Goal: Task Accomplishment & Management: Use online tool/utility

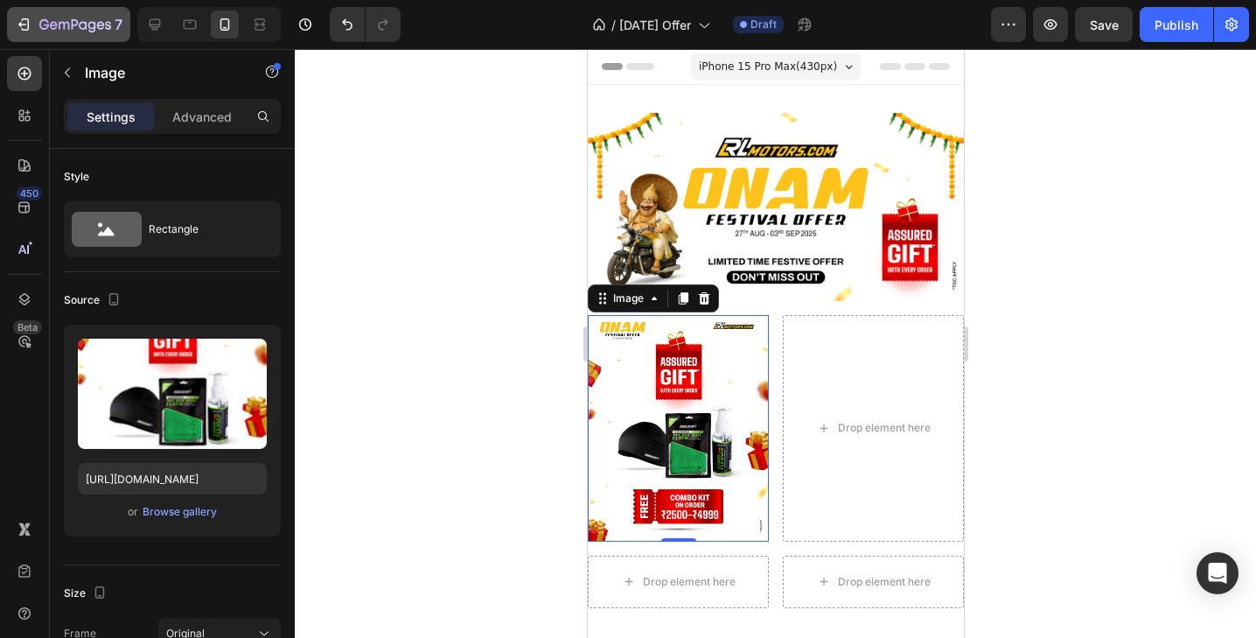
scroll to position [139, 0]
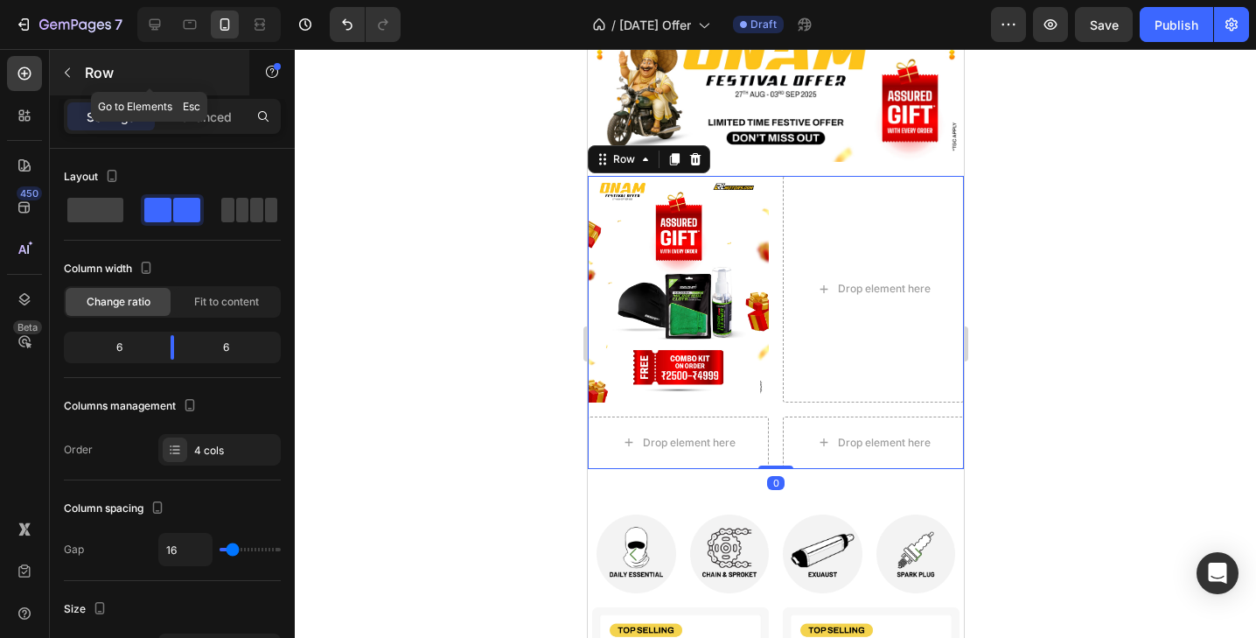
click at [62, 77] on icon "button" at bounding box center [67, 73] width 14 height 14
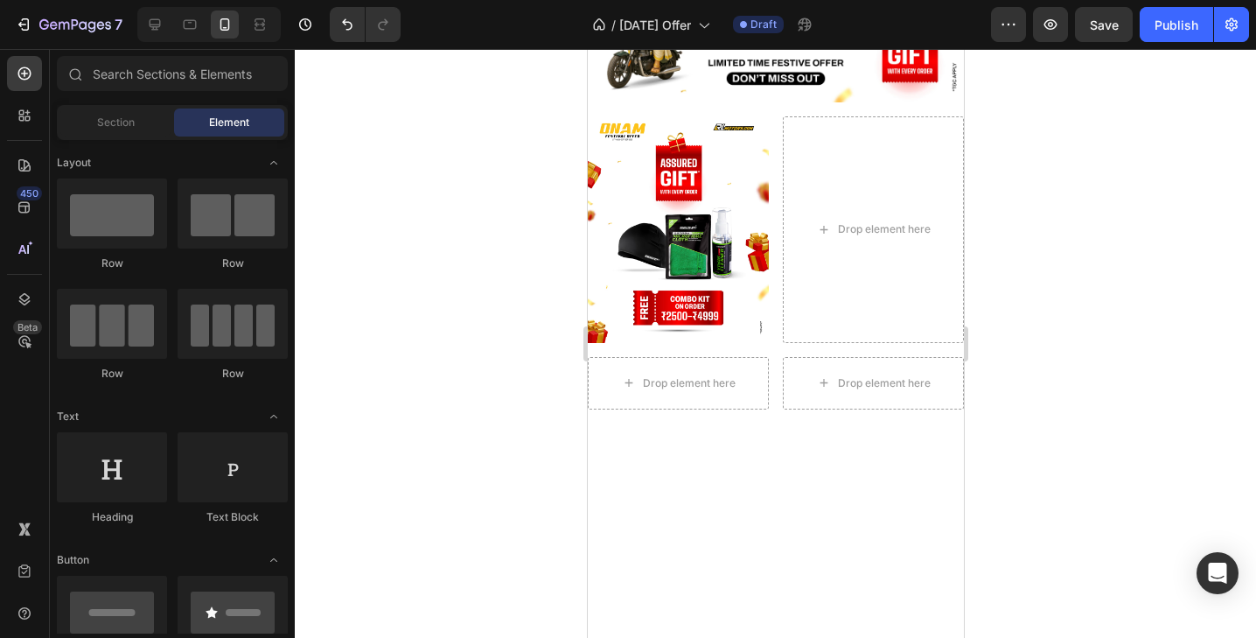
scroll to position [0, 0]
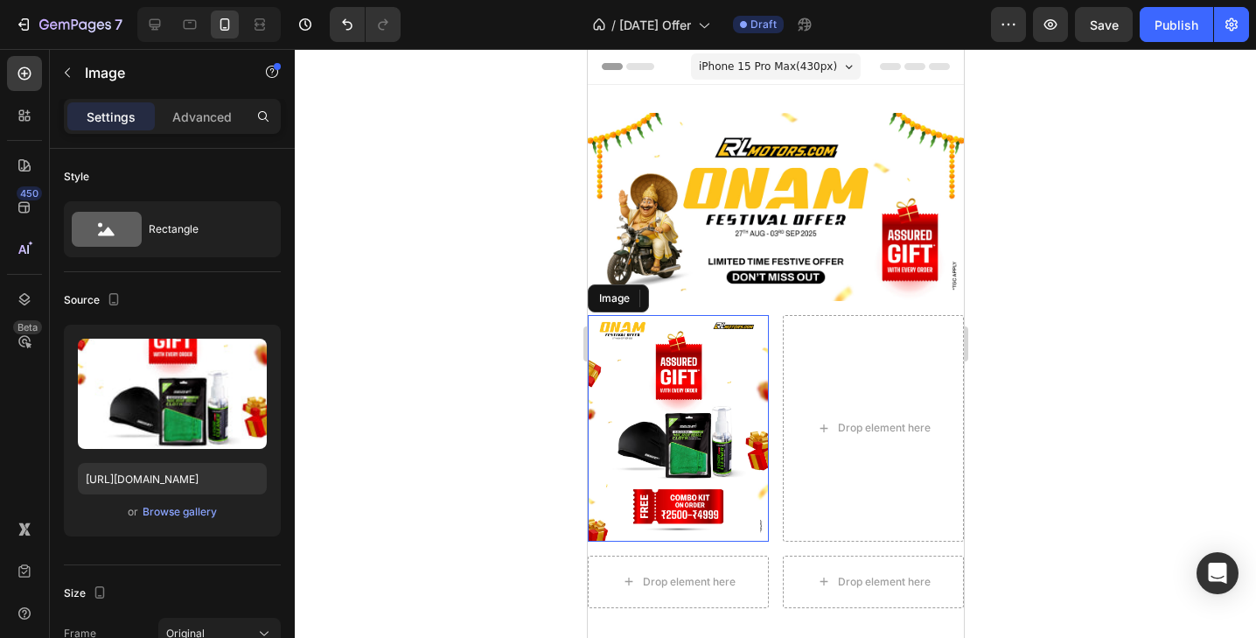
click at [699, 388] on img at bounding box center [677, 428] width 181 height 227
click at [643, 416] on img at bounding box center [677, 428] width 181 height 227
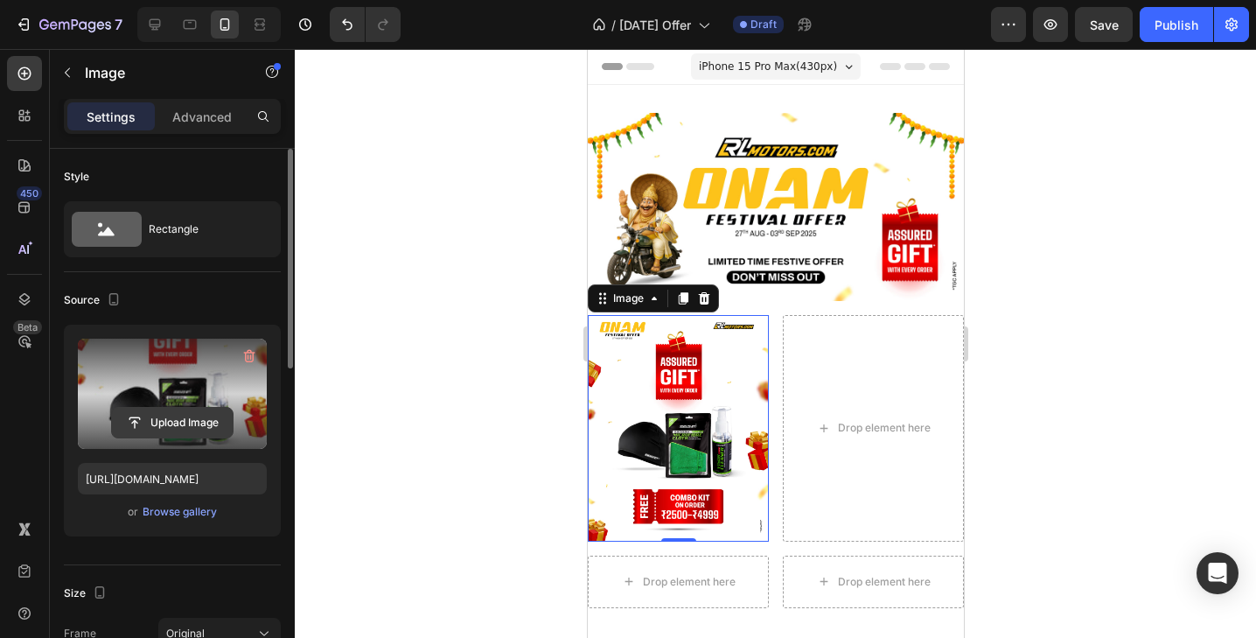
click at [159, 422] on input "file" at bounding box center [172, 423] width 121 height 30
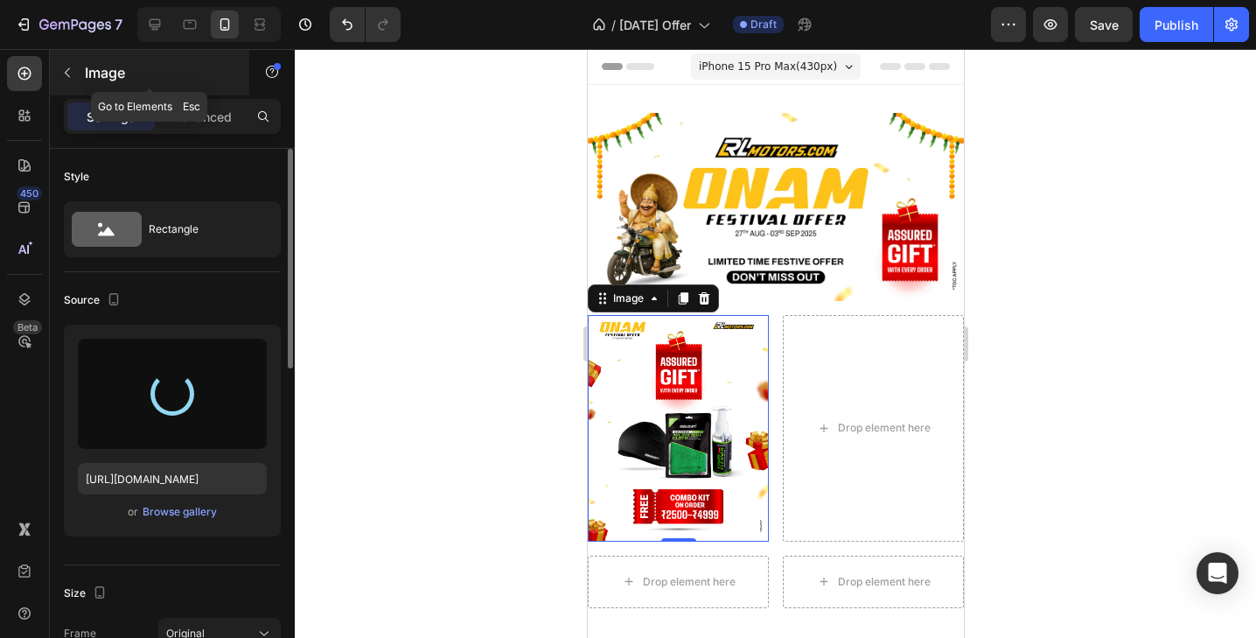
type input "https://cdn.shopify.com/s/files/1/2637/7322/files/gempages_492437389495501702-3…"
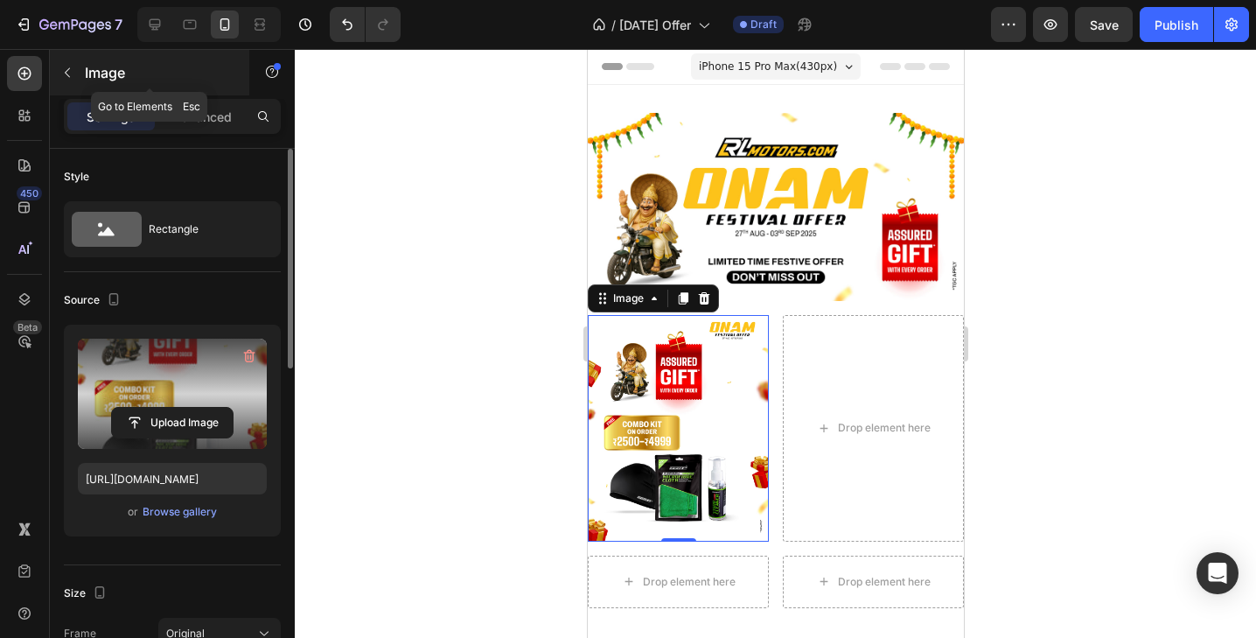
click at [68, 72] on icon "button" at bounding box center [67, 73] width 14 height 14
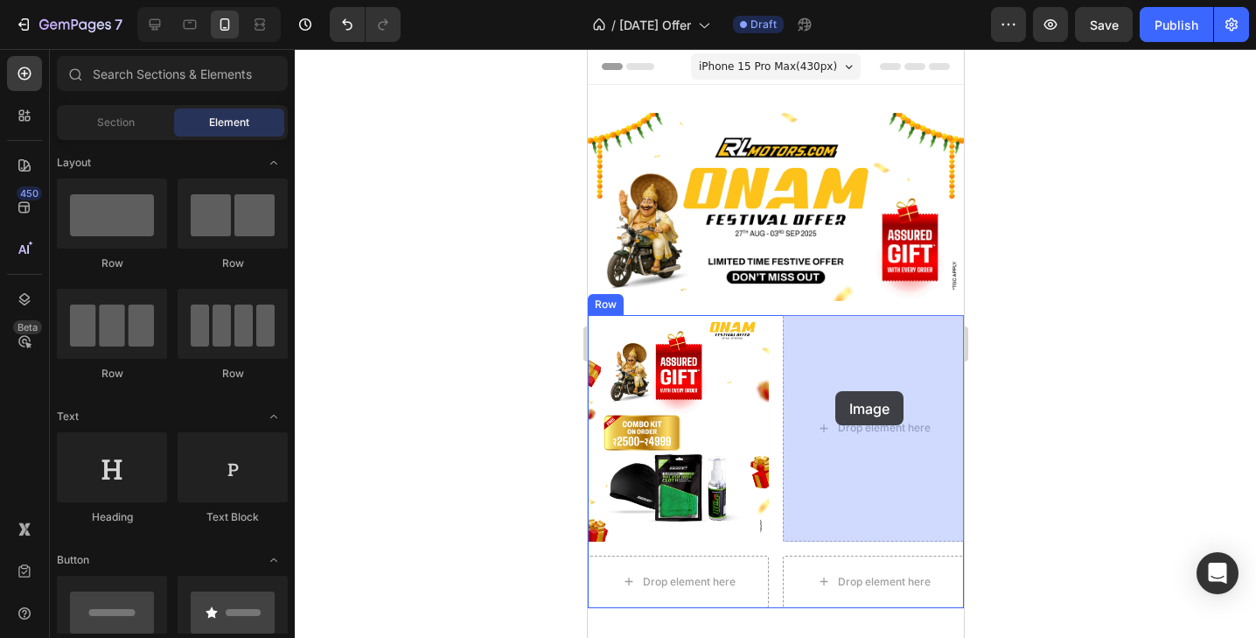
drag, startPoint x: 135, startPoint y: 284, endPoint x: 835, endPoint y: 391, distance: 708.6
click at [835, 0] on div "7 Version history / Onam Offer Draft Preview Save Publish 450 Beta Sections(18)…" at bounding box center [628, 0] width 1256 height 0
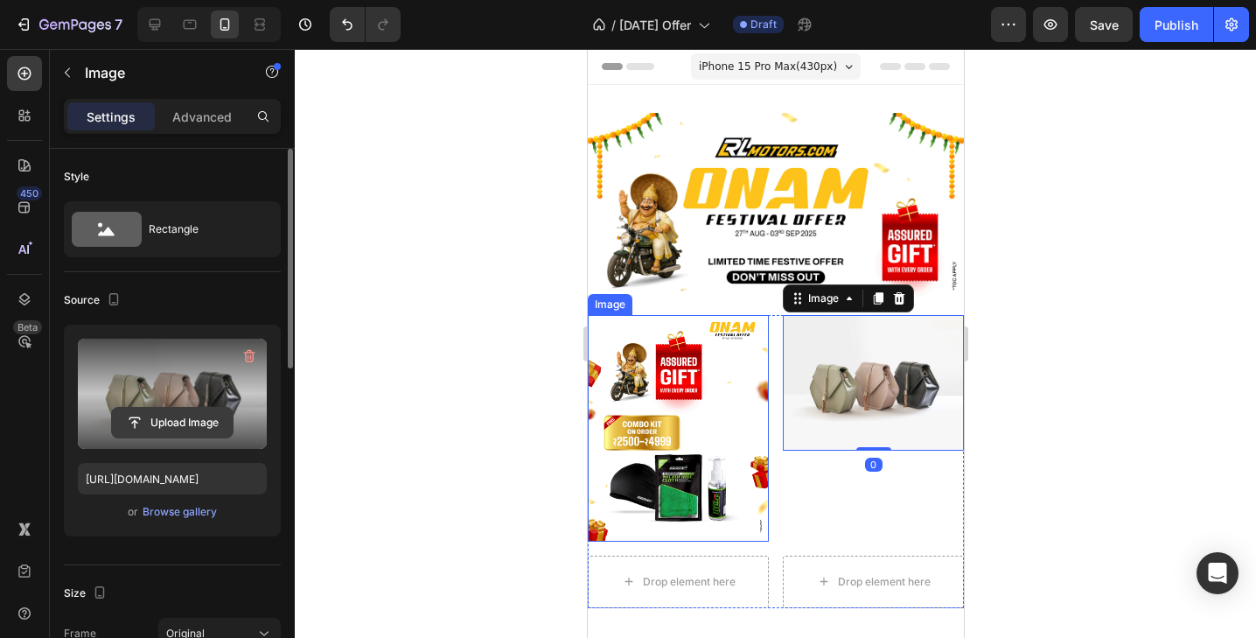
click at [176, 427] on input "file" at bounding box center [172, 423] width 121 height 30
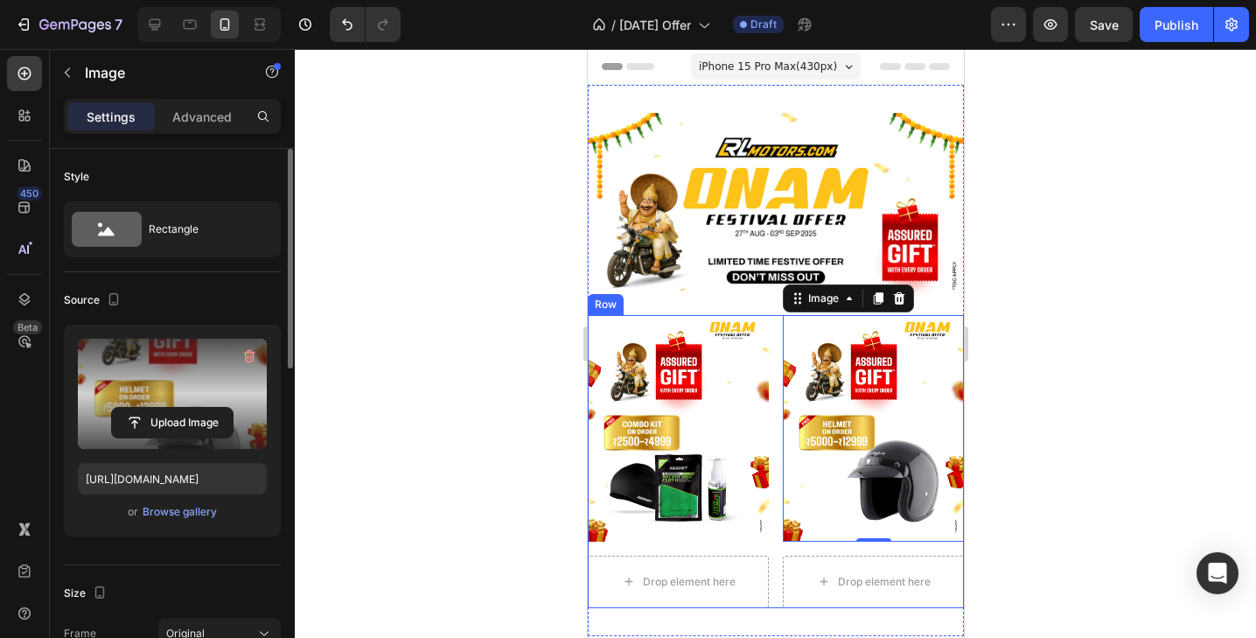
type input "https://cdn.shopify.com/s/files/1/2637/7322/files/gempages_492437389495501702-4…"
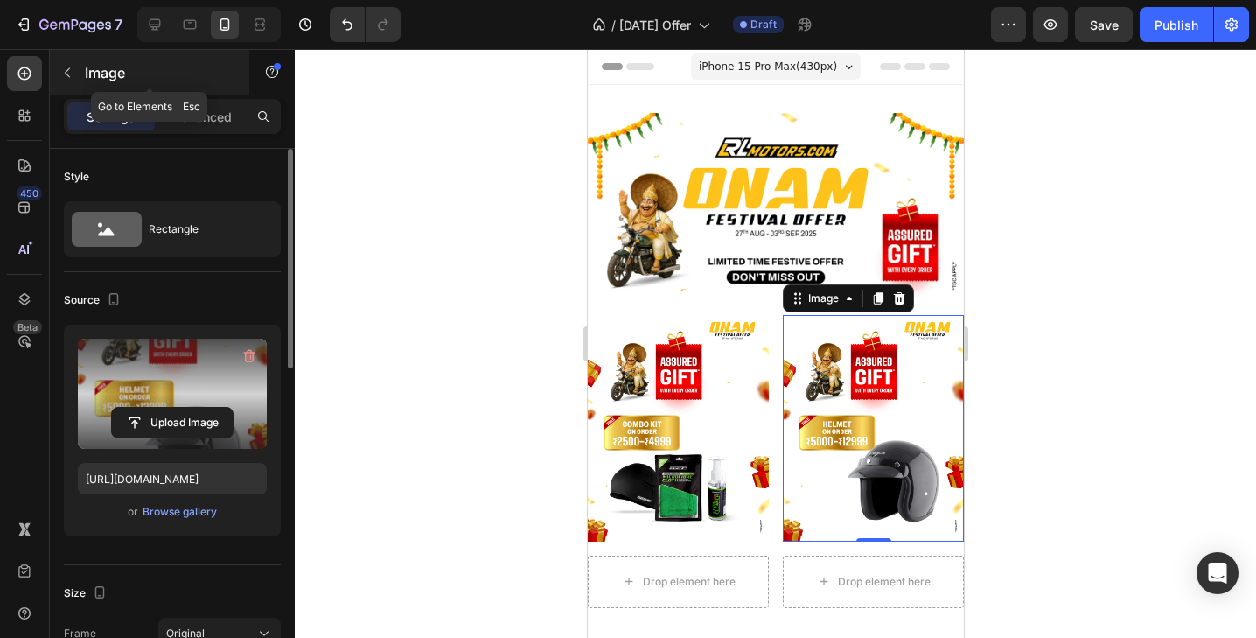
click at [69, 77] on icon "button" at bounding box center [67, 73] width 5 height 10
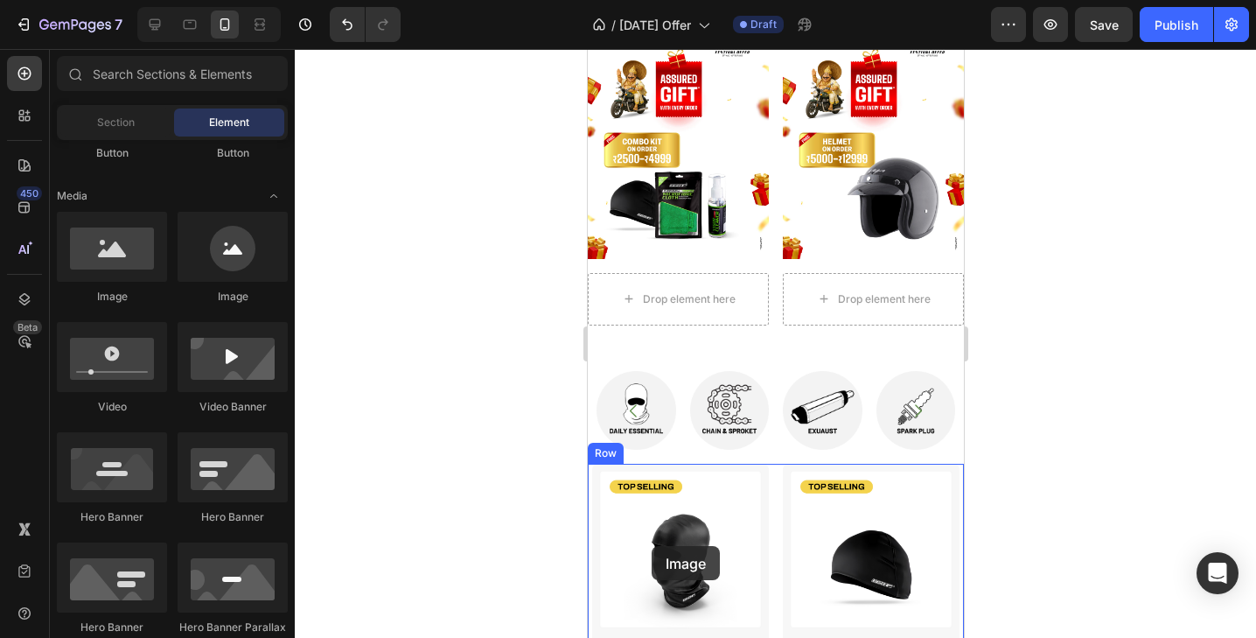
scroll to position [367, 0]
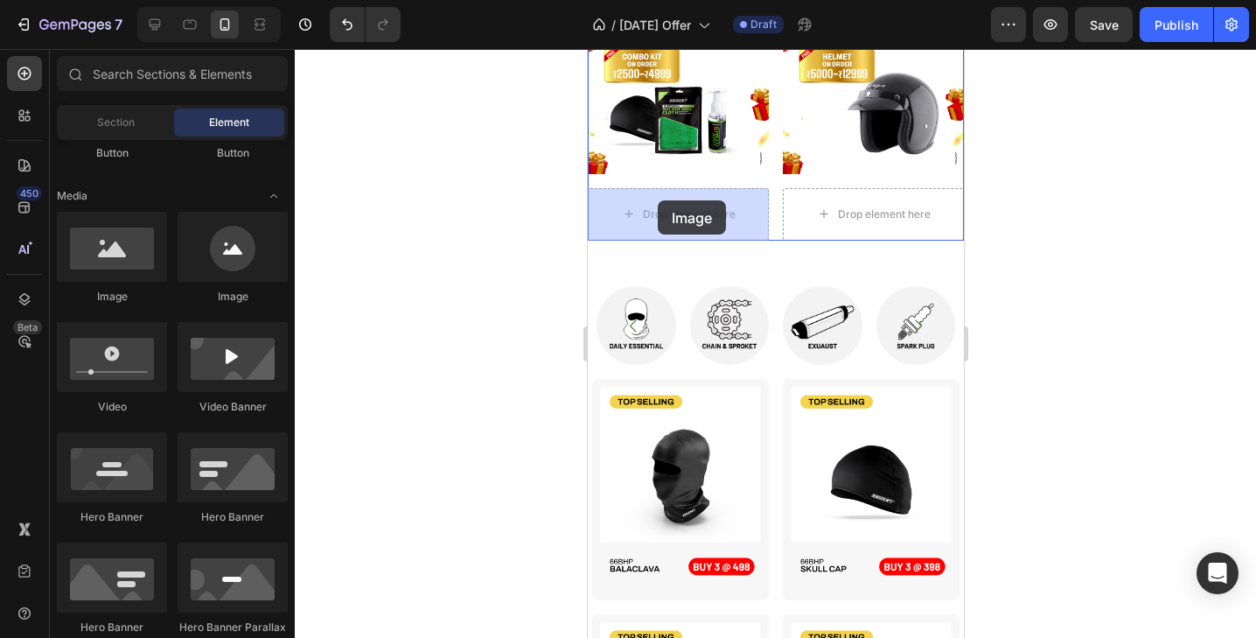
drag, startPoint x: 120, startPoint y: 246, endPoint x: 658, endPoint y: 200, distance: 539.7
click at [658, 0] on div "7 Version history / Onam Offer Draft Preview Save Publish 450 Beta Sections(18)…" at bounding box center [628, 0] width 1256 height 0
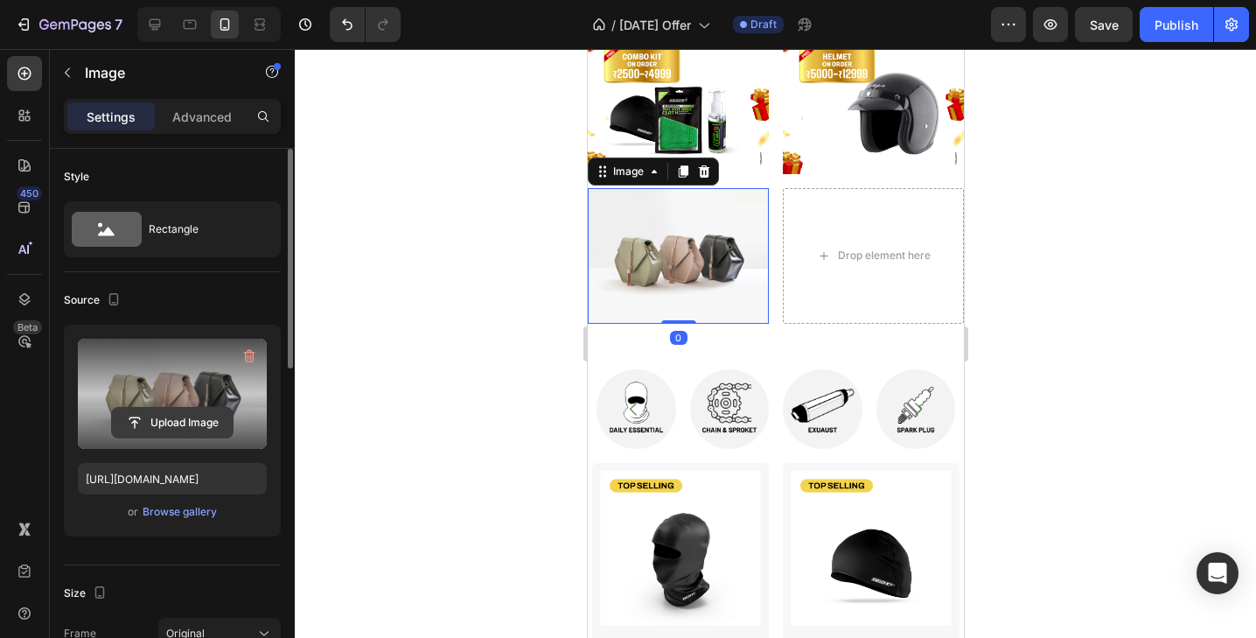
click at [183, 417] on input "file" at bounding box center [172, 423] width 121 height 30
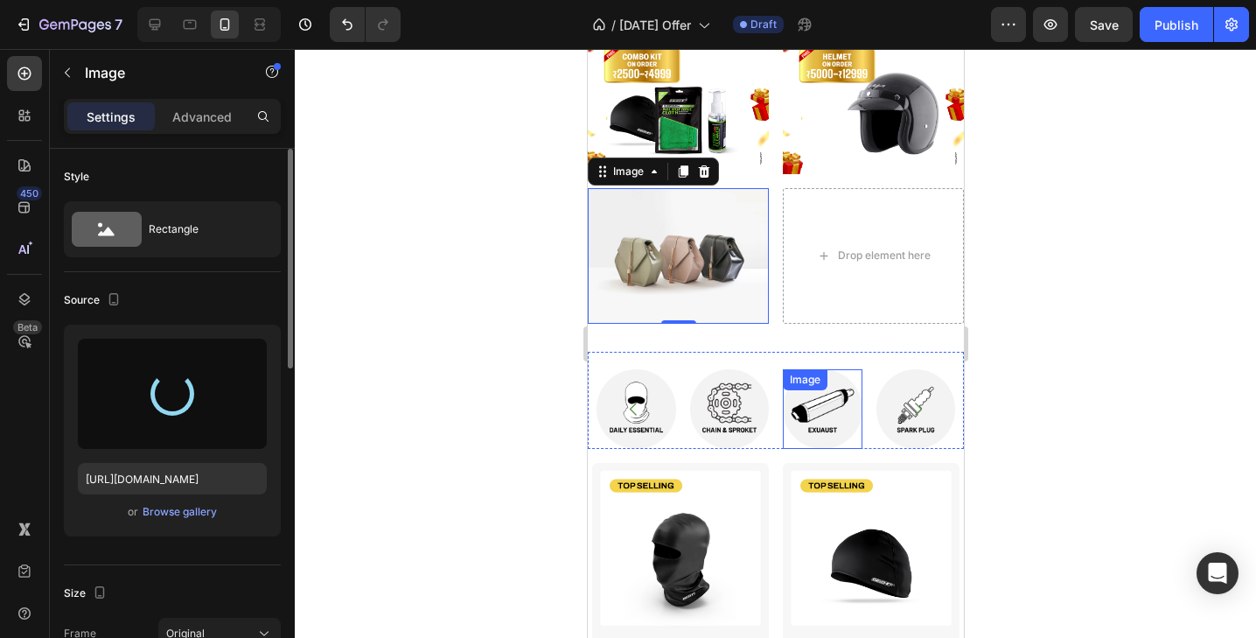
type input "https://cdn.shopify.com/s/files/1/2637/7322/files/gempages_492437389495501702-b…"
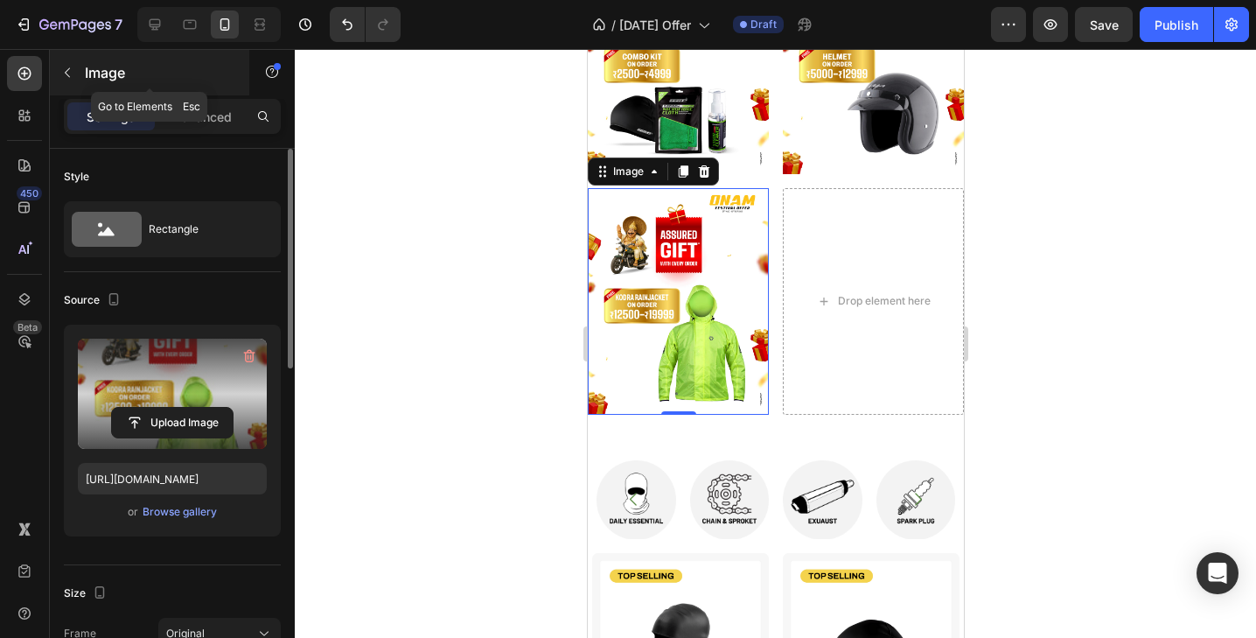
click at [71, 77] on icon "button" at bounding box center [67, 73] width 14 height 14
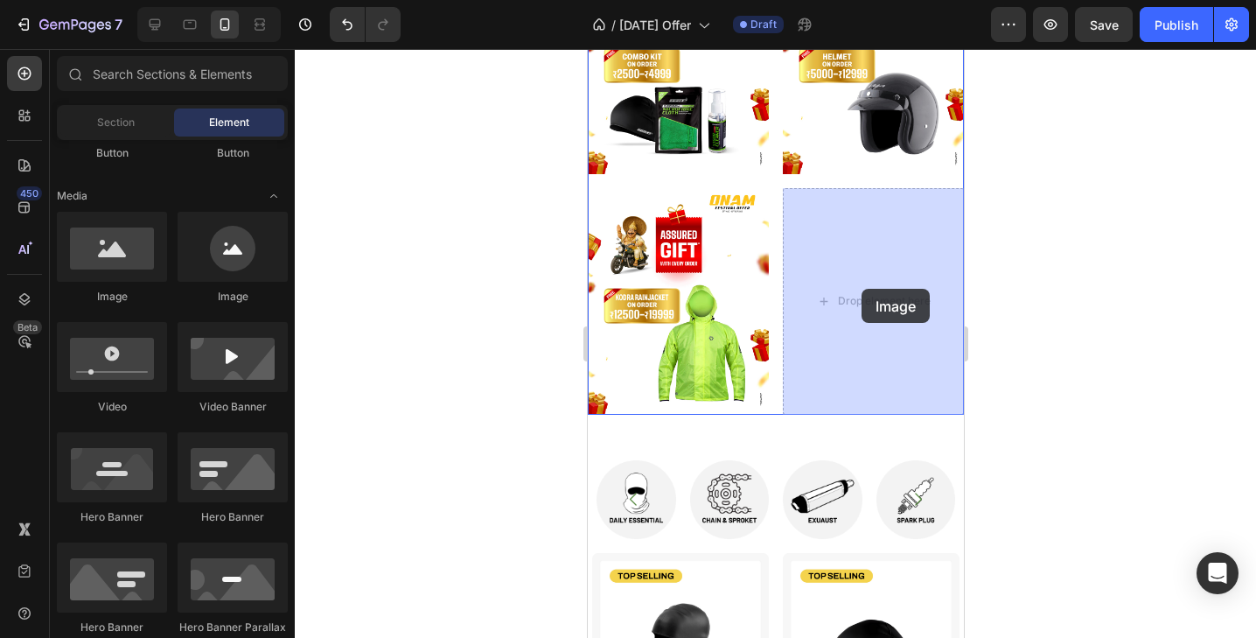
drag, startPoint x: 105, startPoint y: 259, endPoint x: 861, endPoint y: 289, distance: 757.0
click at [861, 0] on div "7 Version history / Onam Offer Draft Preview Save Publish 450 Beta Sections(18)…" at bounding box center [628, 0] width 1256 height 0
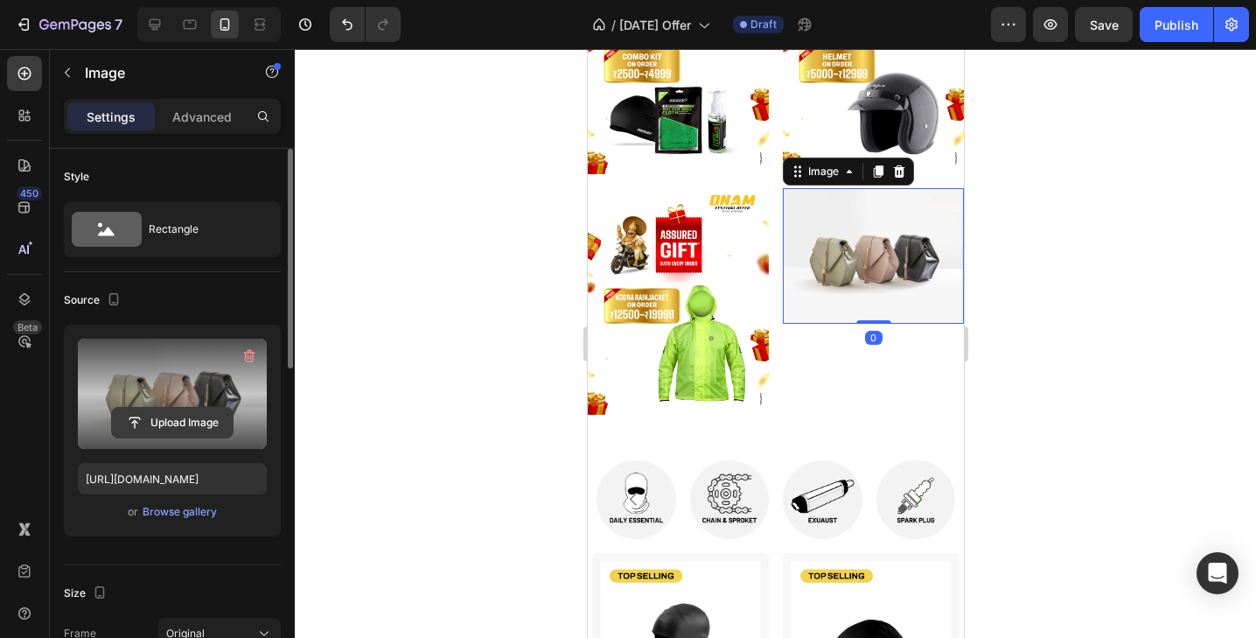
click at [168, 424] on input "file" at bounding box center [172, 423] width 121 height 30
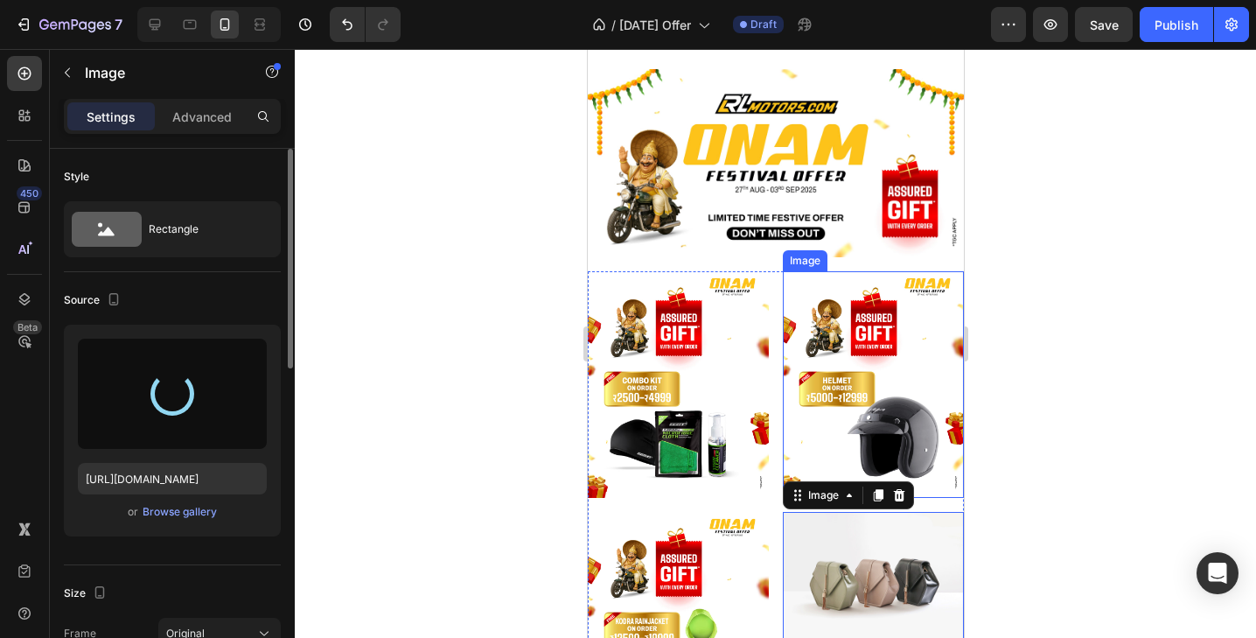
scroll to position [43, 0]
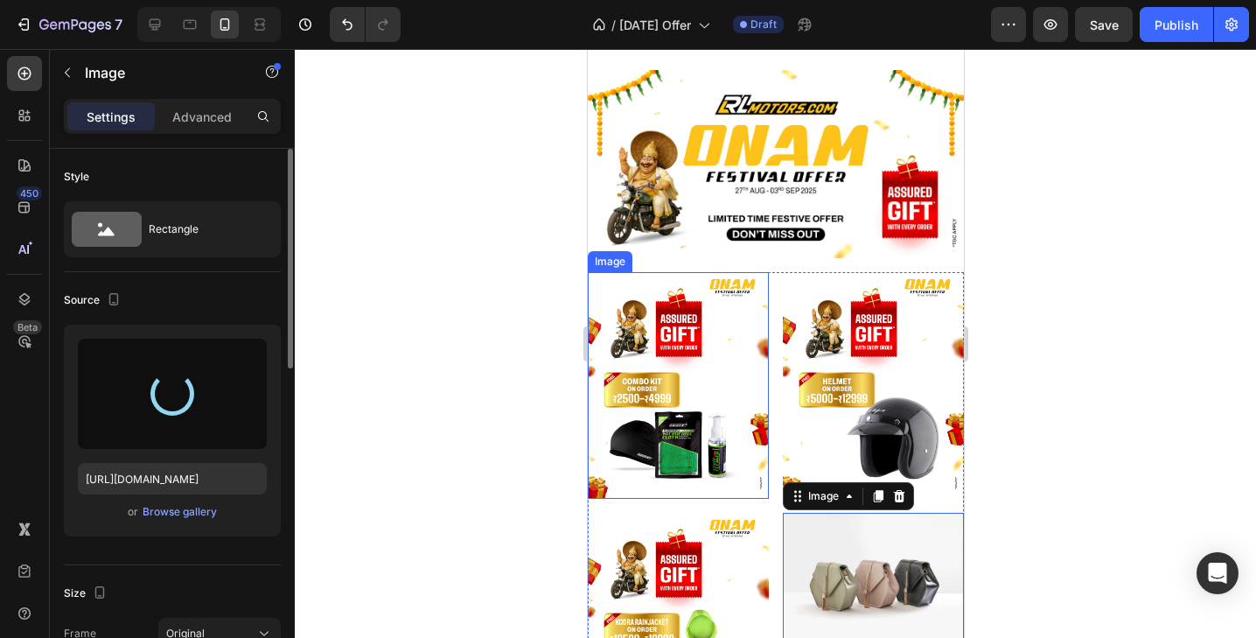
type input "https://cdn.shopify.com/s/files/1/2637/7322/files/gempages_492437389495501702-c…"
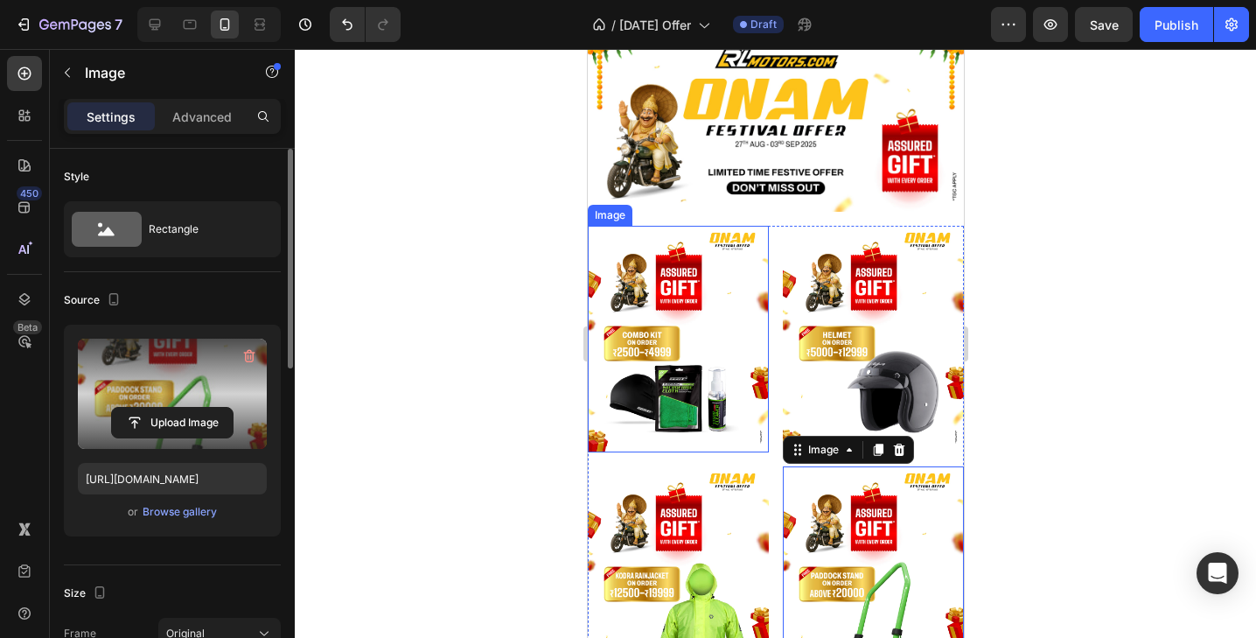
scroll to position [393, 0]
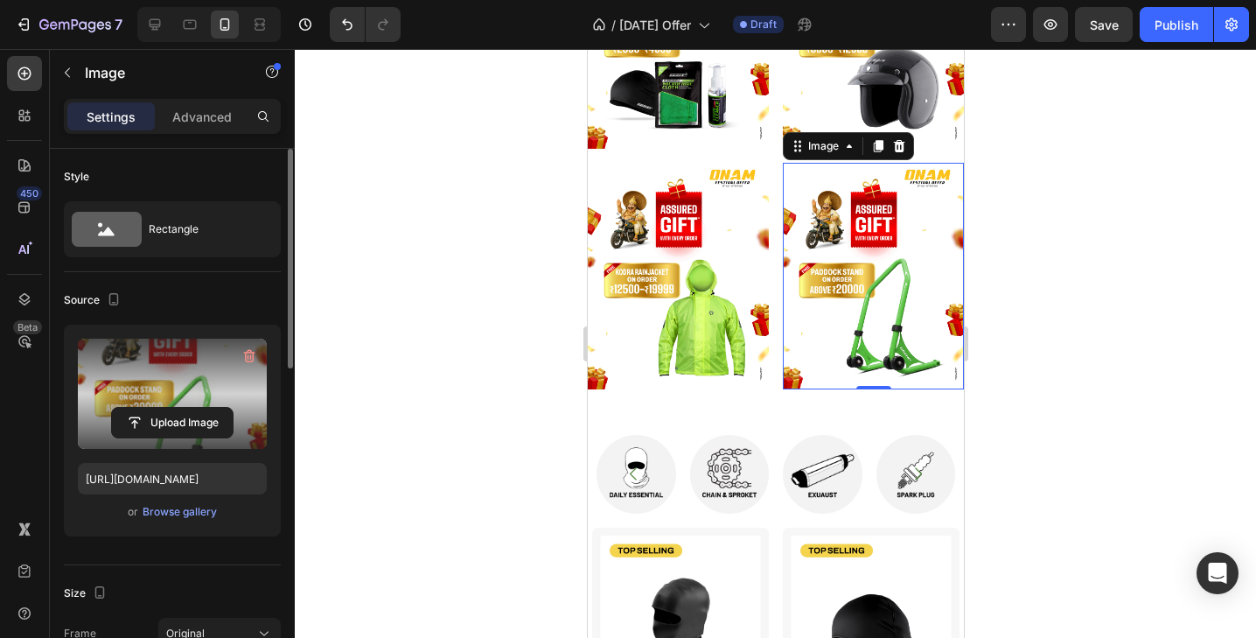
click at [1061, 268] on div at bounding box center [775, 343] width 961 height 589
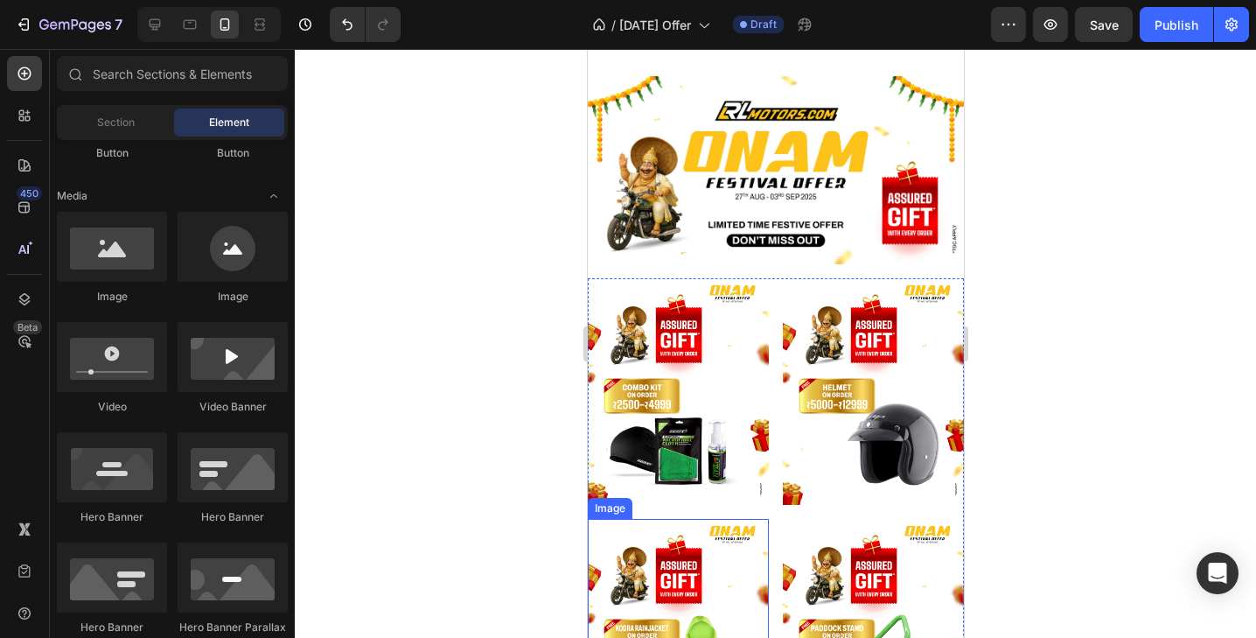
scroll to position [40, 0]
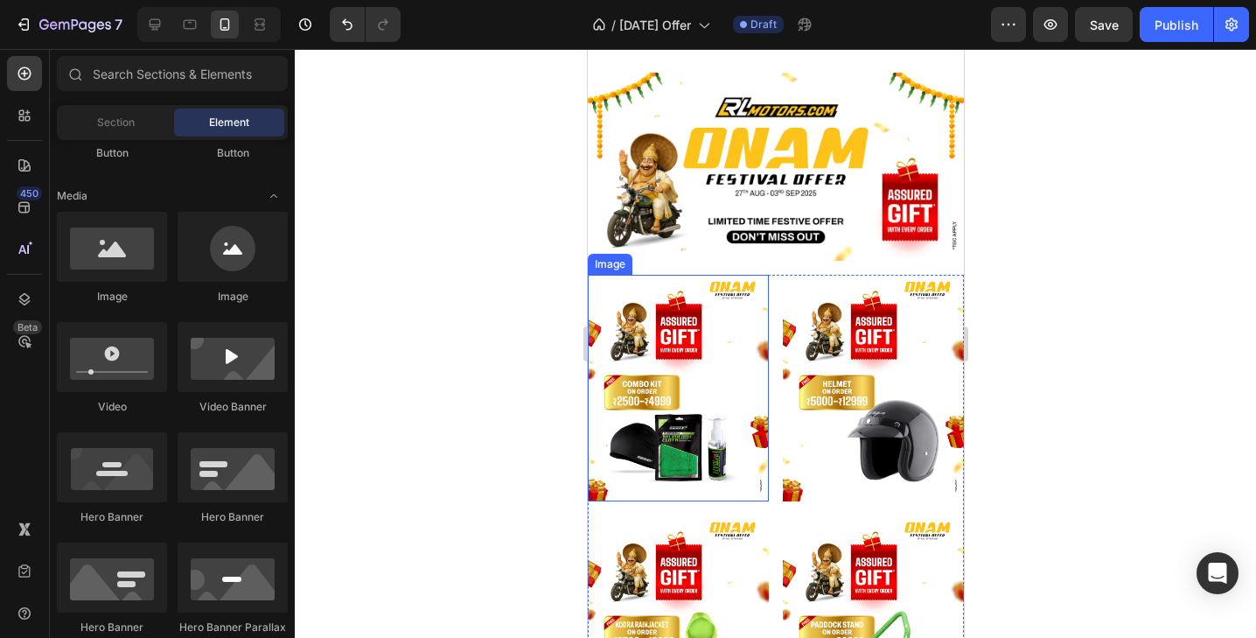
click at [766, 303] on img at bounding box center [677, 388] width 181 height 227
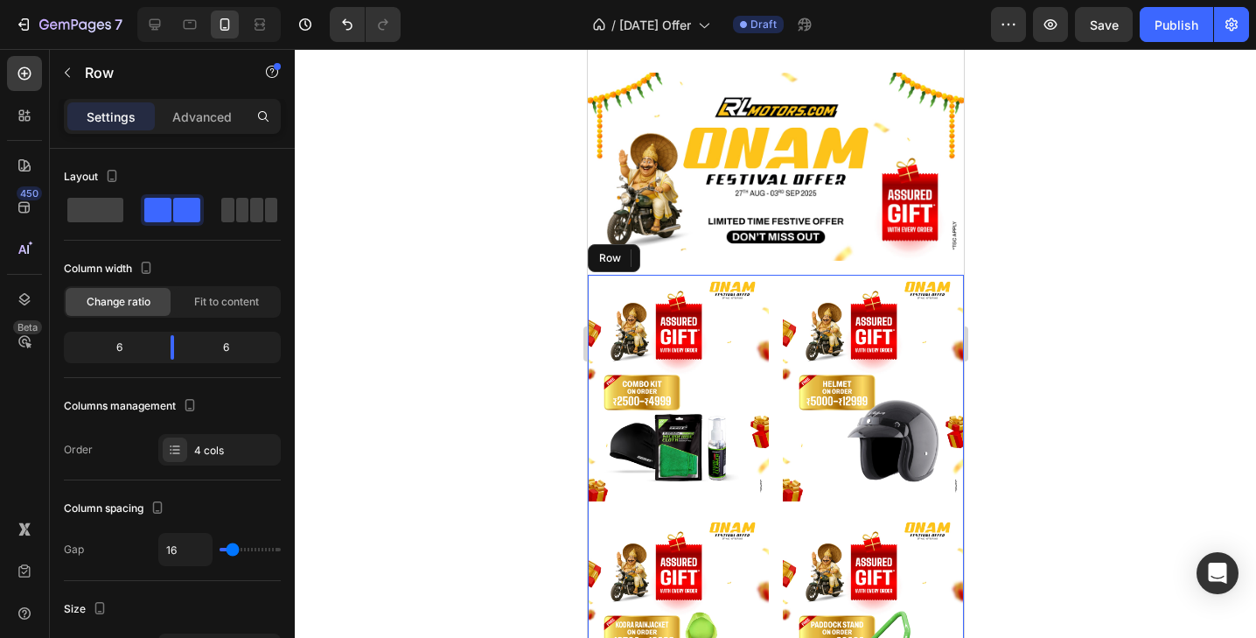
click at [771, 303] on div "Image 0 Image Image Image Row" at bounding box center [775, 508] width 376 height 467
click at [206, 122] on p "Advanced" at bounding box center [201, 117] width 59 height 18
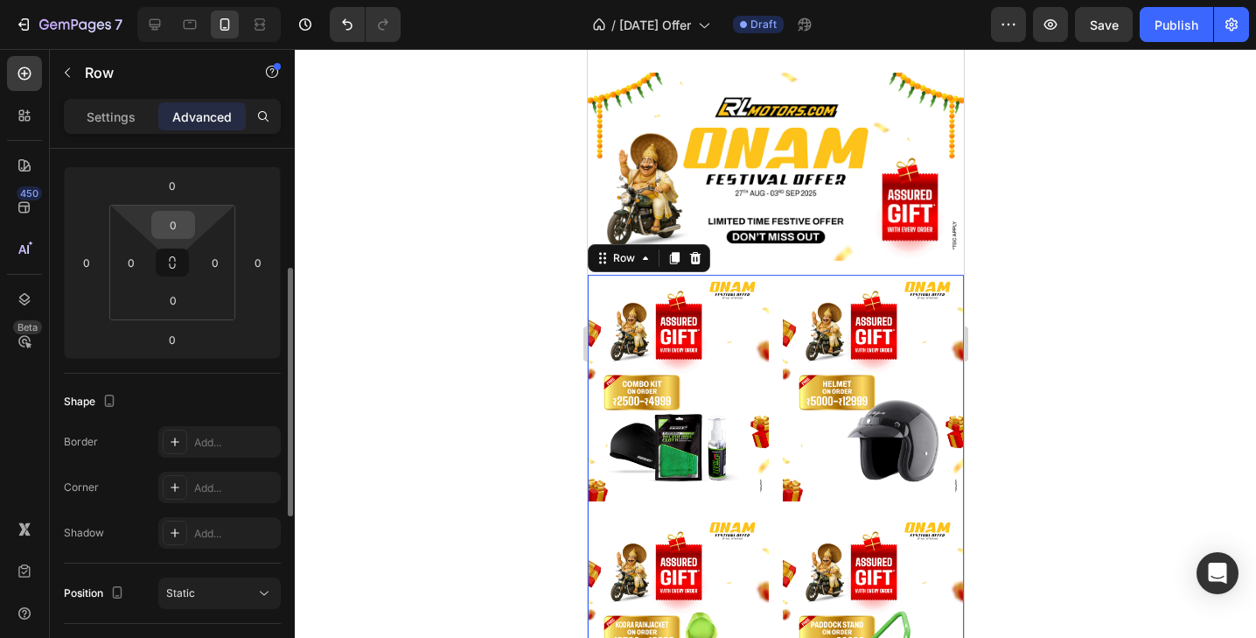
scroll to position [0, 0]
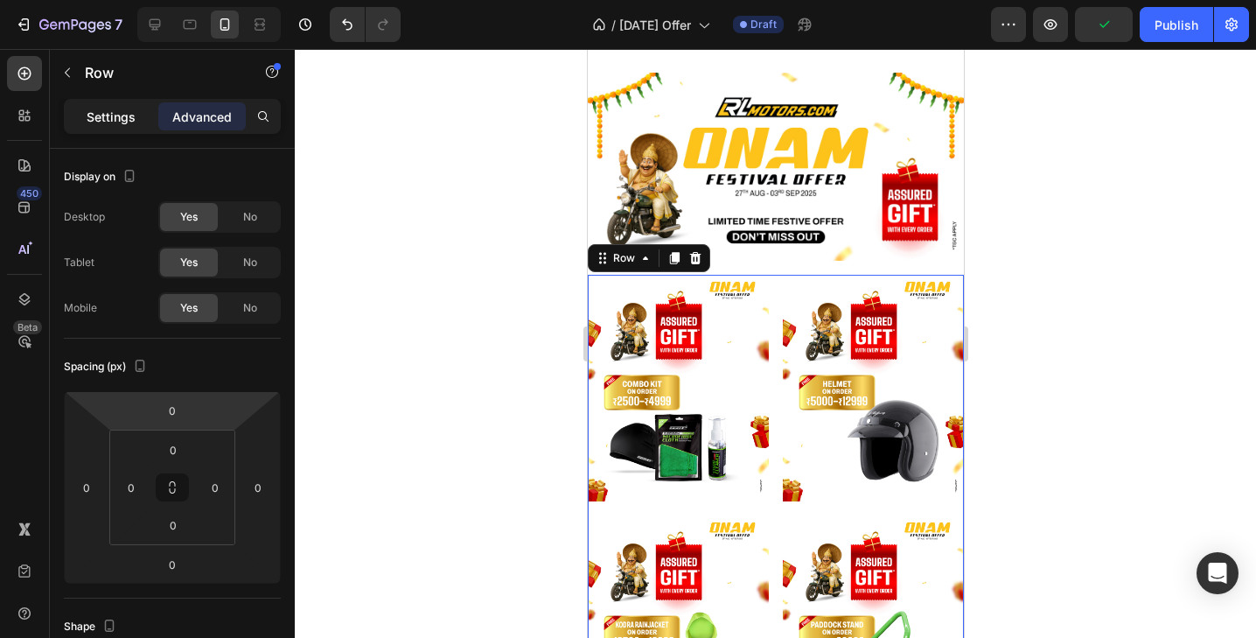
click at [103, 115] on p "Settings" at bounding box center [111, 117] width 49 height 18
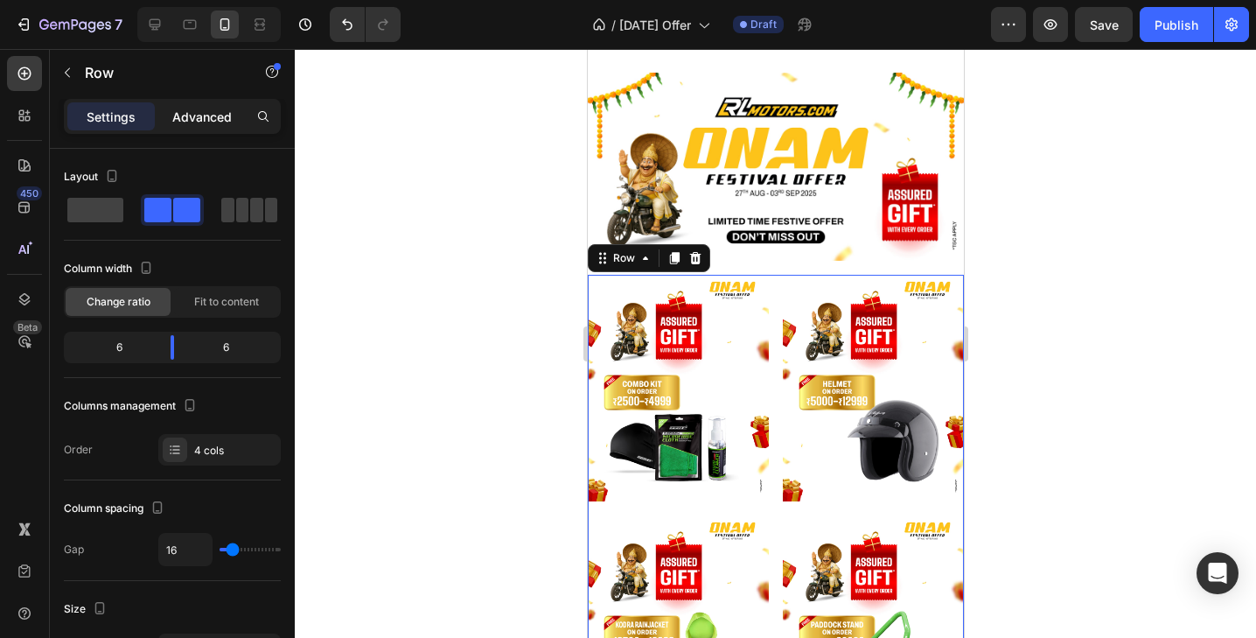
click at [201, 122] on p "Advanced" at bounding box center [201, 117] width 59 height 18
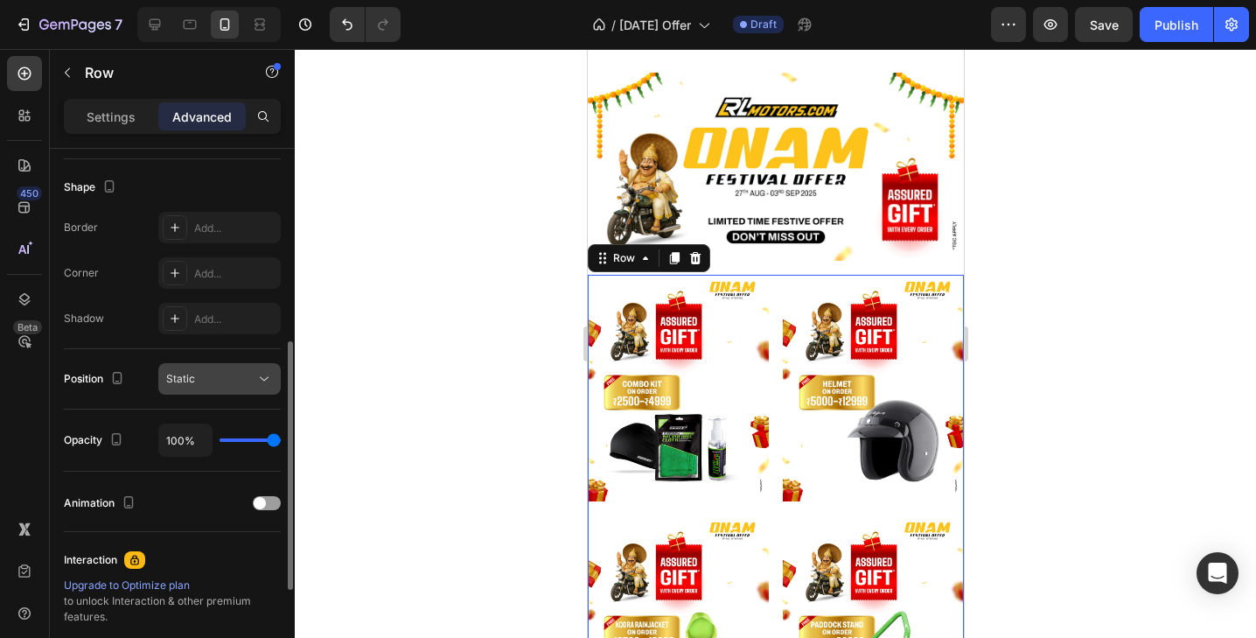
scroll to position [444, 0]
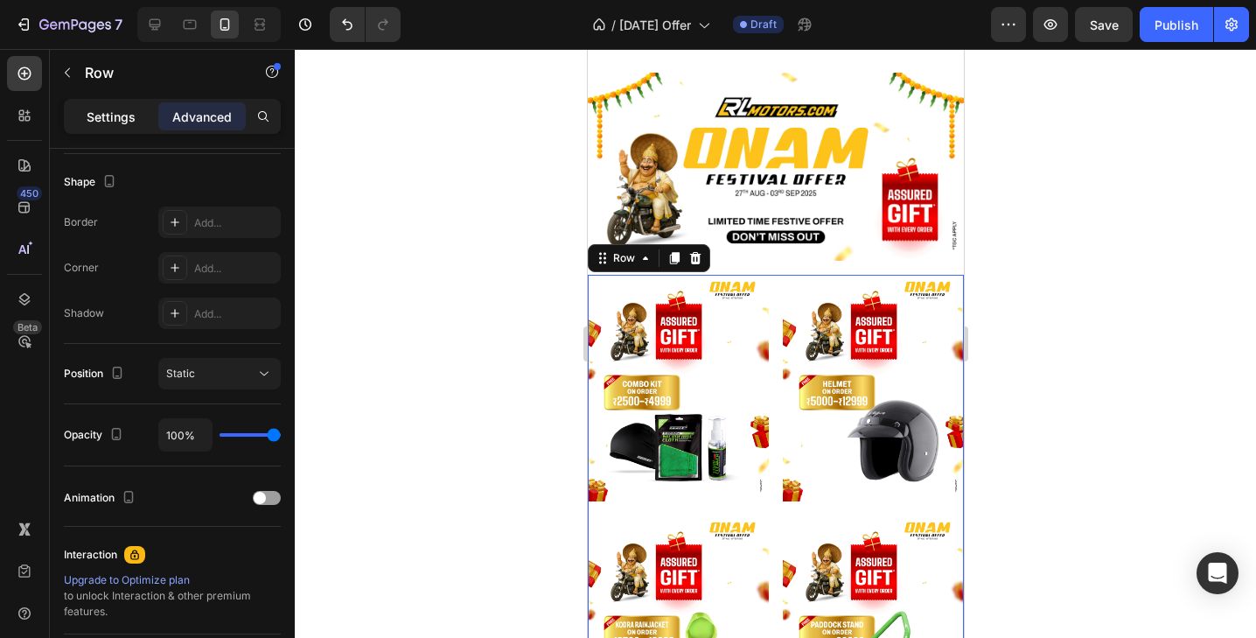
click at [108, 123] on p "Settings" at bounding box center [111, 117] width 49 height 18
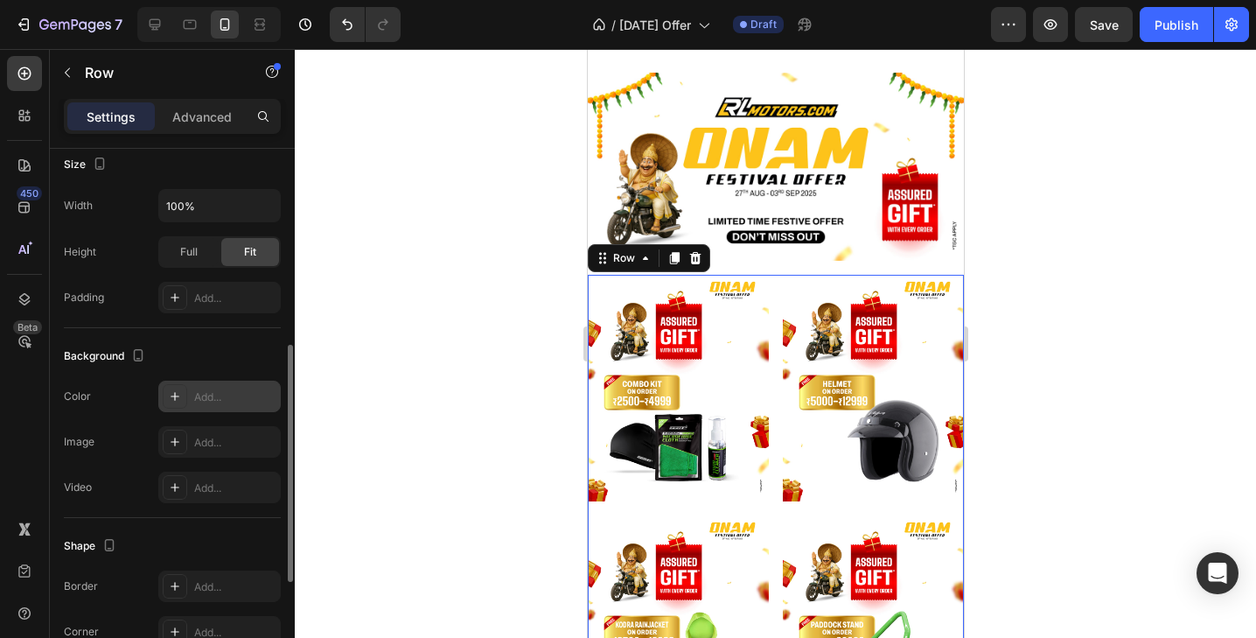
click at [200, 399] on div "Add..." at bounding box center [235, 397] width 82 height 16
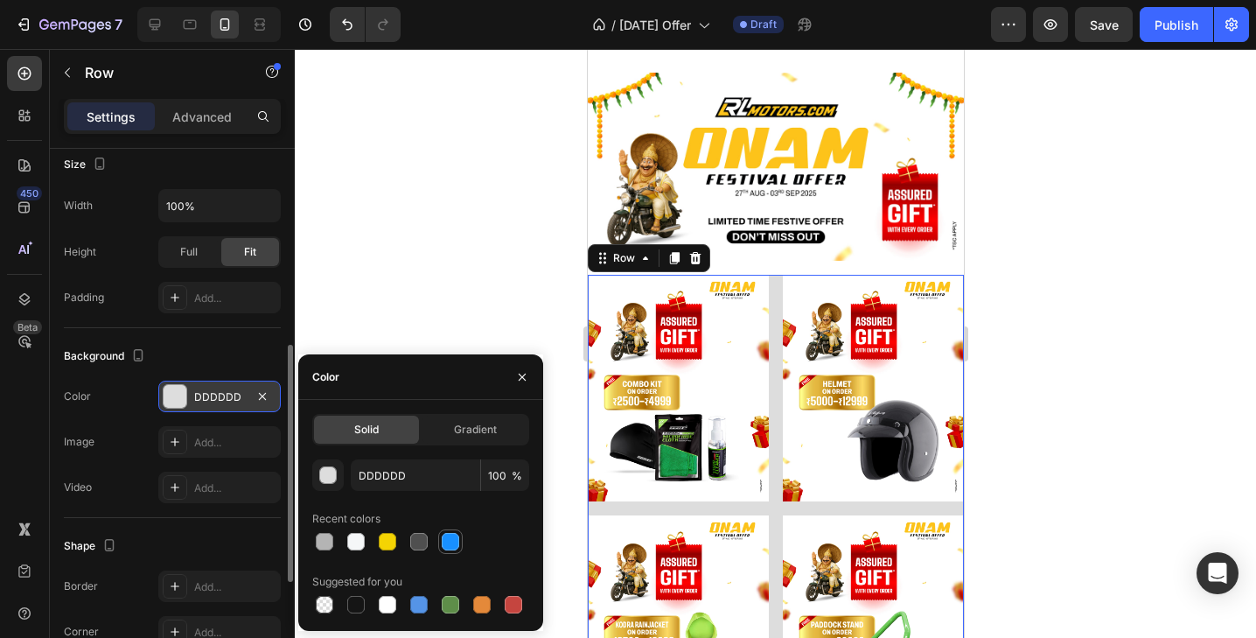
click at [450, 544] on div at bounding box center [450, 541] width 17 height 17
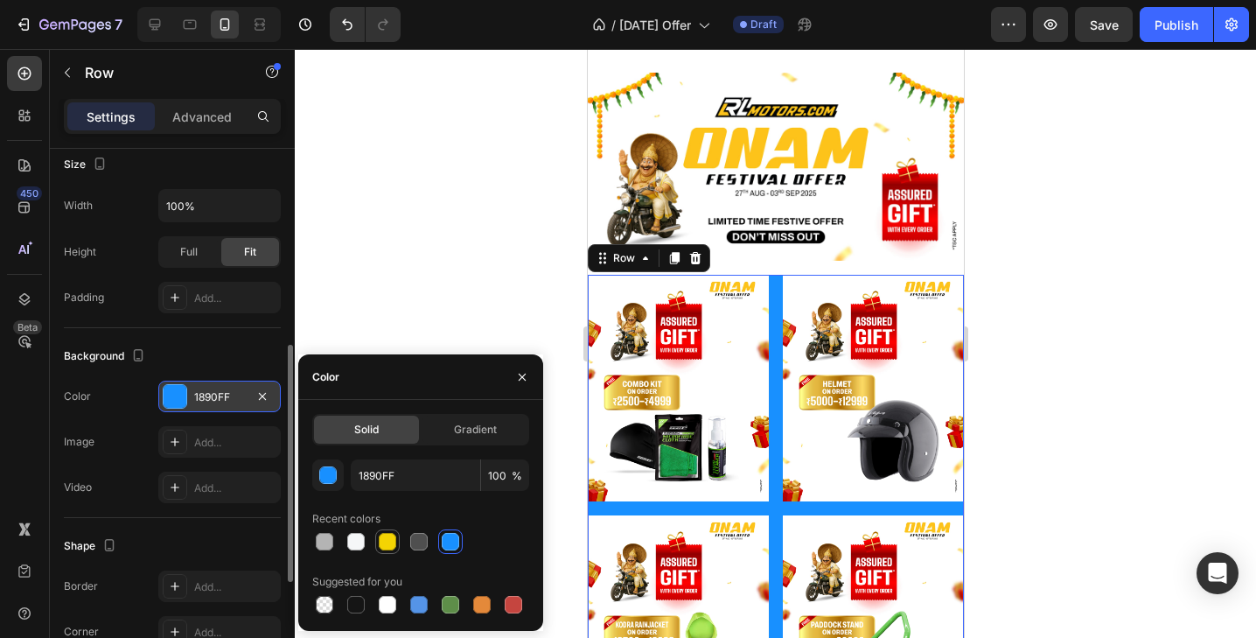
click at [388, 546] on div at bounding box center [387, 541] width 17 height 17
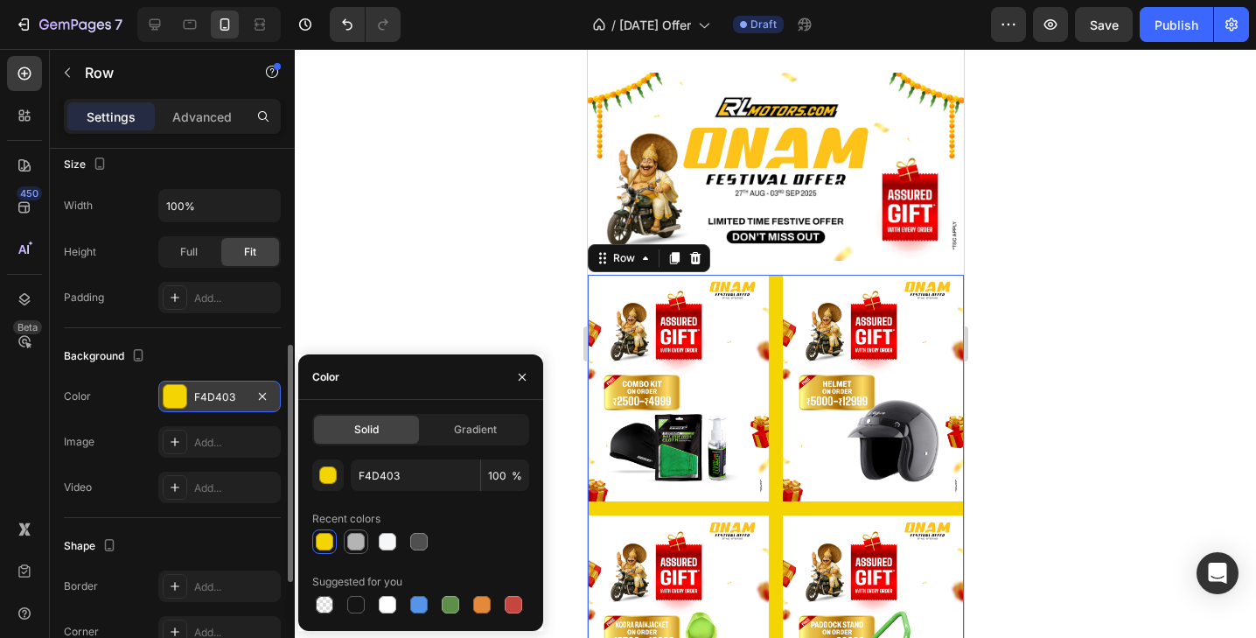
click at [353, 540] on div at bounding box center [355, 541] width 17 height 17
type input "B4B4B4"
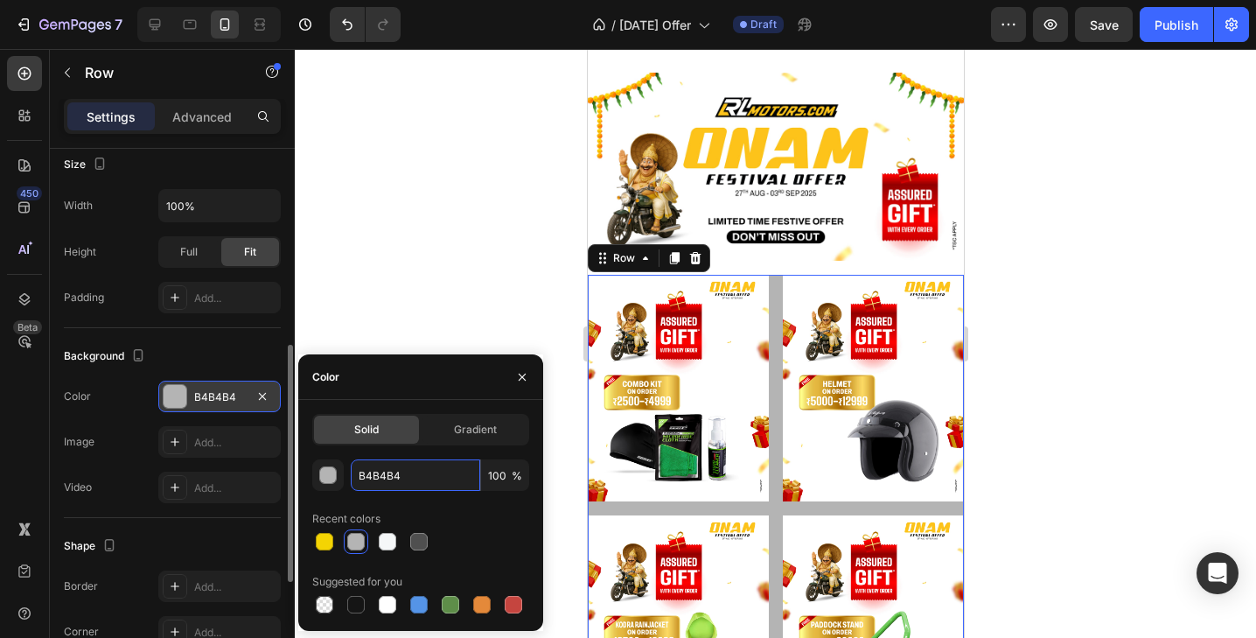
drag, startPoint x: 449, startPoint y: 470, endPoint x: 310, endPoint y: 470, distance: 139.1
click at [310, 470] on div "Solid Gradient B4B4B4 100 % Recent colors Suggested for you" at bounding box center [420, 515] width 245 height 203
click at [464, 374] on div "Color" at bounding box center [420, 376] width 245 height 45
click at [520, 375] on icon "button" at bounding box center [522, 376] width 7 height 7
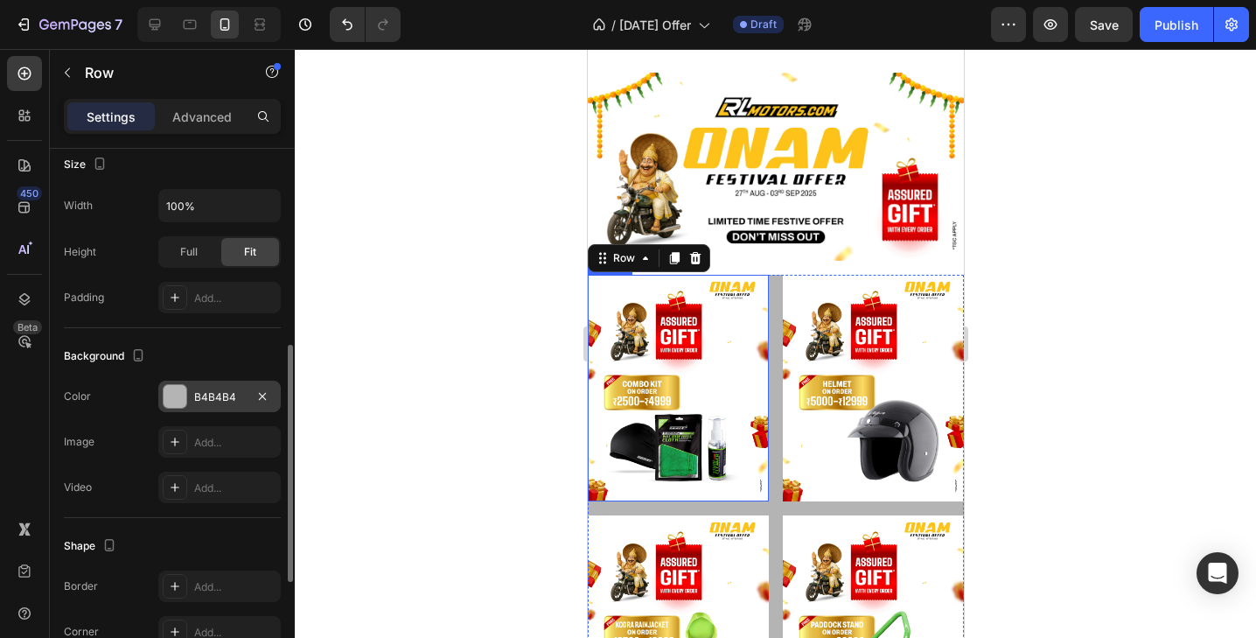
click at [227, 400] on div "B4B4B4" at bounding box center [219, 397] width 51 height 16
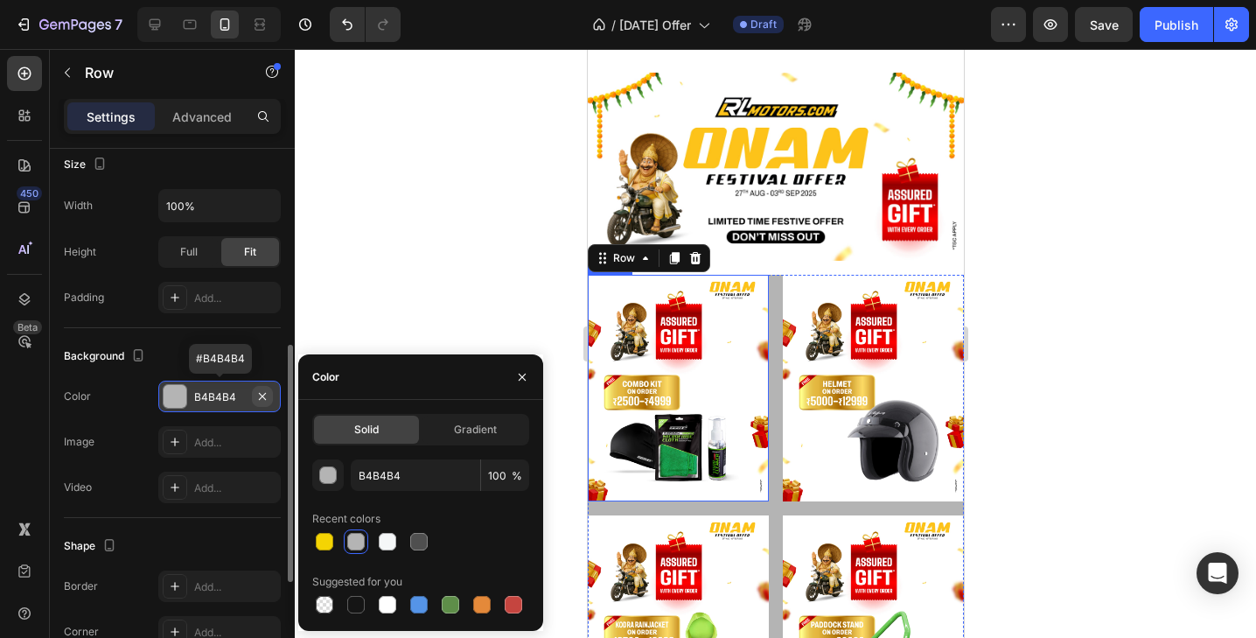
click at [267, 399] on icon "button" at bounding box center [262, 396] width 14 height 14
type input "000000"
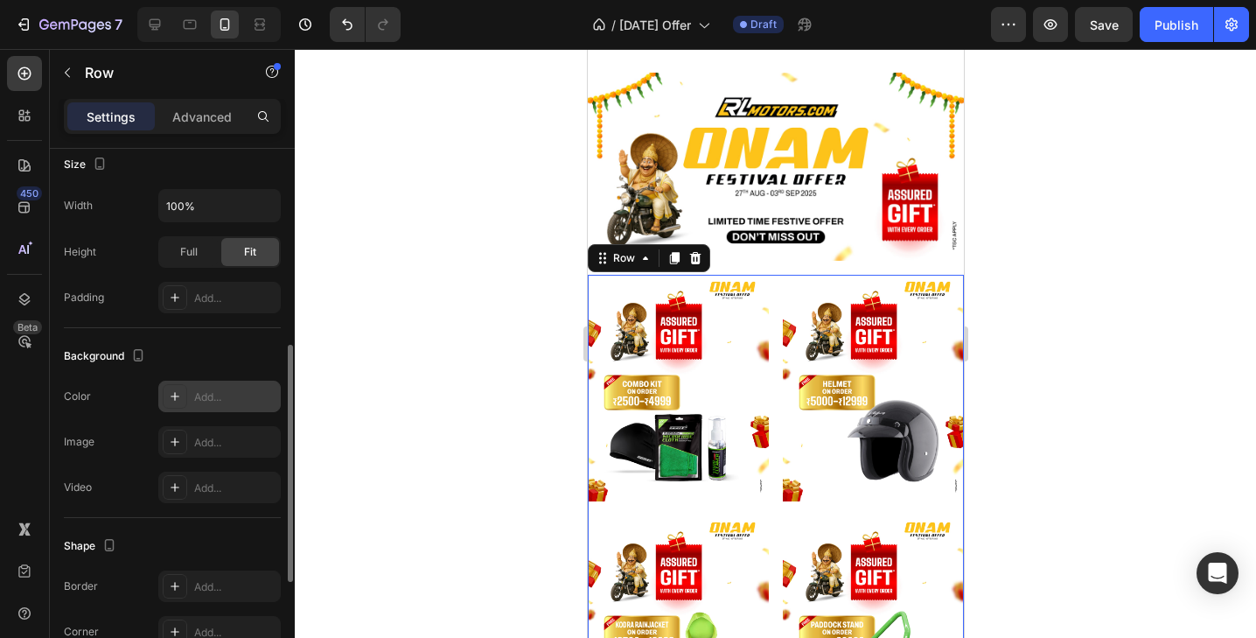
click at [1115, 328] on div at bounding box center [775, 343] width 961 height 589
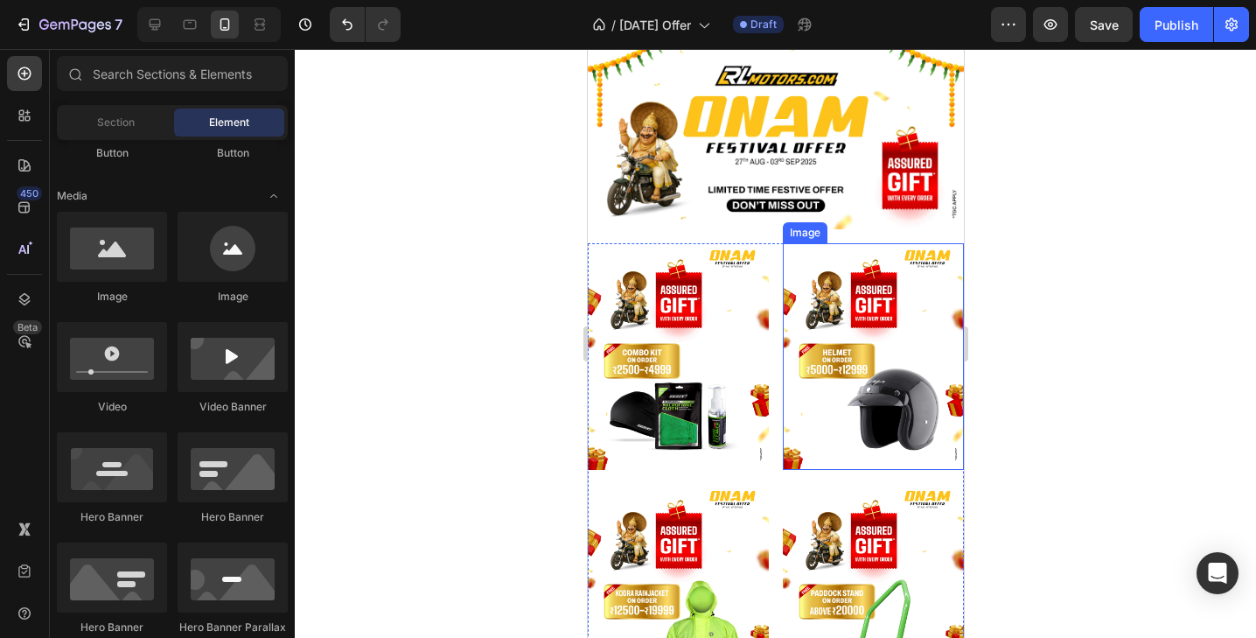
scroll to position [206, 0]
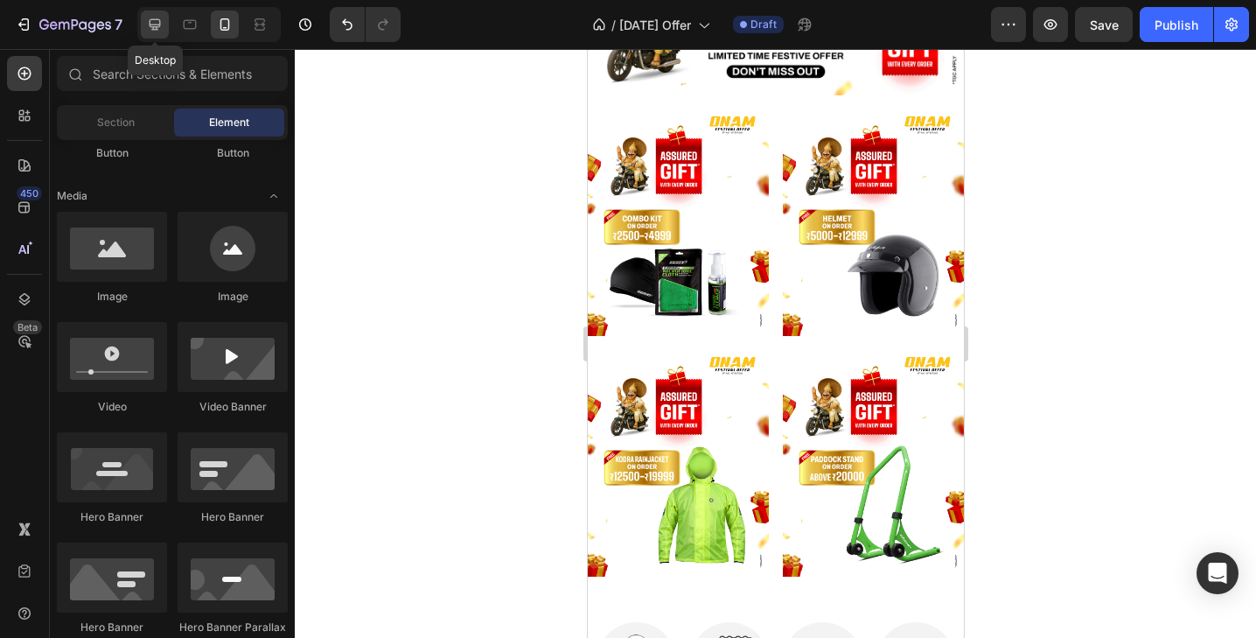
click at [153, 24] on icon at bounding box center [154, 24] width 17 height 17
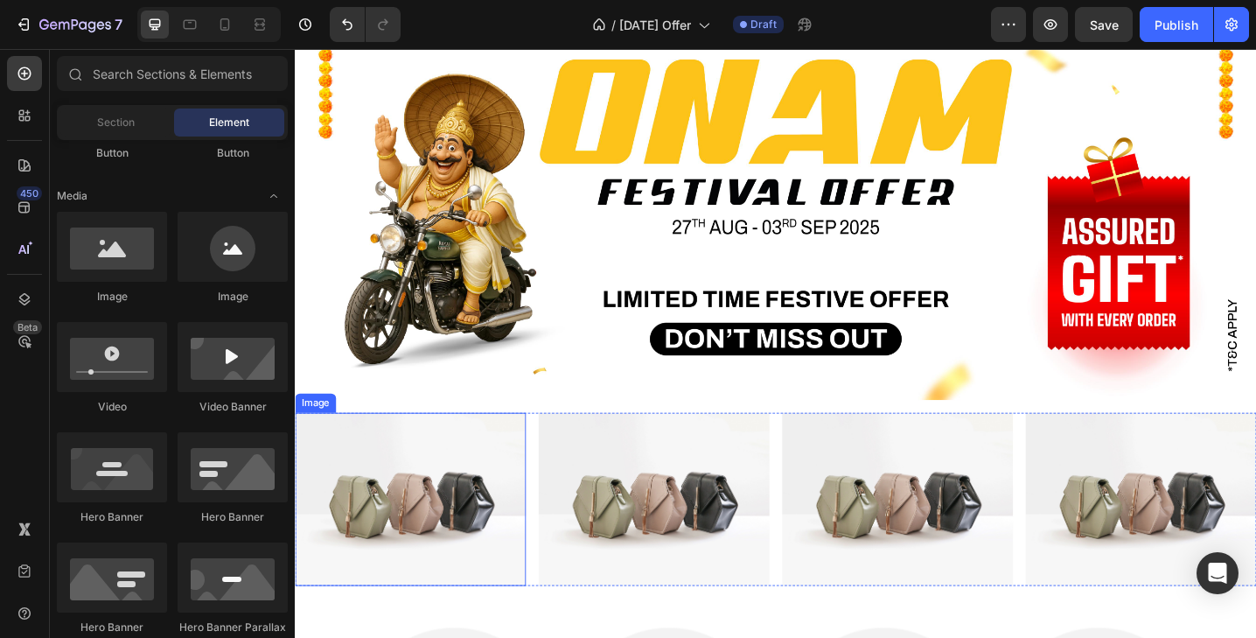
click at [456, 540] on img at bounding box center [421, 540] width 252 height 189
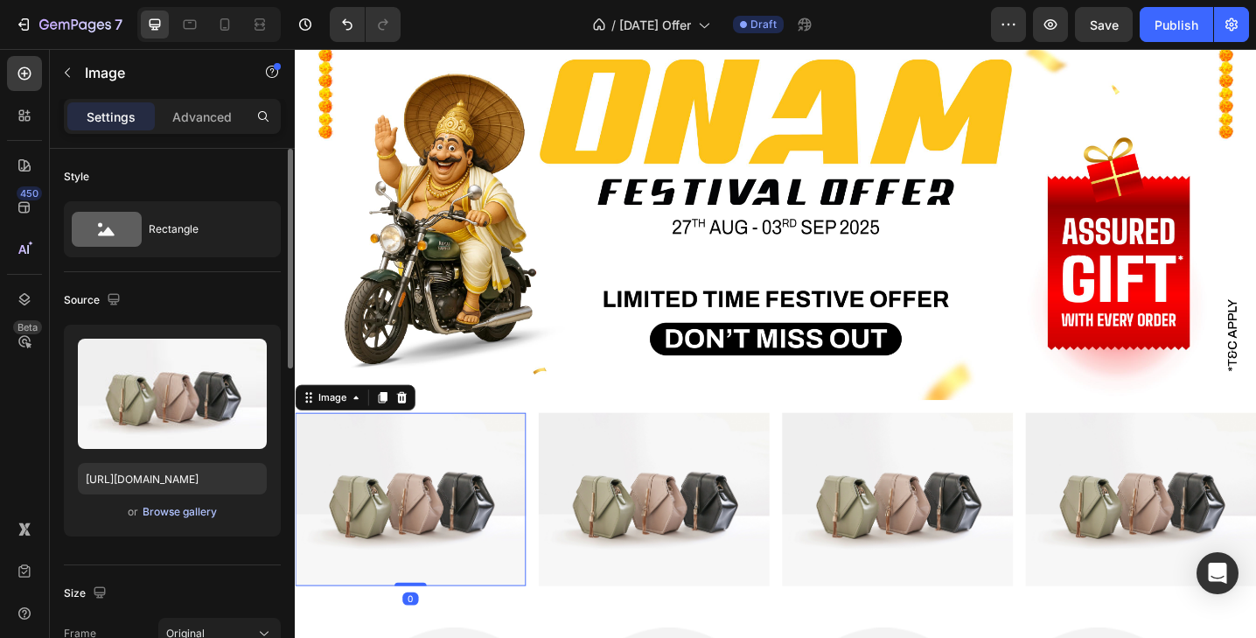
click at [175, 512] on div "Browse gallery" at bounding box center [180, 512] width 74 height 16
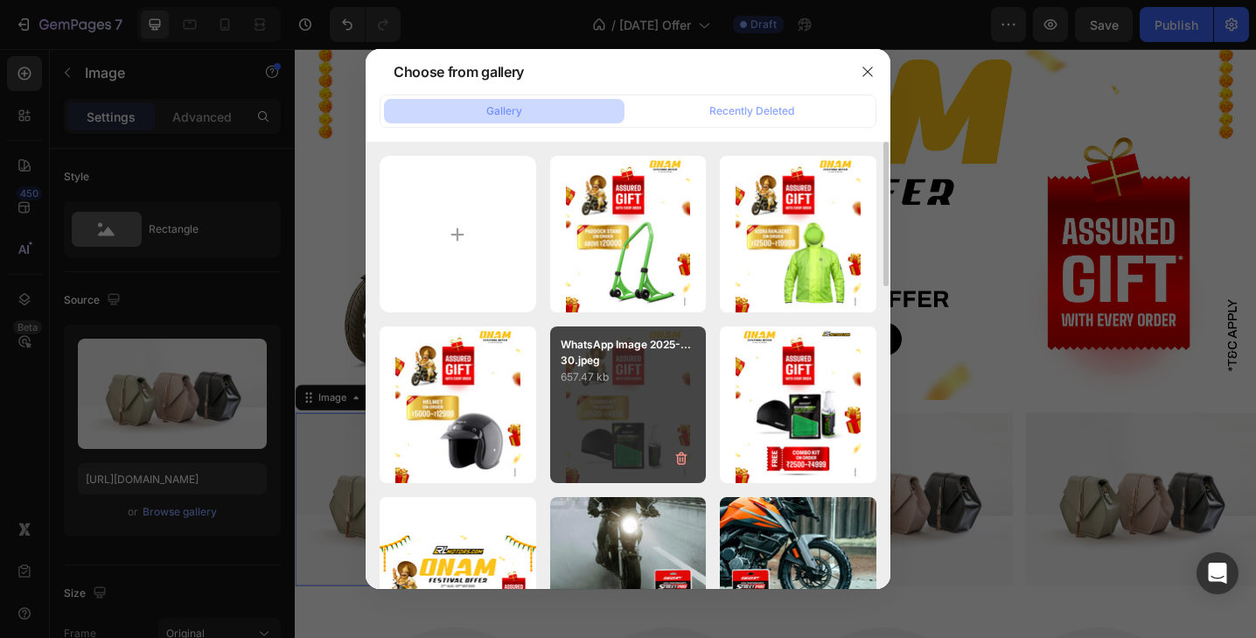
click at [621, 426] on div "WhatsApp Image 2025-...30.jpeg 657.47 kb" at bounding box center [628, 404] width 157 height 157
type input "https://cdn.shopify.com/s/files/1/2637/7322/files/gempages_492437389495501702-3…"
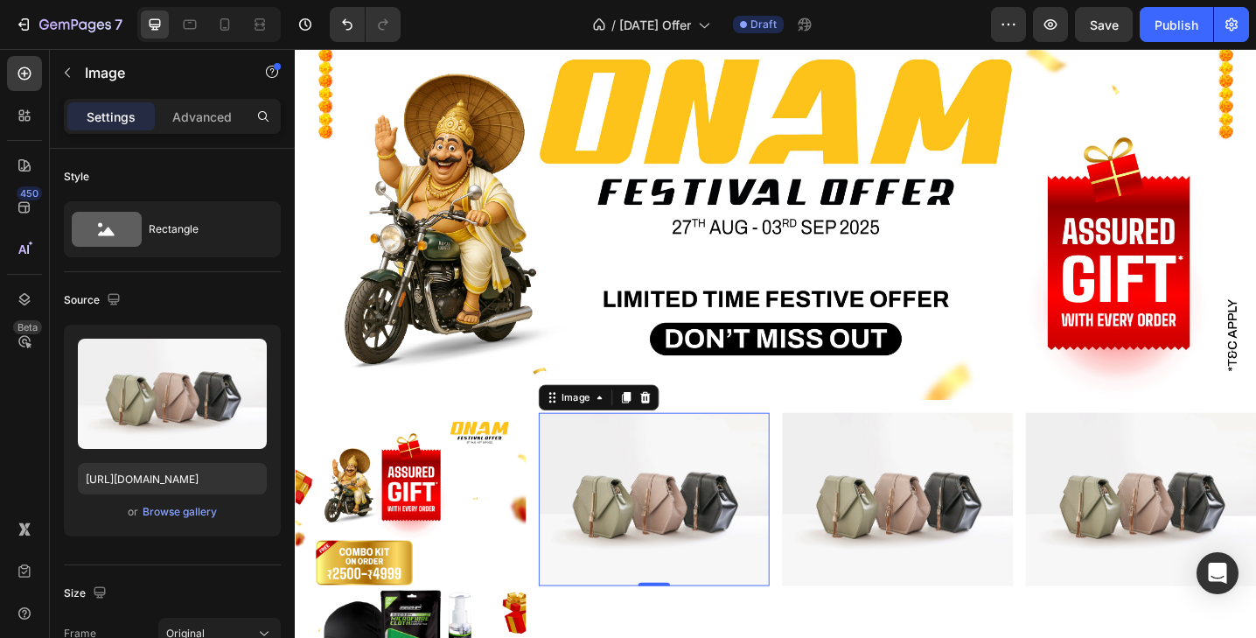
click at [680, 540] on img at bounding box center [687, 540] width 252 height 189
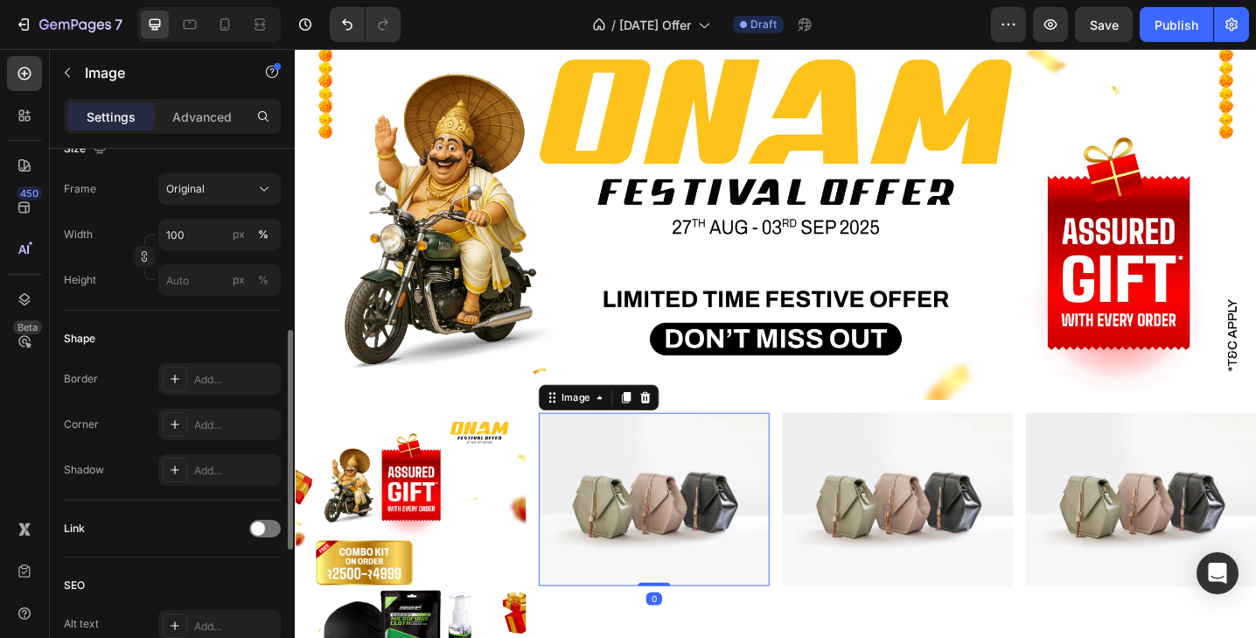
click at [422, 521] on img at bounding box center [421, 603] width 252 height 315
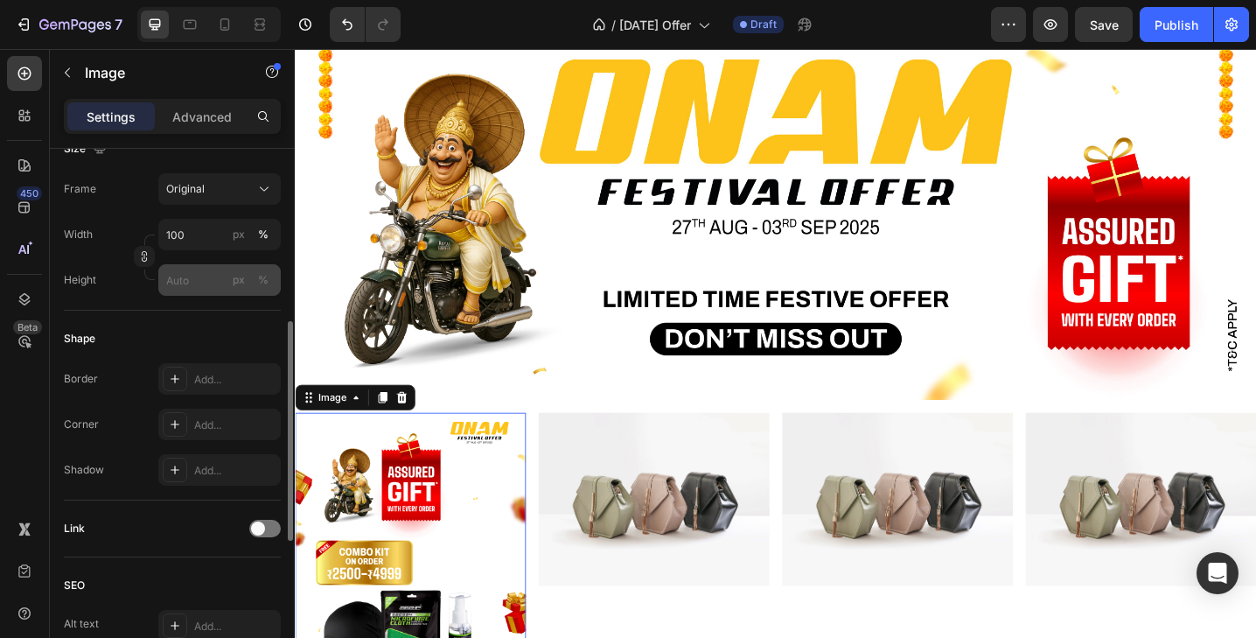
scroll to position [0, 0]
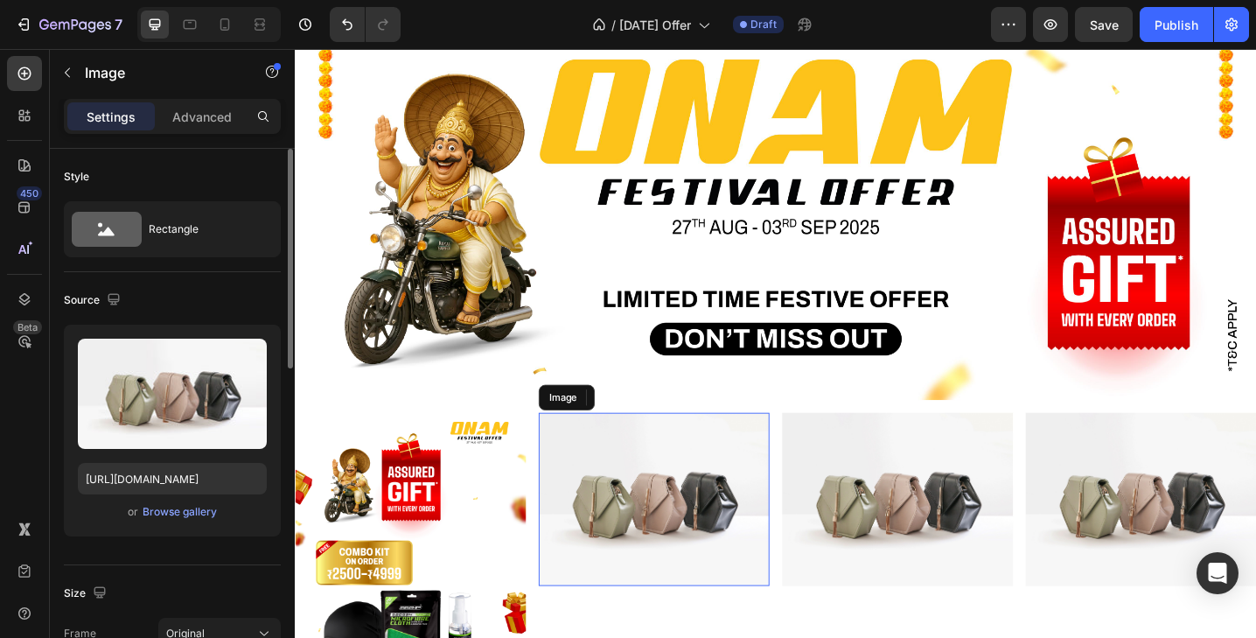
click at [688, 599] on img at bounding box center [687, 540] width 252 height 189
click at [185, 508] on div "Browse gallery" at bounding box center [180, 512] width 74 height 16
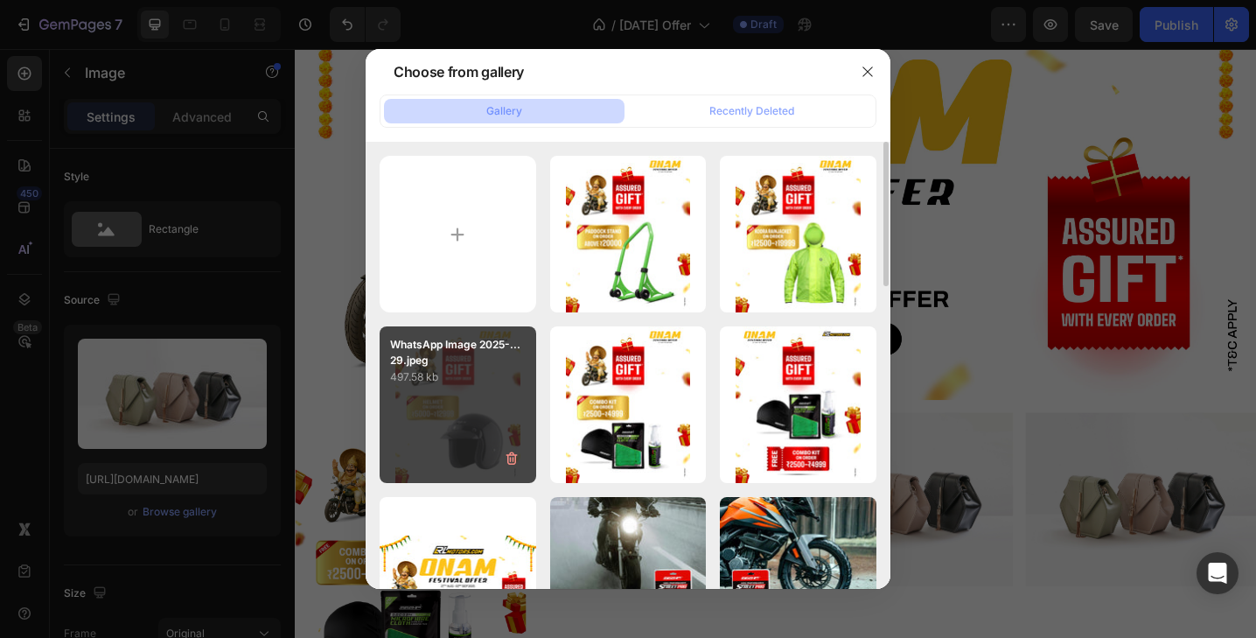
click at [488, 416] on div "WhatsApp Image 2025-...29.jpeg 497.58 kb" at bounding box center [458, 404] width 157 height 157
type input "https://cdn.shopify.com/s/files/1/2637/7322/files/gempages_492437389495501702-4…"
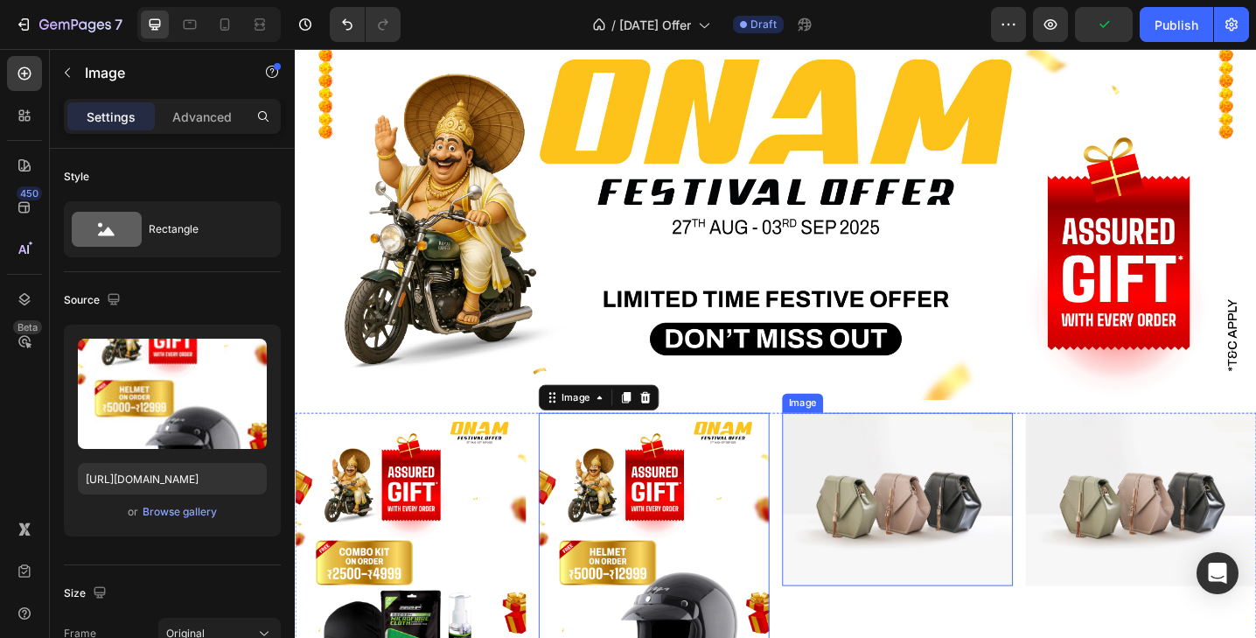
click at [889, 567] on img at bounding box center [952, 540] width 252 height 189
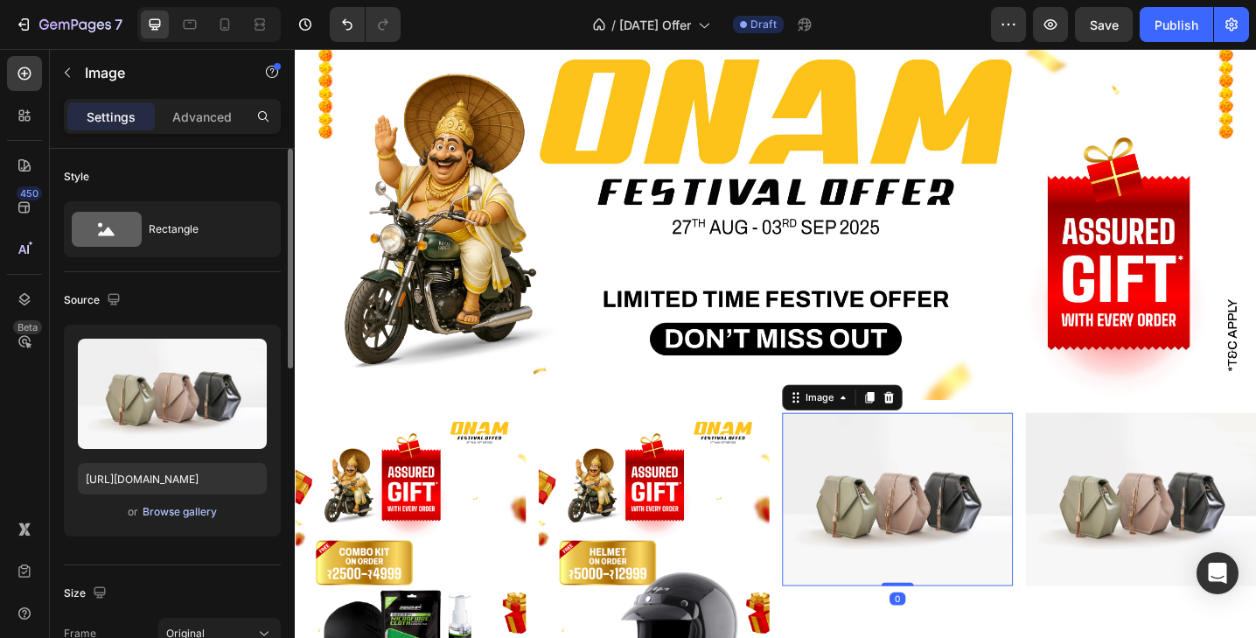
click at [171, 518] on div "Browse gallery" at bounding box center [180, 512] width 74 height 16
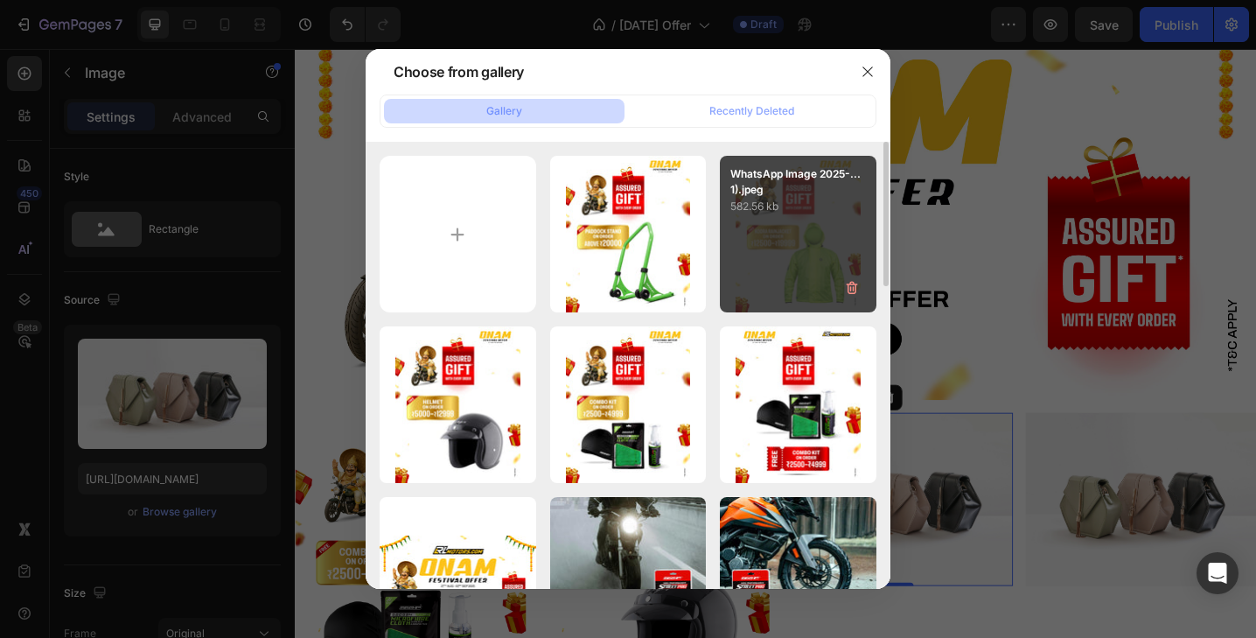
click at [786, 248] on div "WhatsApp Image 2025-...1).jpeg 582.56 kb" at bounding box center [798, 234] width 157 height 157
type input "https://cdn.shopify.com/s/files/1/2637/7322/files/gempages_492437389495501702-b…"
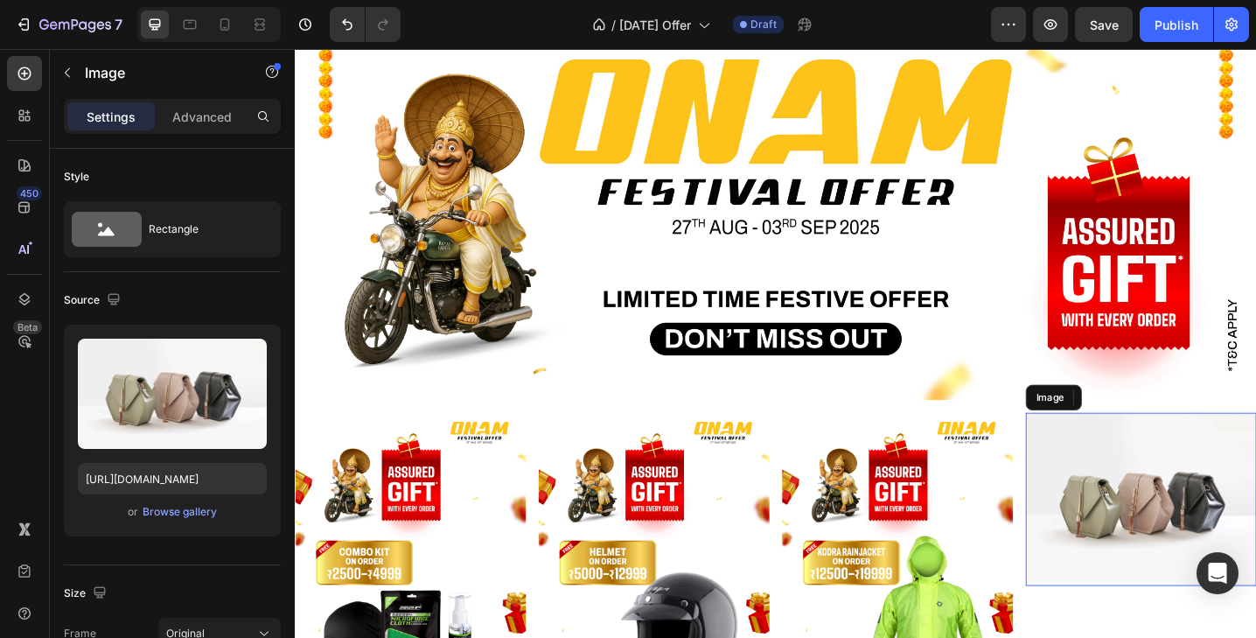
click at [1168, 561] on img at bounding box center [1218, 540] width 252 height 189
click at [180, 512] on div "Browse gallery" at bounding box center [180, 512] width 74 height 16
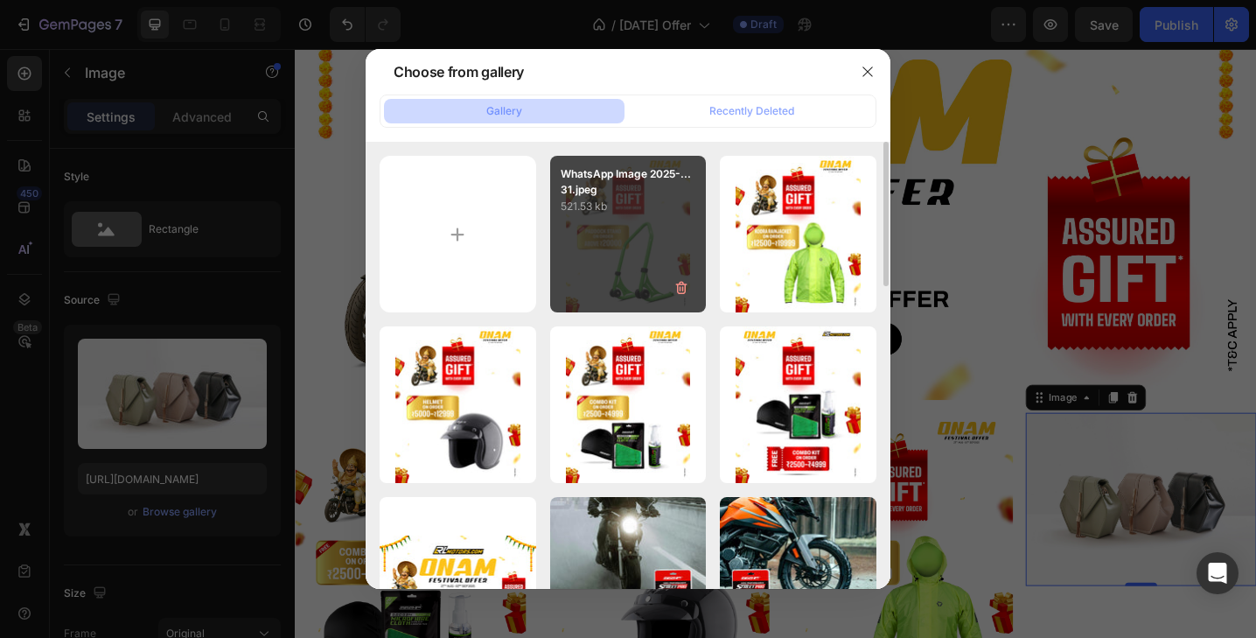
click at [644, 251] on div "WhatsApp Image 2025-...31.jpeg 521.53 kb" at bounding box center [628, 234] width 157 height 157
type input "https://cdn.shopify.com/s/files/1/2637/7322/files/gempages_492437389495501702-c…"
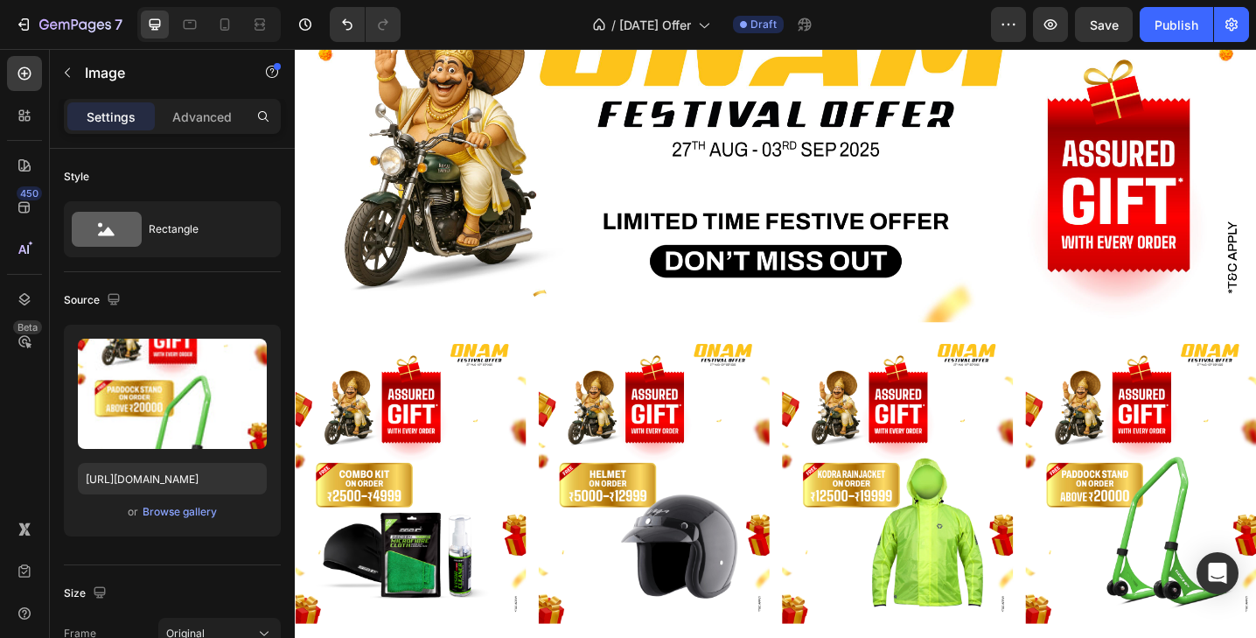
scroll to position [303, 0]
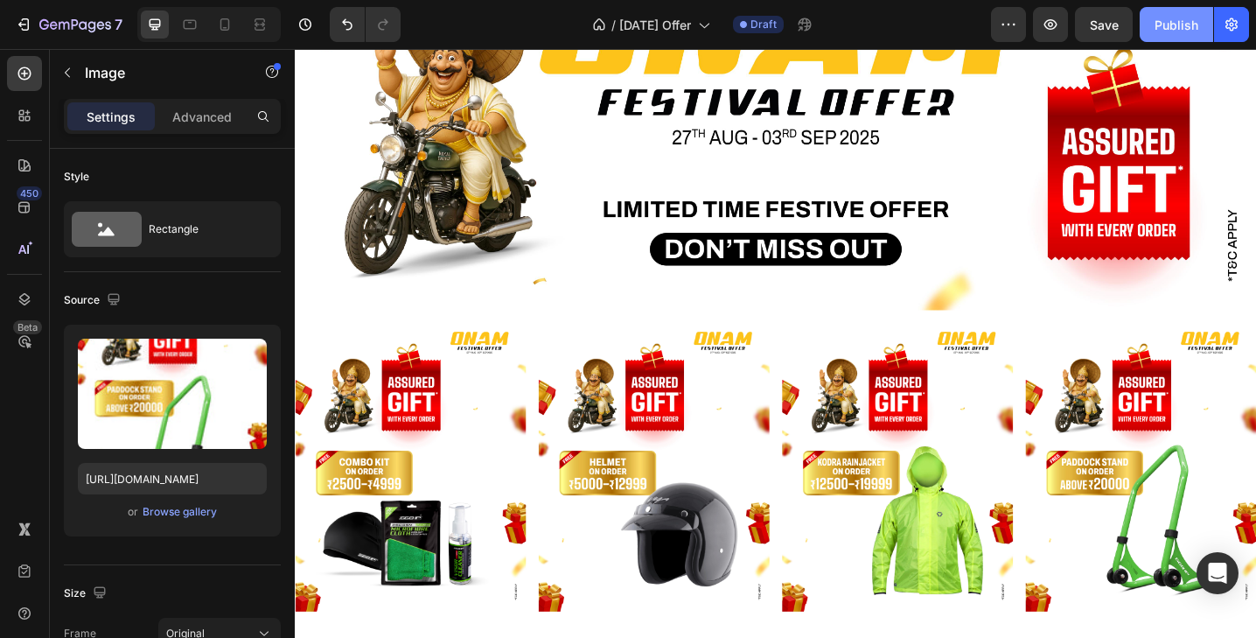
click at [1175, 9] on button "Publish" at bounding box center [1175, 24] width 73 height 35
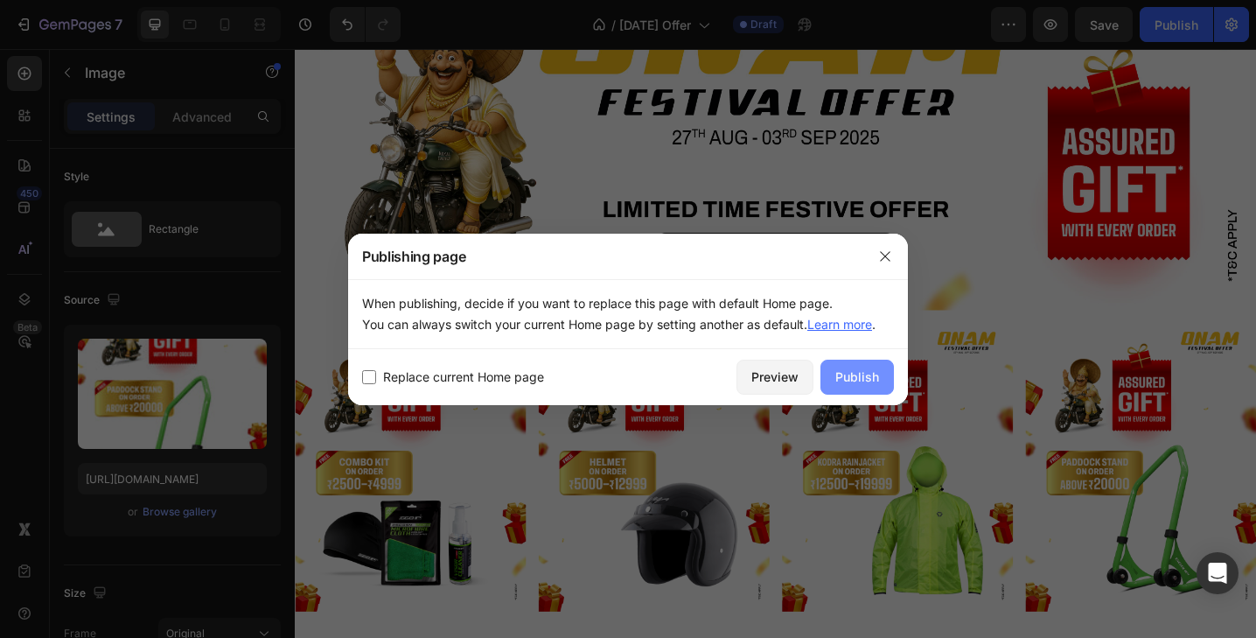
click at [858, 373] on div "Publish" at bounding box center [857, 376] width 44 height 18
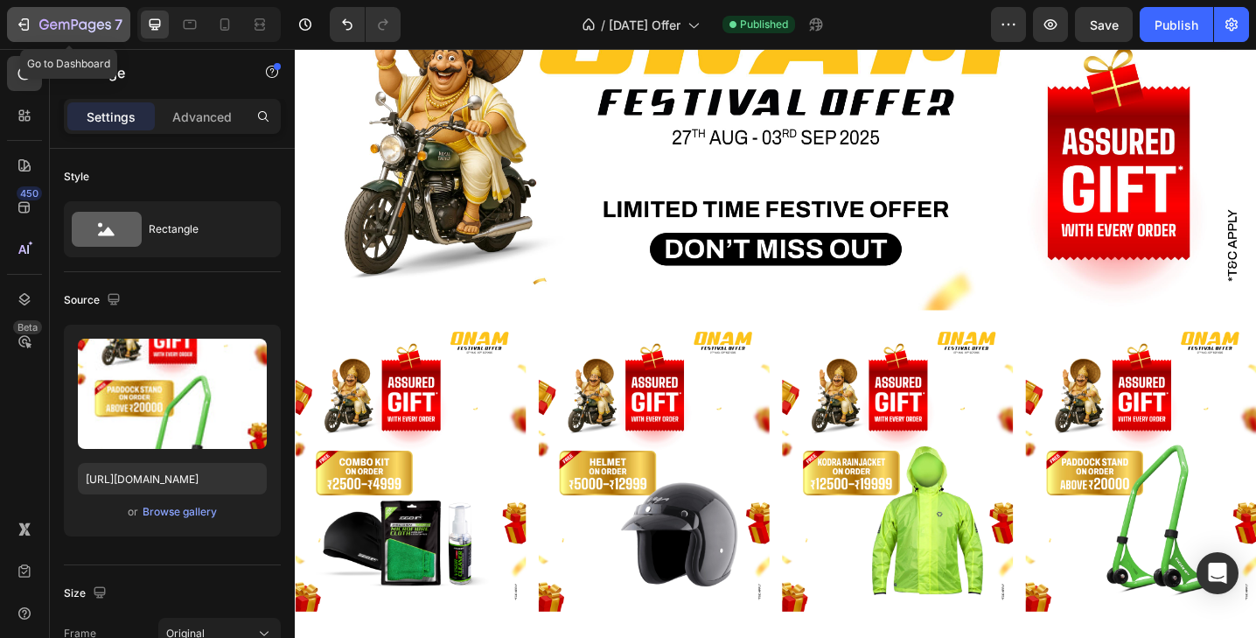
click at [94, 30] on icon "button" at bounding box center [75, 25] width 72 height 15
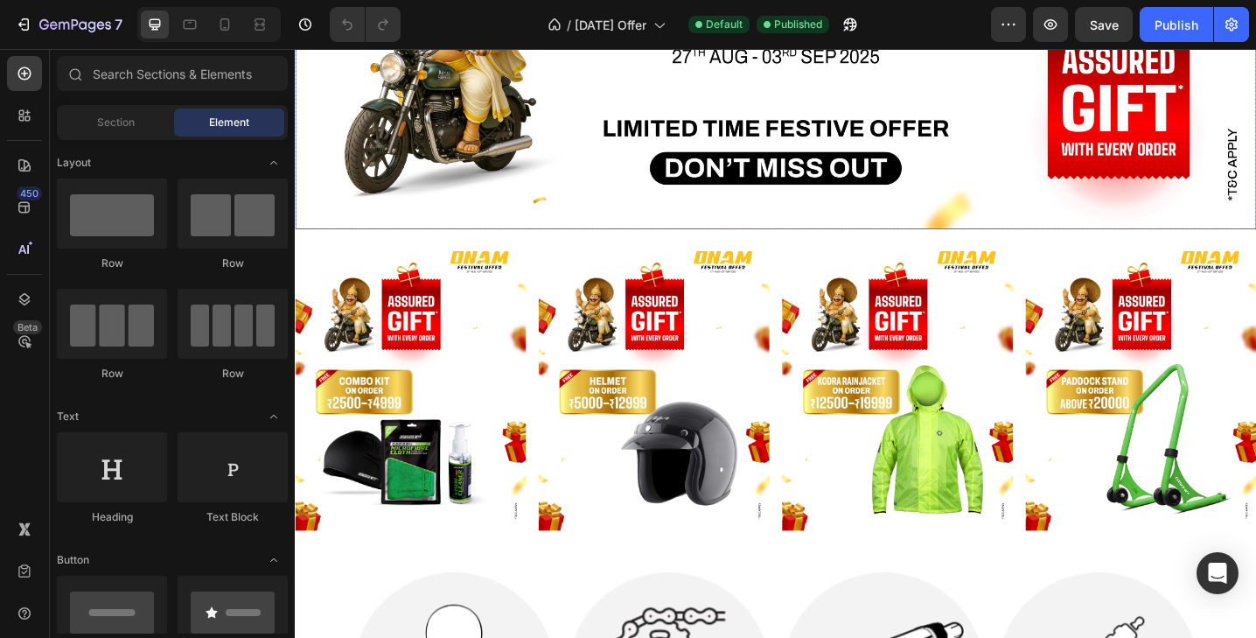
scroll to position [707, 0]
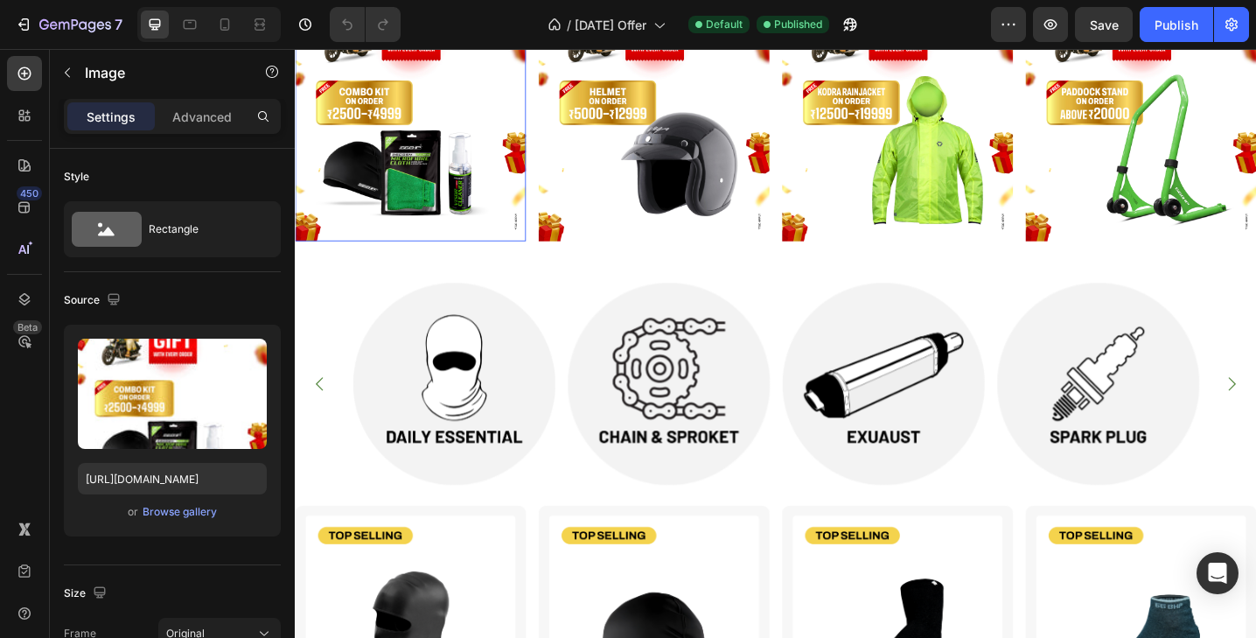
click at [365, 176] on img at bounding box center [421, 101] width 252 height 315
click at [422, 140] on img at bounding box center [421, 101] width 252 height 315
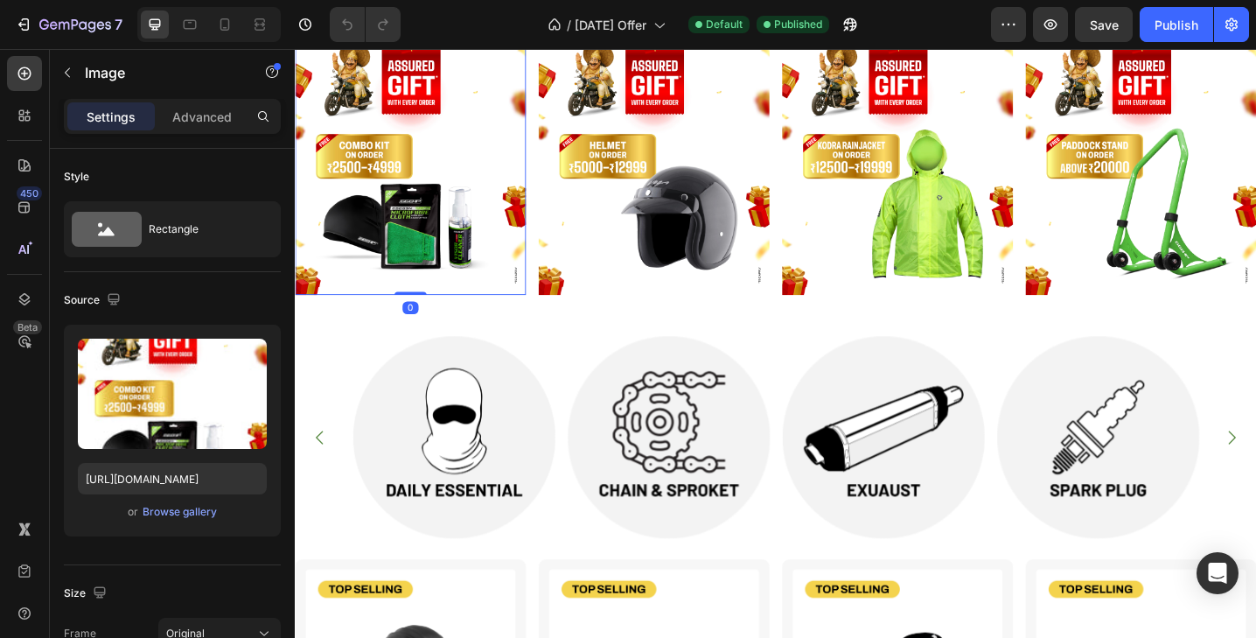
scroll to position [641, 0]
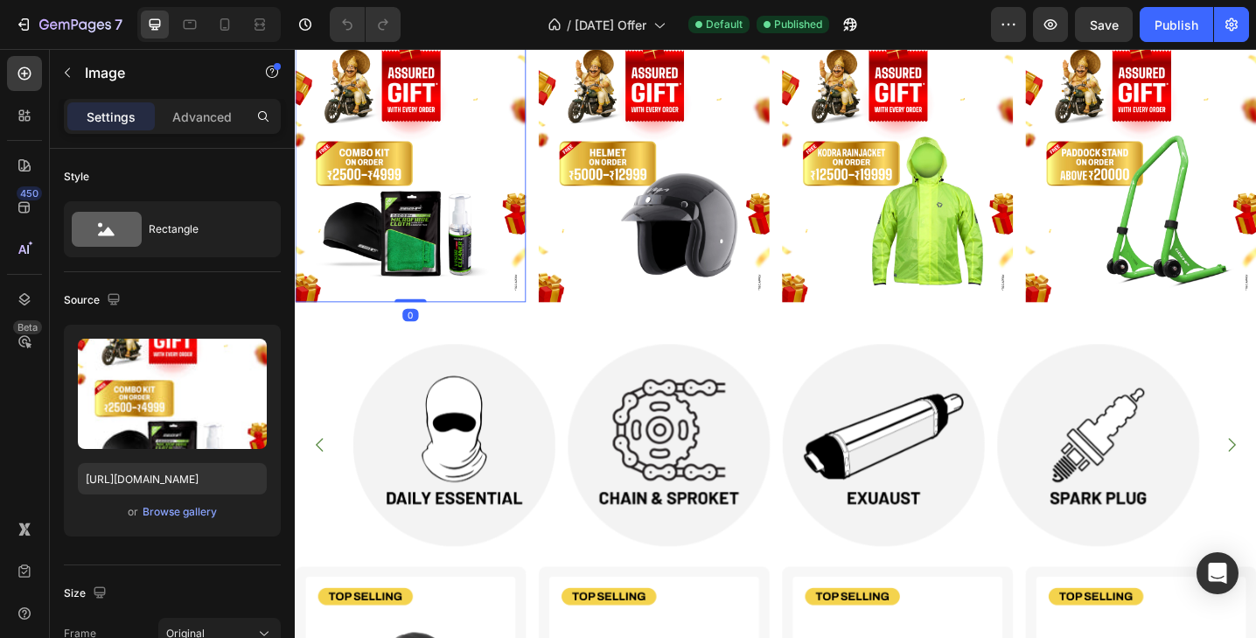
click at [421, 180] on img at bounding box center [421, 167] width 252 height 315
click at [175, 517] on div "Browse gallery" at bounding box center [180, 512] width 74 height 16
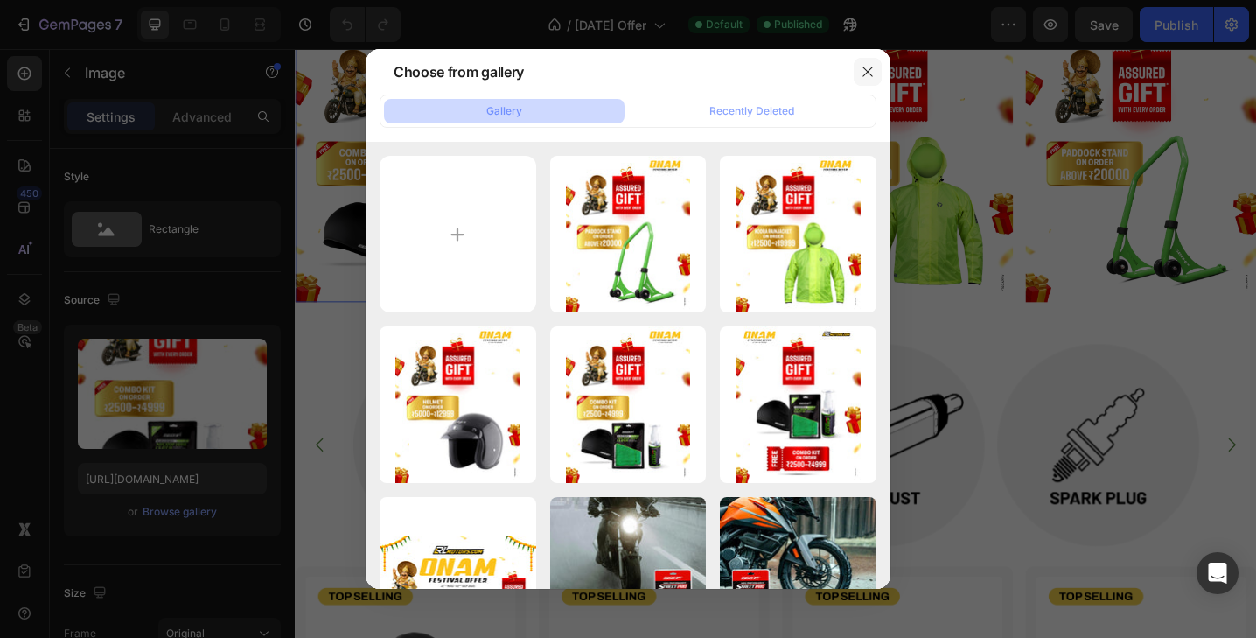
click at [868, 76] on icon "button" at bounding box center [868, 72] width 14 height 14
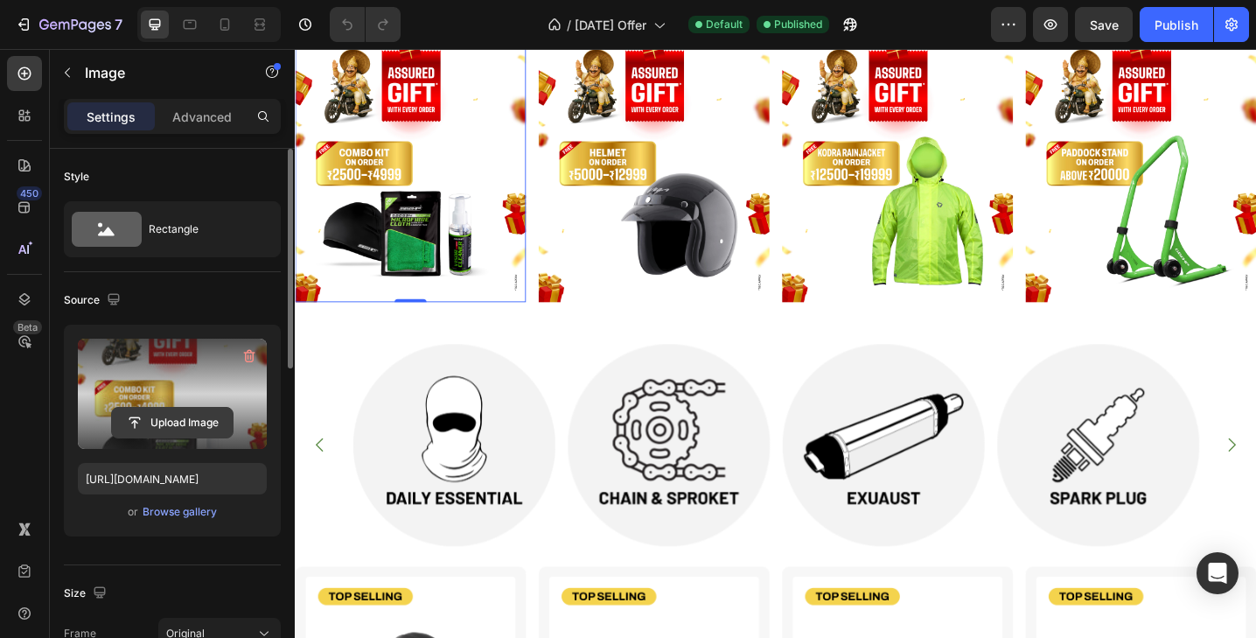
click at [185, 422] on input "file" at bounding box center [172, 423] width 121 height 30
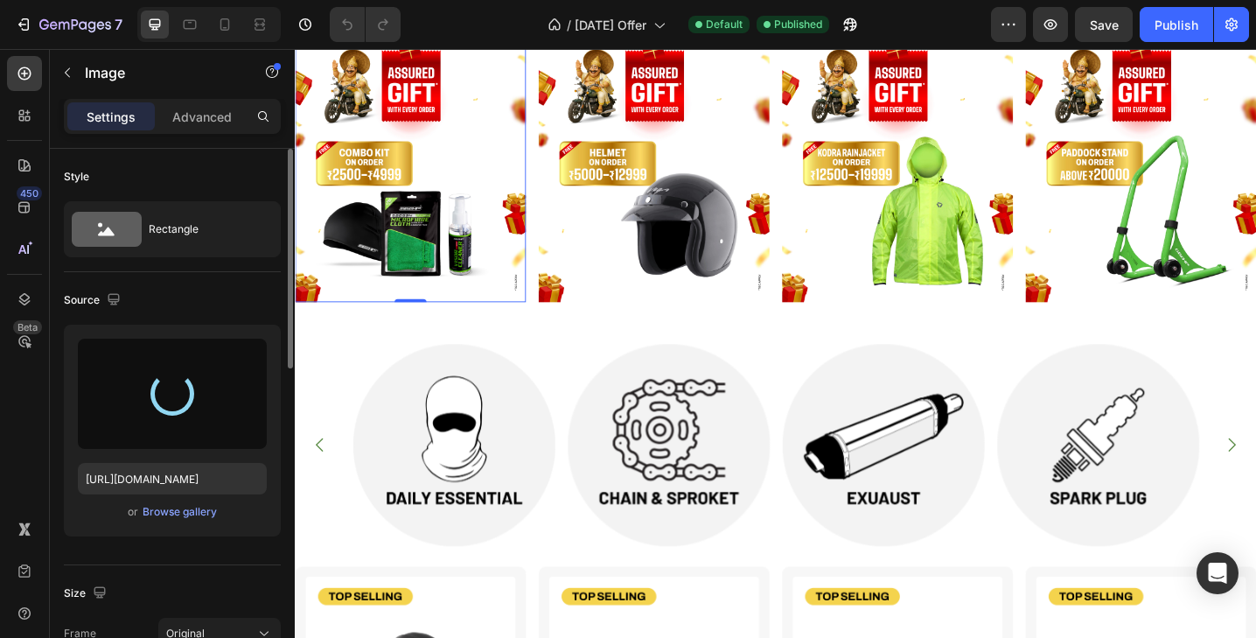
type input "https://cdn.shopify.com/s/files/1/2637/7322/files/gempages_492437389495501702-7…"
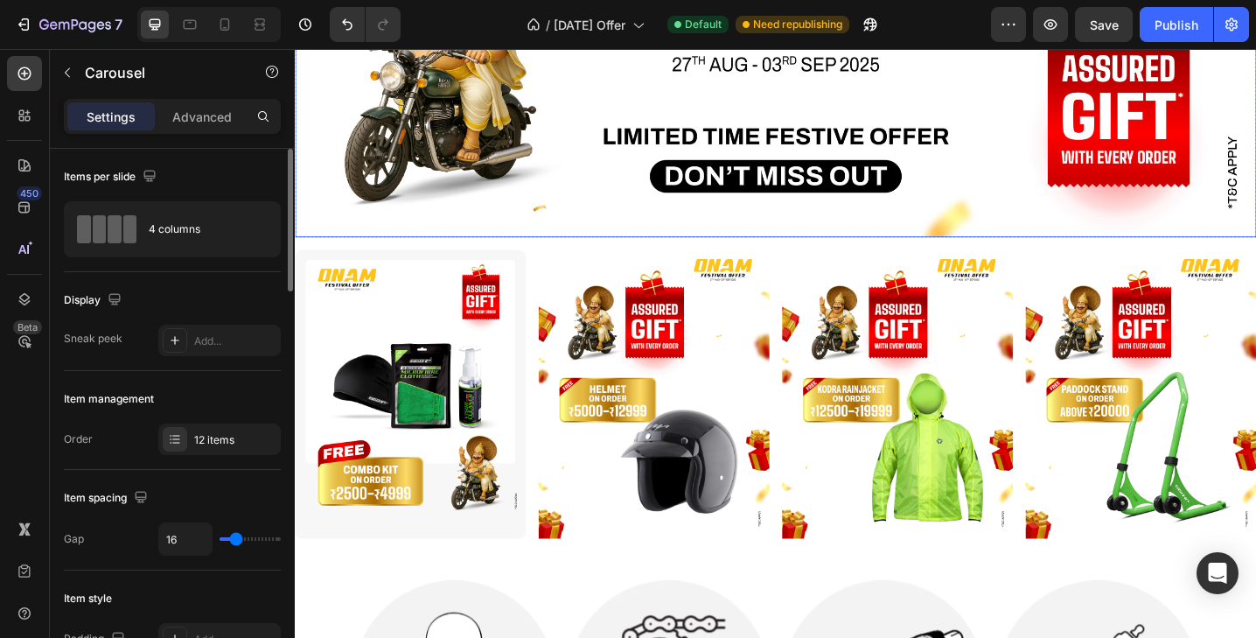
scroll to position [387, 0]
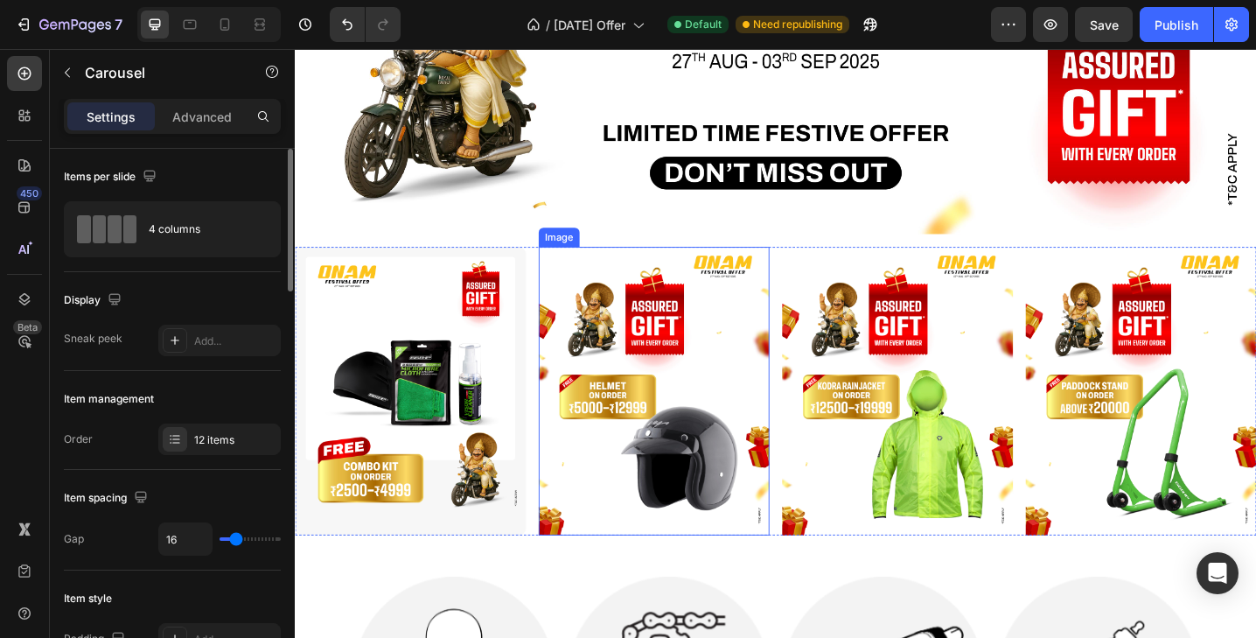
click at [641, 367] on img at bounding box center [687, 422] width 252 height 315
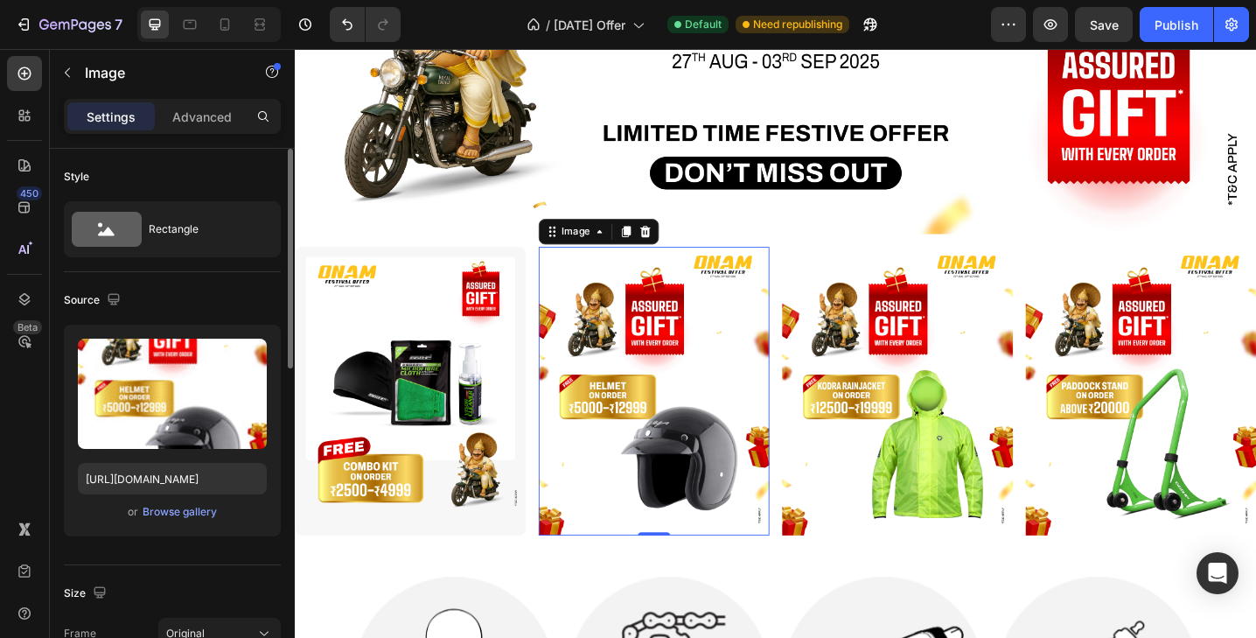
click at [669, 417] on img at bounding box center [687, 422] width 252 height 315
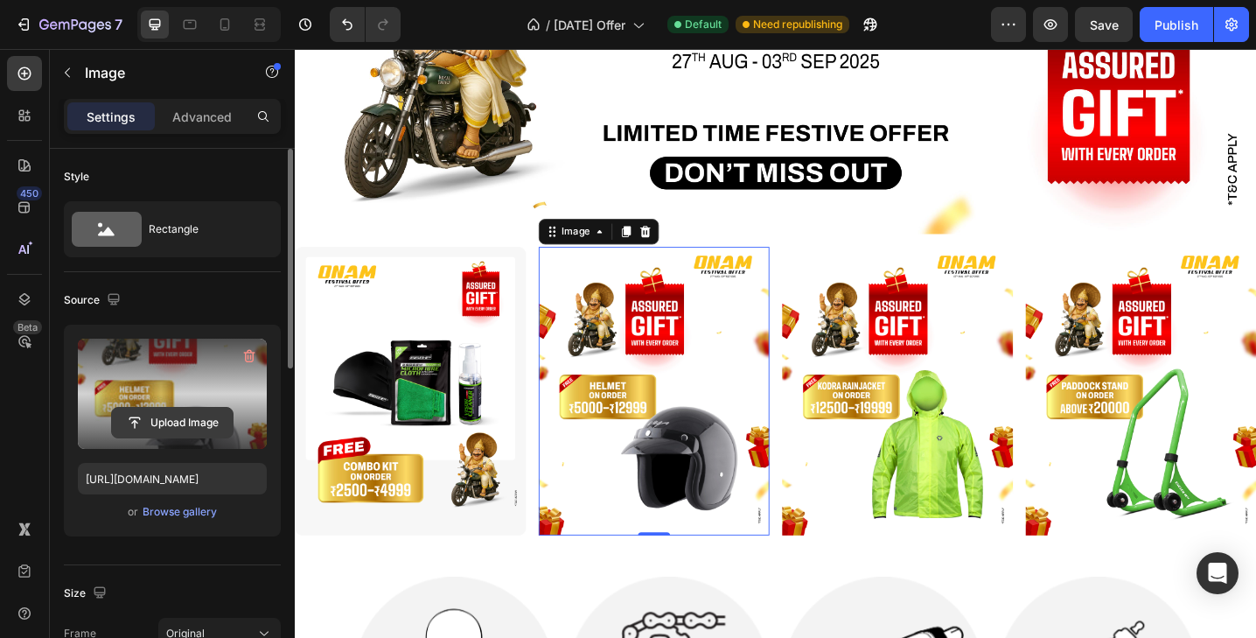
click at [164, 421] on input "file" at bounding box center [172, 423] width 121 height 30
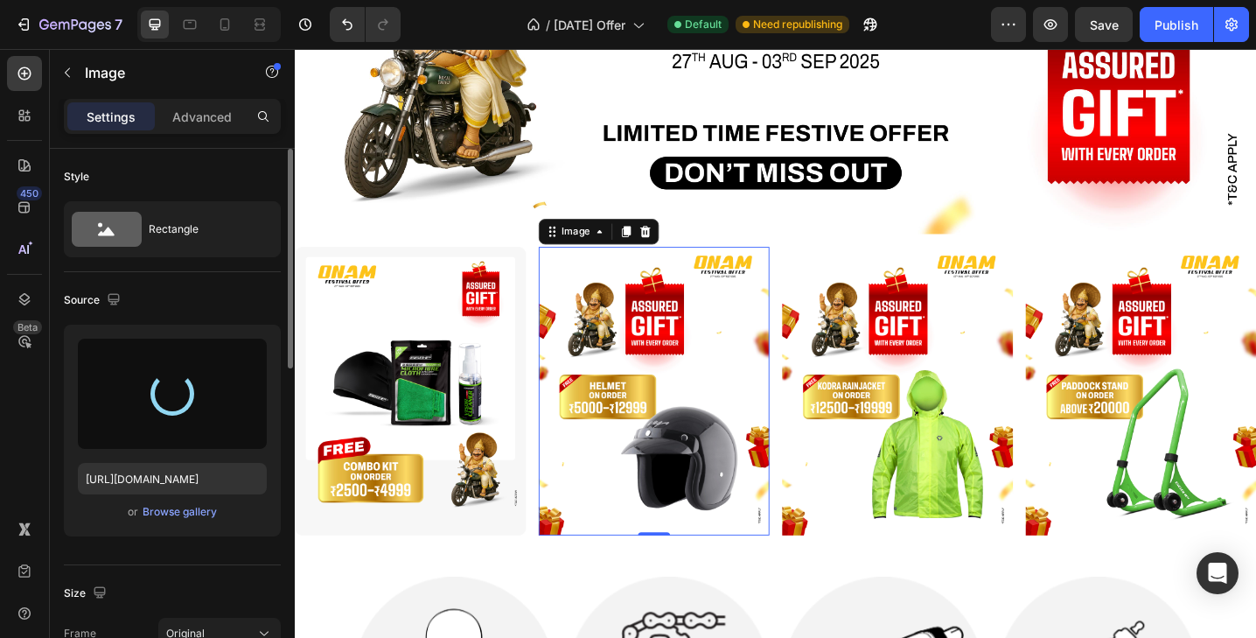
type input "https://cdn.shopify.com/s/files/1/2637/7322/files/gempages_492437389495501702-c…"
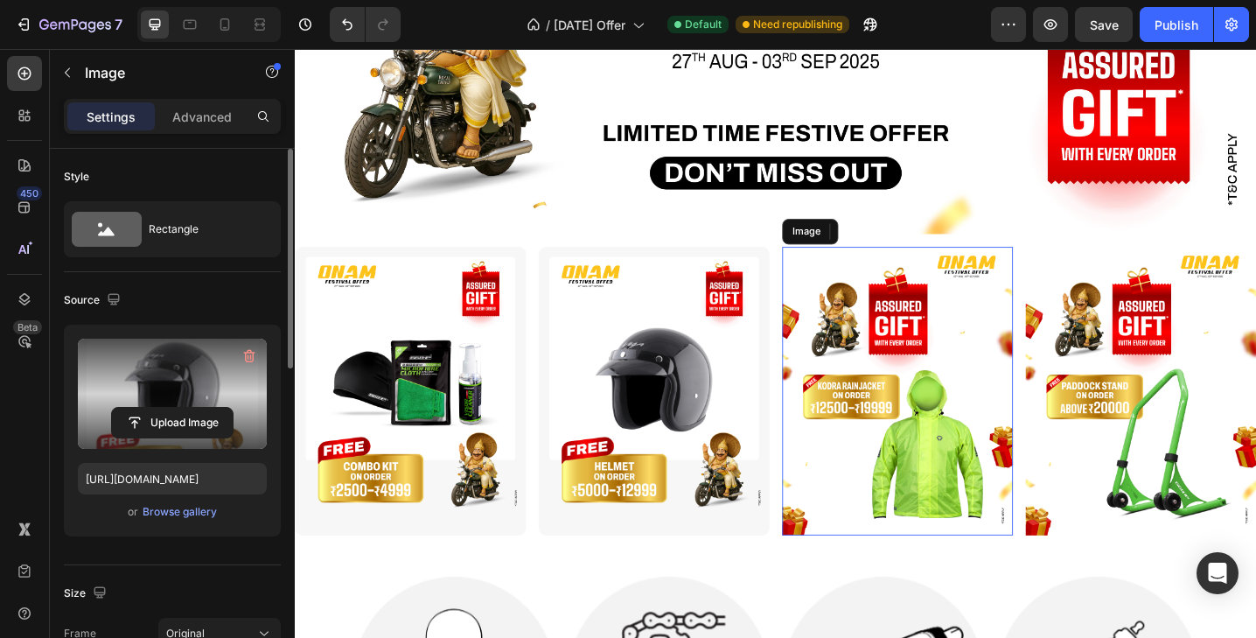
click at [933, 410] on img at bounding box center [952, 422] width 252 height 315
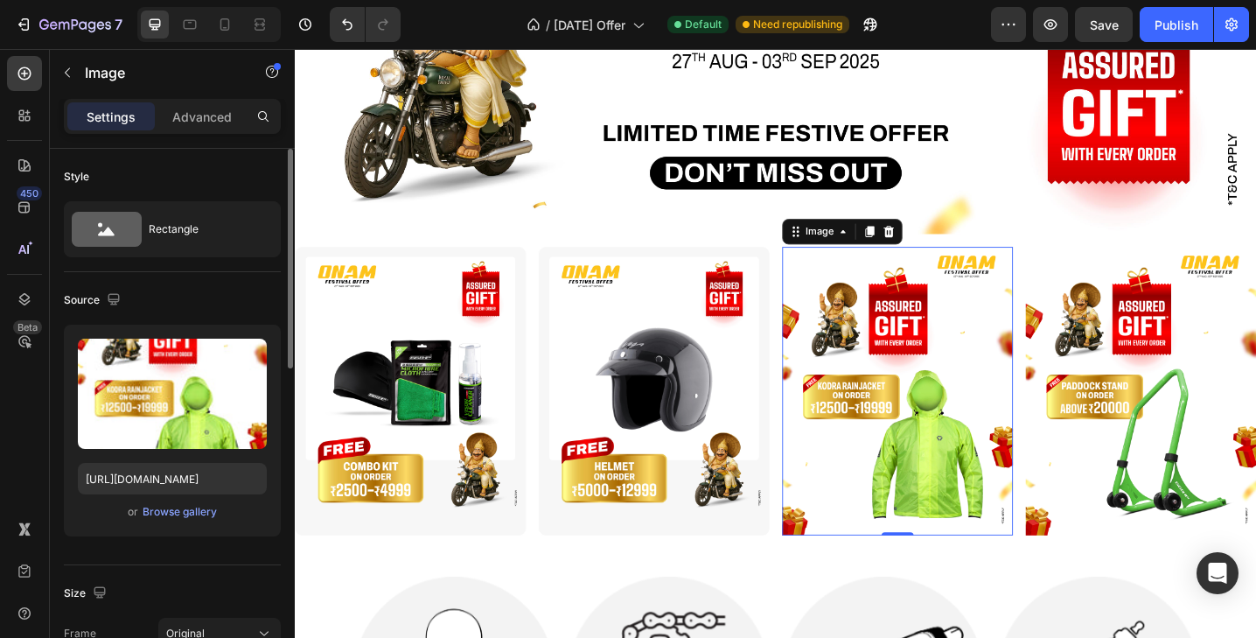
click at [885, 381] on img at bounding box center [952, 422] width 252 height 315
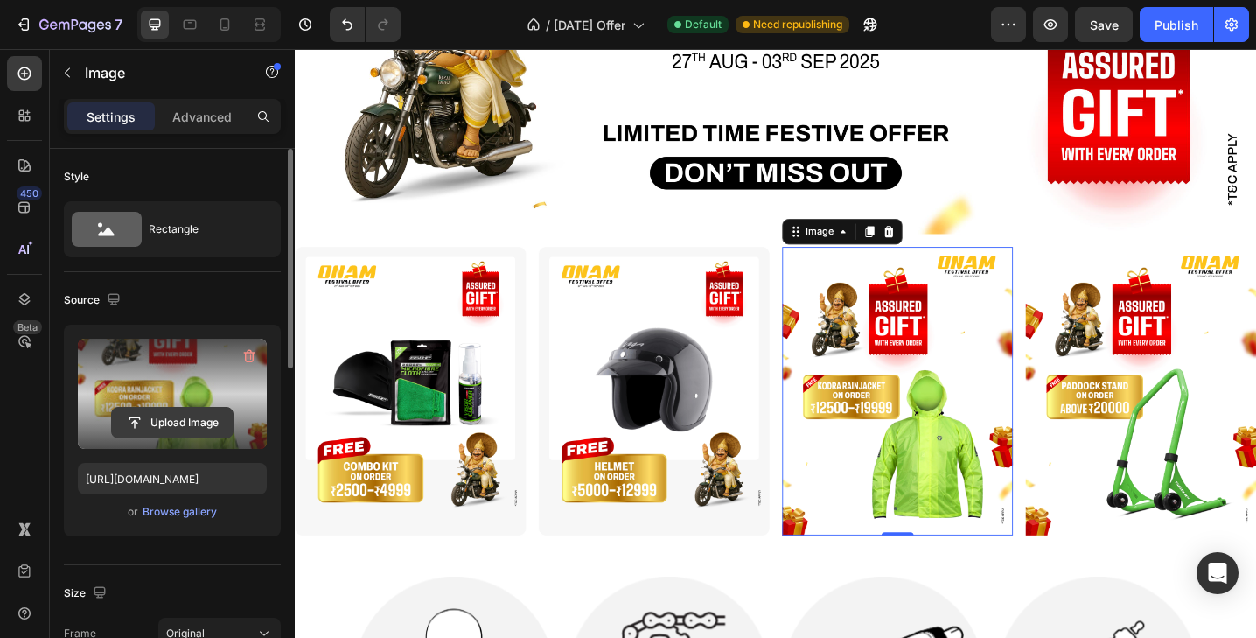
click at [164, 420] on input "file" at bounding box center [172, 423] width 121 height 30
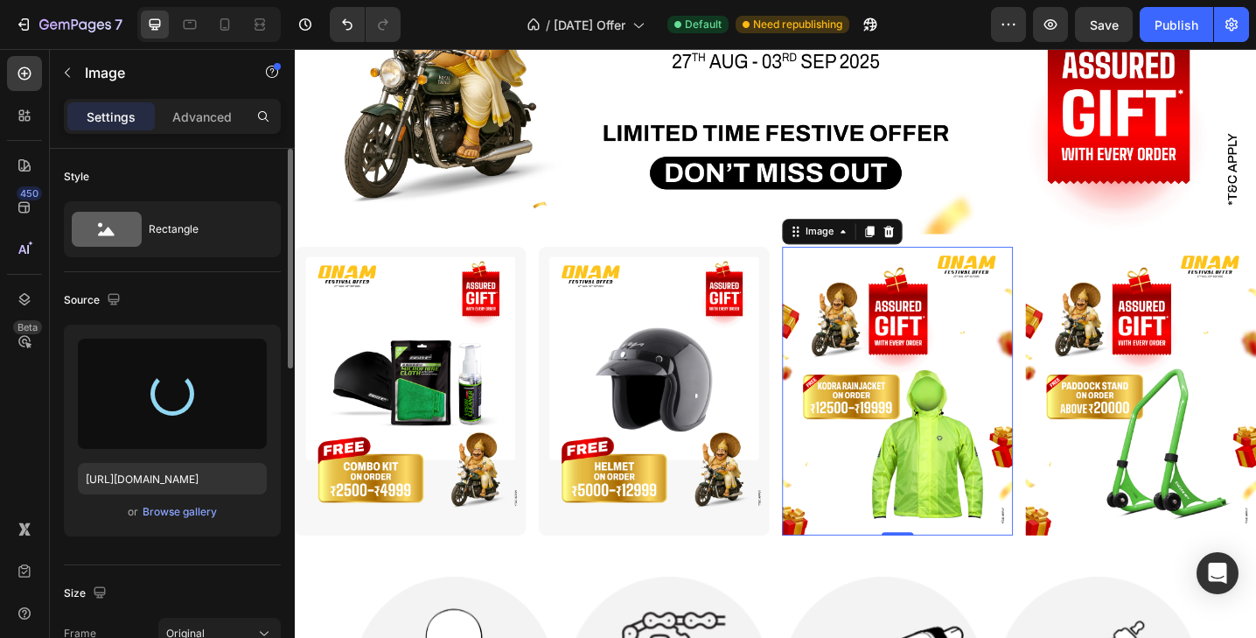
type input "https://cdn.shopify.com/s/files/1/2637/7322/files/gempages_492437389495501702-2…"
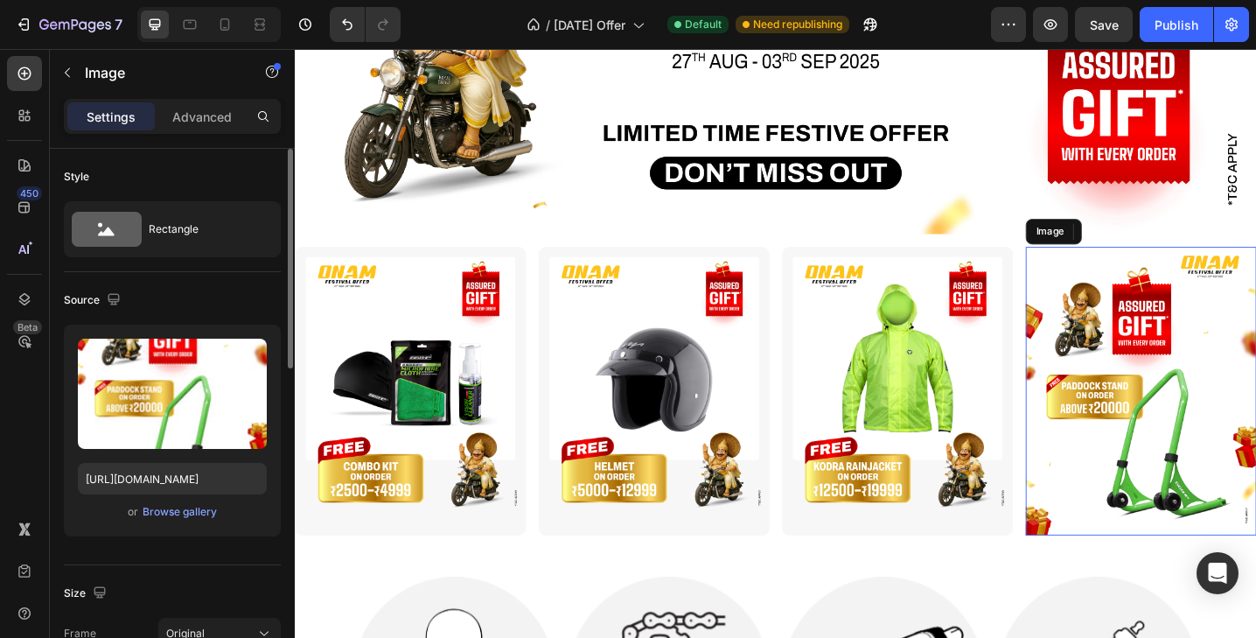
click at [1185, 448] on img at bounding box center [1218, 422] width 252 height 315
click at [1209, 393] on img at bounding box center [1218, 422] width 252 height 315
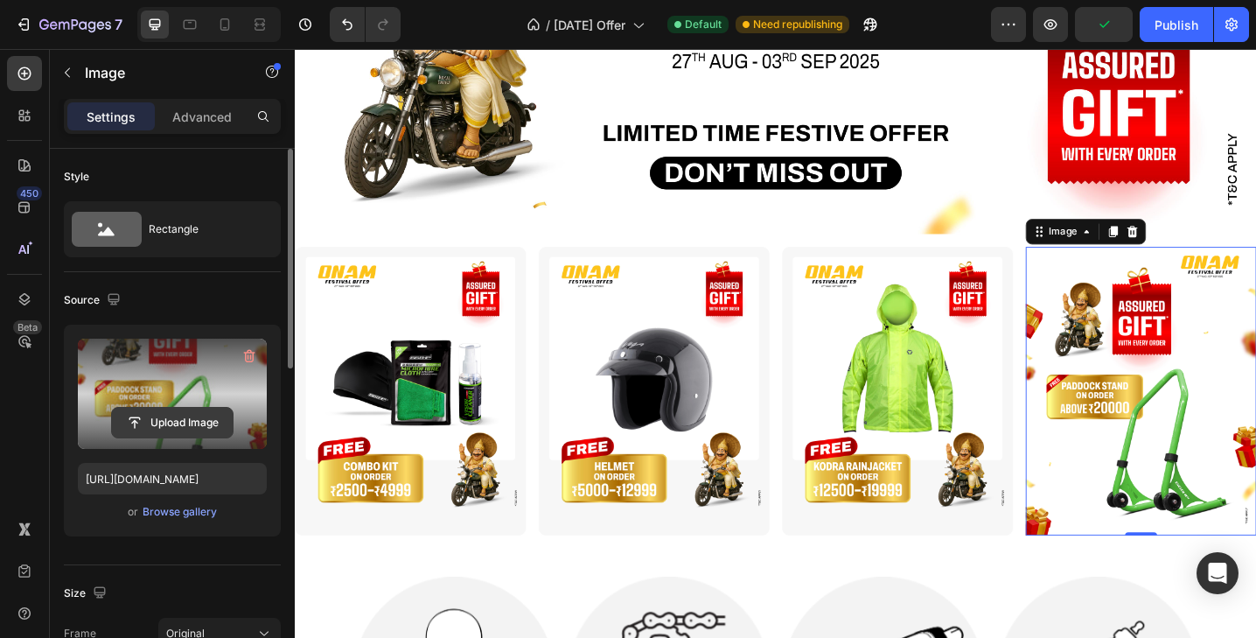
click at [183, 419] on input "file" at bounding box center [172, 423] width 121 height 30
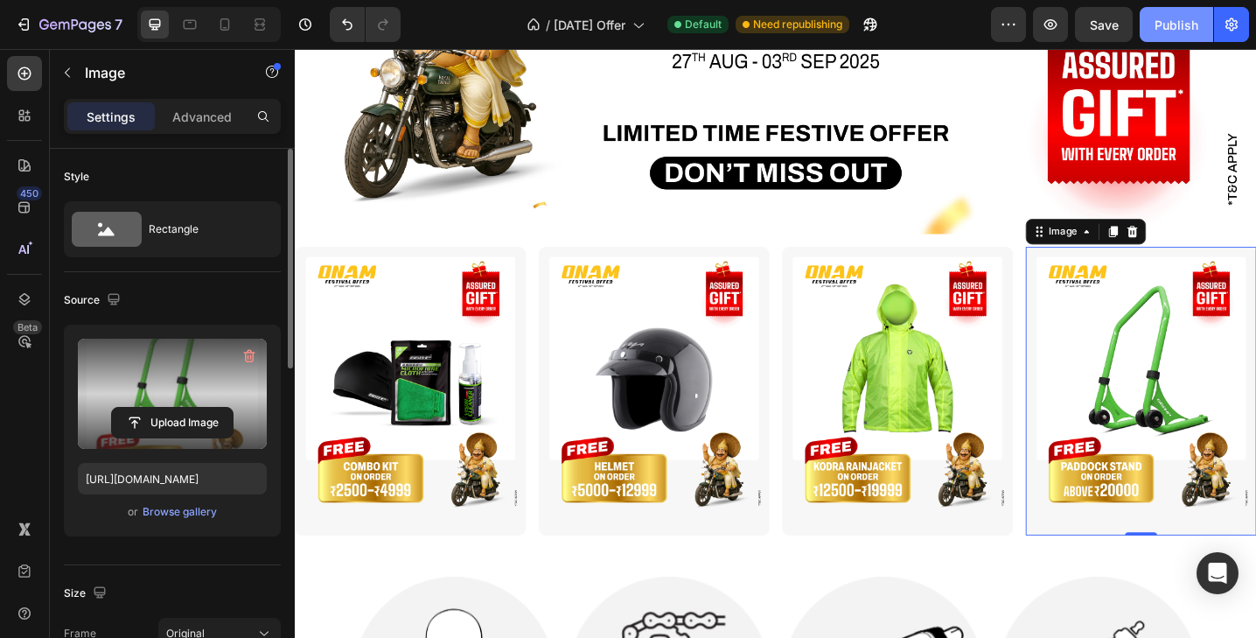
click at [1170, 28] on div "Publish" at bounding box center [1176, 25] width 44 height 18
click at [227, 33] on div at bounding box center [225, 24] width 28 height 28
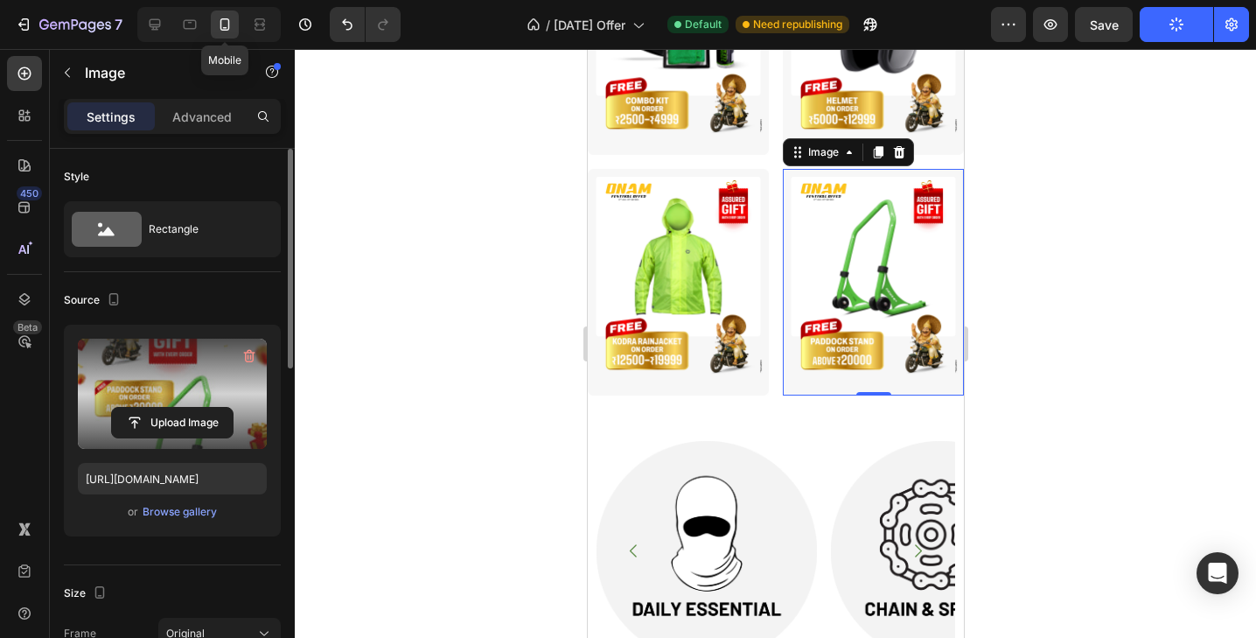
type input "https://cdn.shopify.com/s/files/1/2637/7322/files/gempages_492437389495501702-c…"
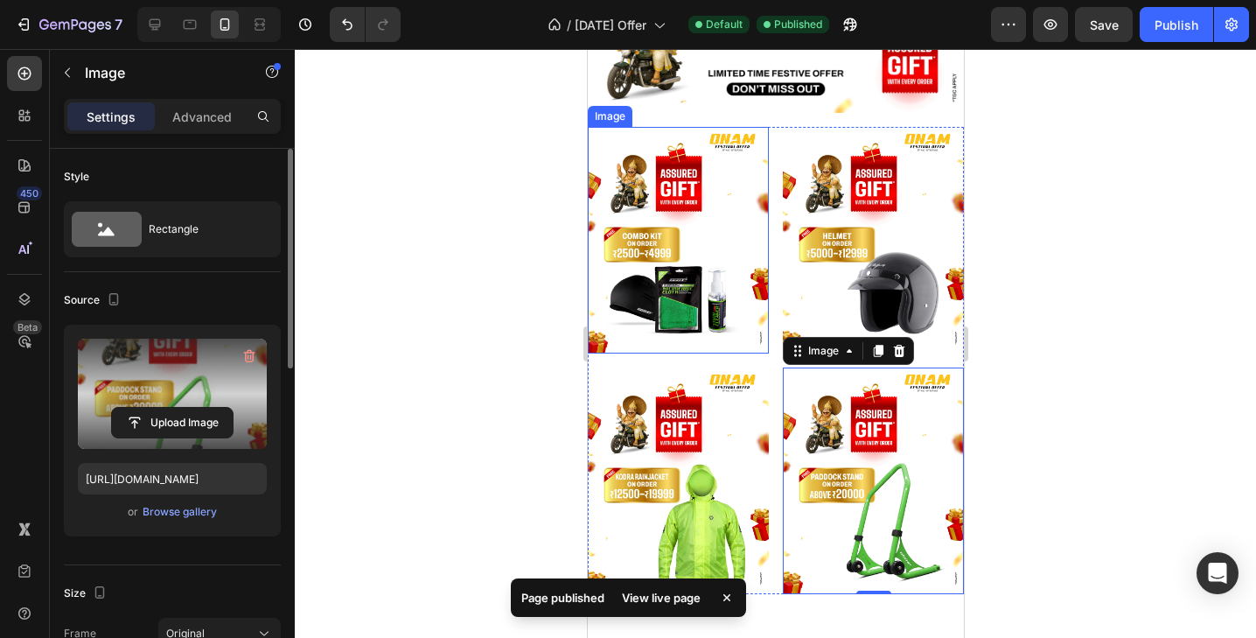
scroll to position [157, 0]
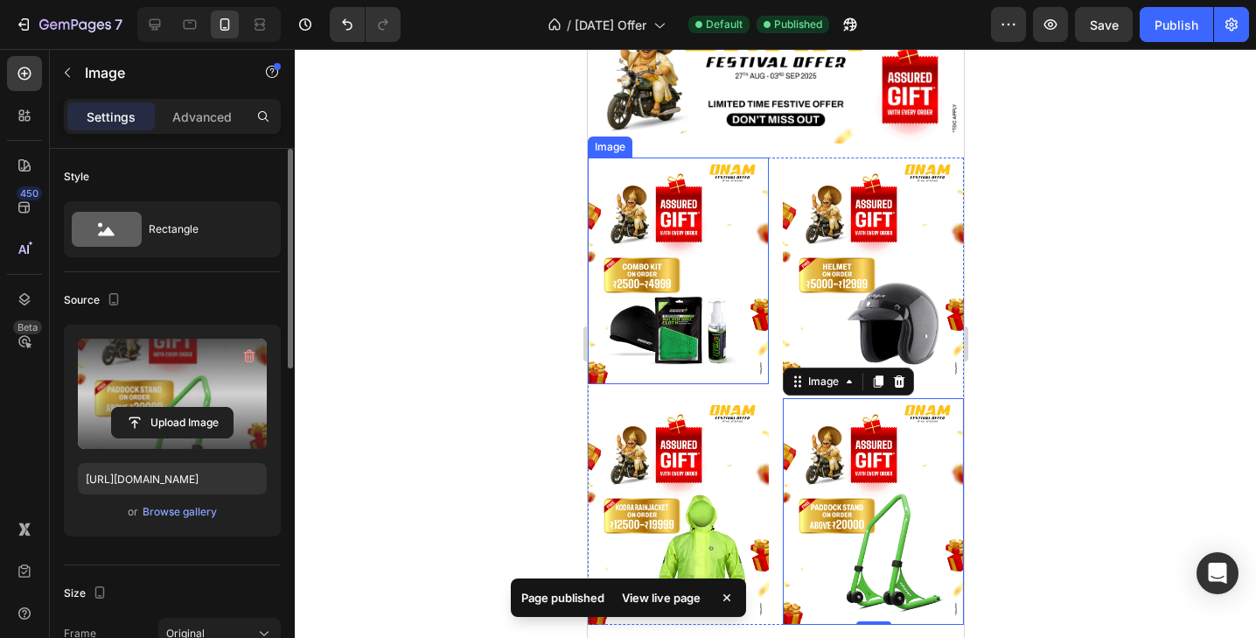
click at [657, 302] on img at bounding box center [677, 270] width 181 height 227
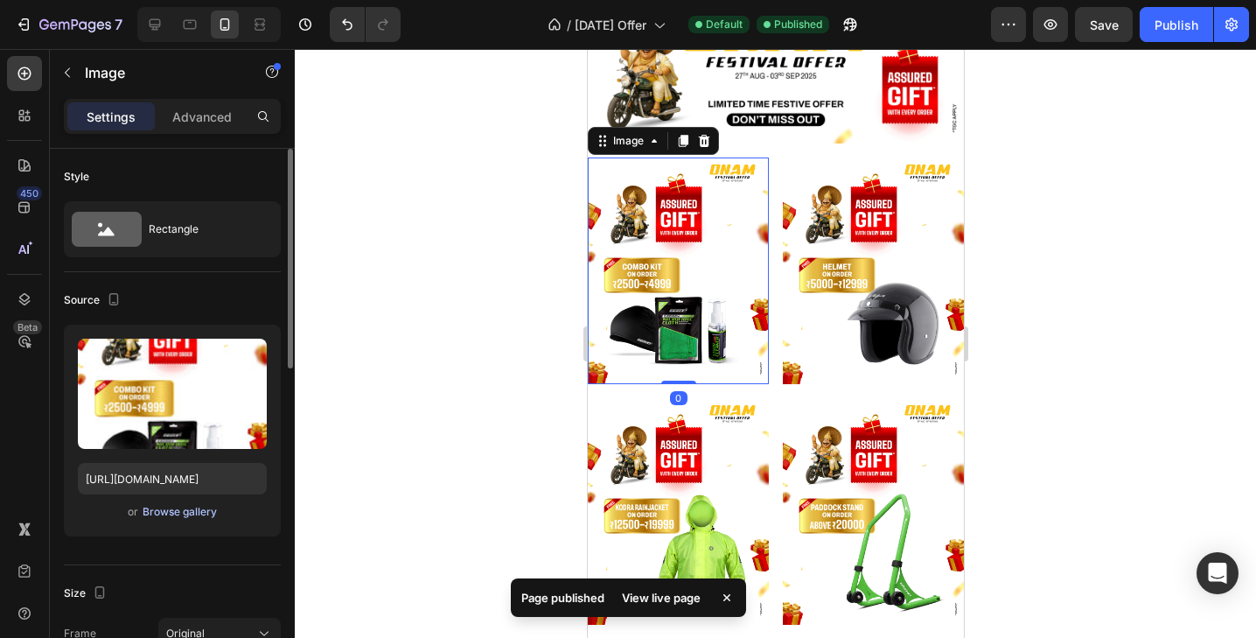
click at [168, 512] on div "Browse gallery" at bounding box center [180, 512] width 74 height 16
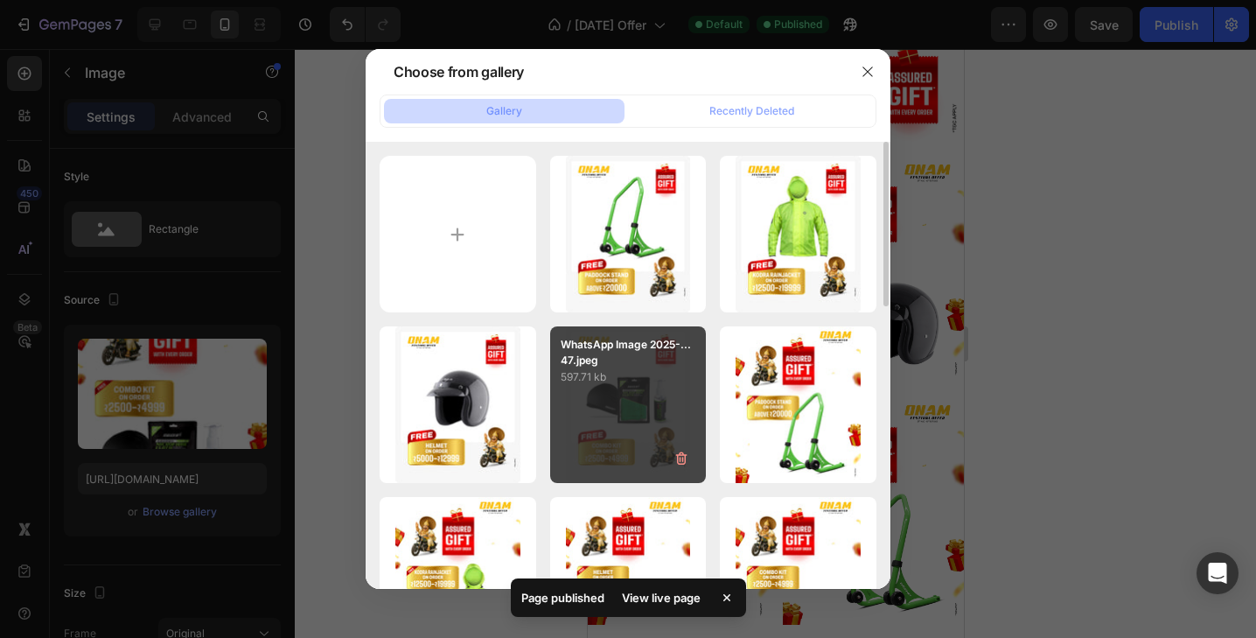
click at [603, 425] on div "WhatsApp Image 2025-...47.jpeg 597.71 kb" at bounding box center [628, 404] width 157 height 157
type input "https://cdn.shopify.com/s/files/1/2637/7322/files/gempages_492437389495501702-7…"
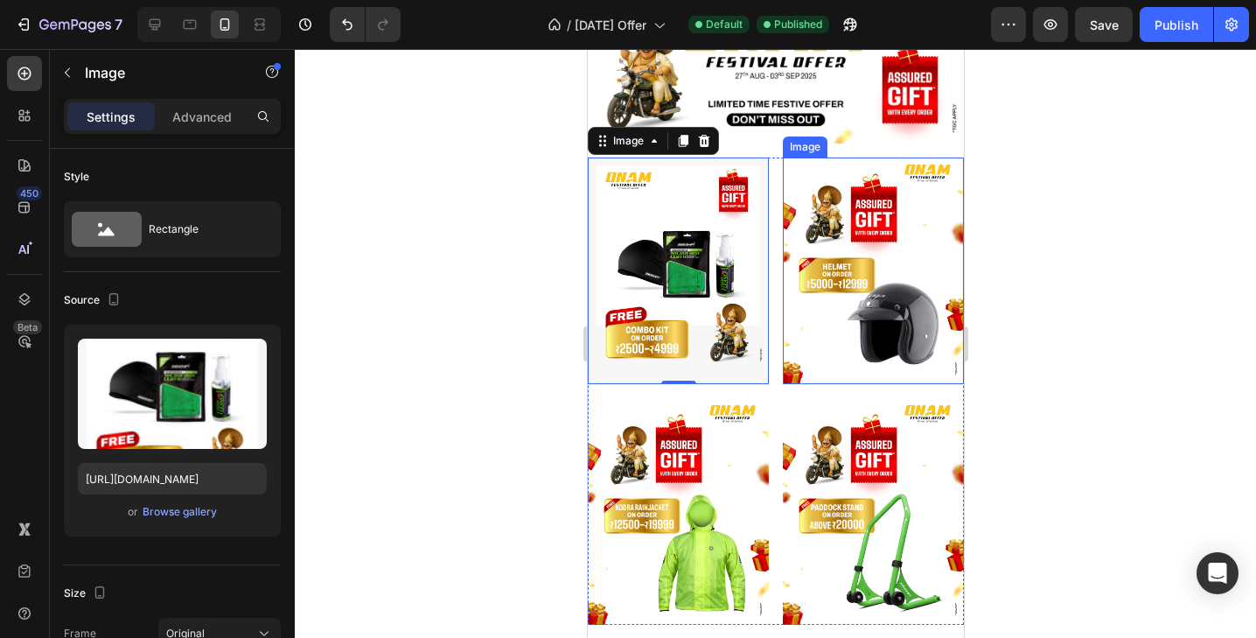
click at [850, 246] on img at bounding box center [872, 270] width 181 height 227
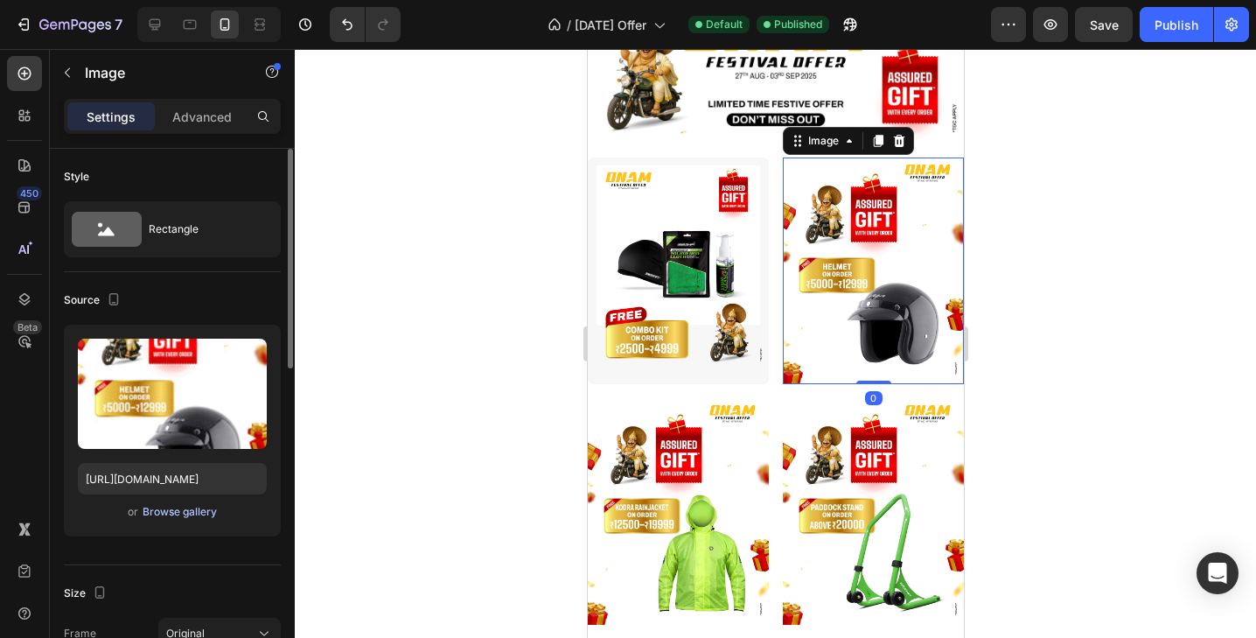
click at [186, 513] on div "Browse gallery" at bounding box center [180, 512] width 74 height 16
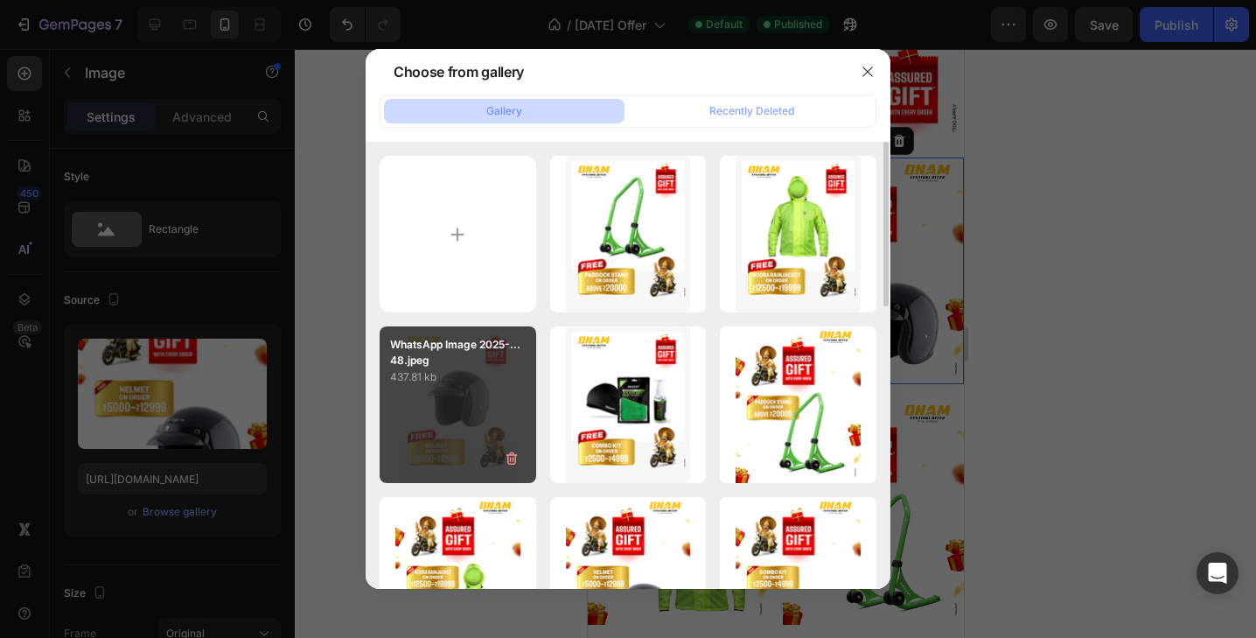
click at [452, 384] on p "437.81 kb" at bounding box center [458, 376] width 136 height 17
type input "https://cdn.shopify.com/s/files/1/2637/7322/files/gempages_492437389495501702-c…"
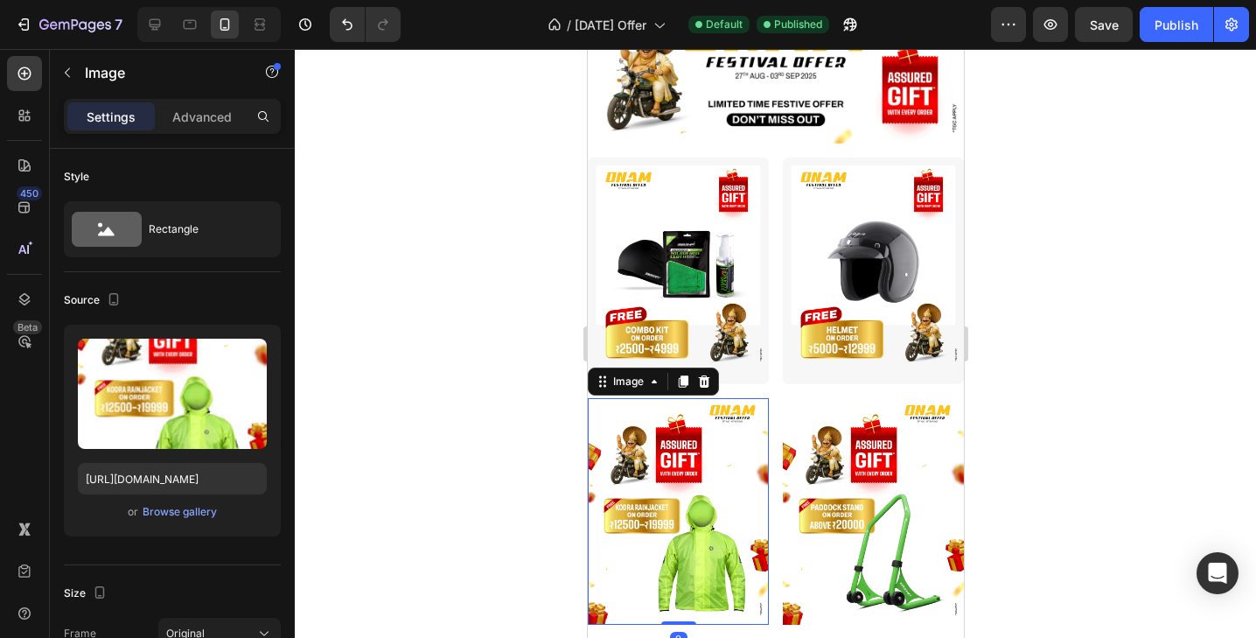
click at [667, 493] on img at bounding box center [677, 511] width 181 height 227
click at [164, 511] on div "Browse gallery" at bounding box center [180, 512] width 74 height 16
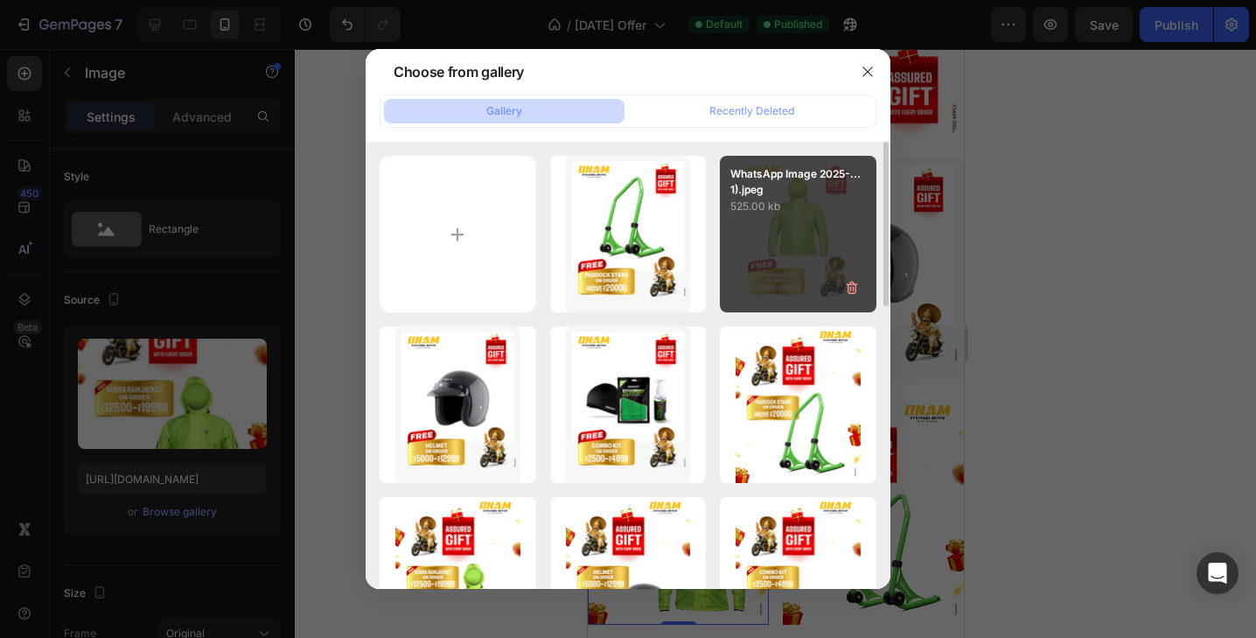
click at [768, 240] on div "WhatsApp Image 2025-...1).jpeg 525.00 kb" at bounding box center [798, 234] width 157 height 157
type input "https://cdn.shopify.com/s/files/1/2637/7322/files/gempages_492437389495501702-2…"
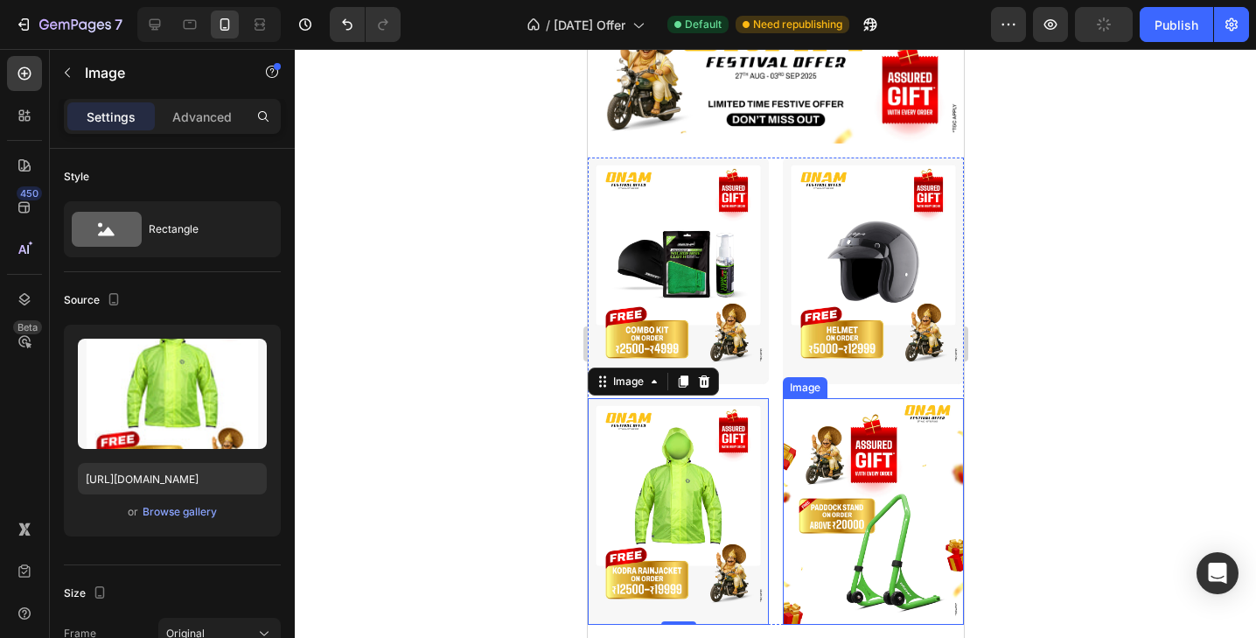
click at [847, 507] on img at bounding box center [872, 511] width 181 height 227
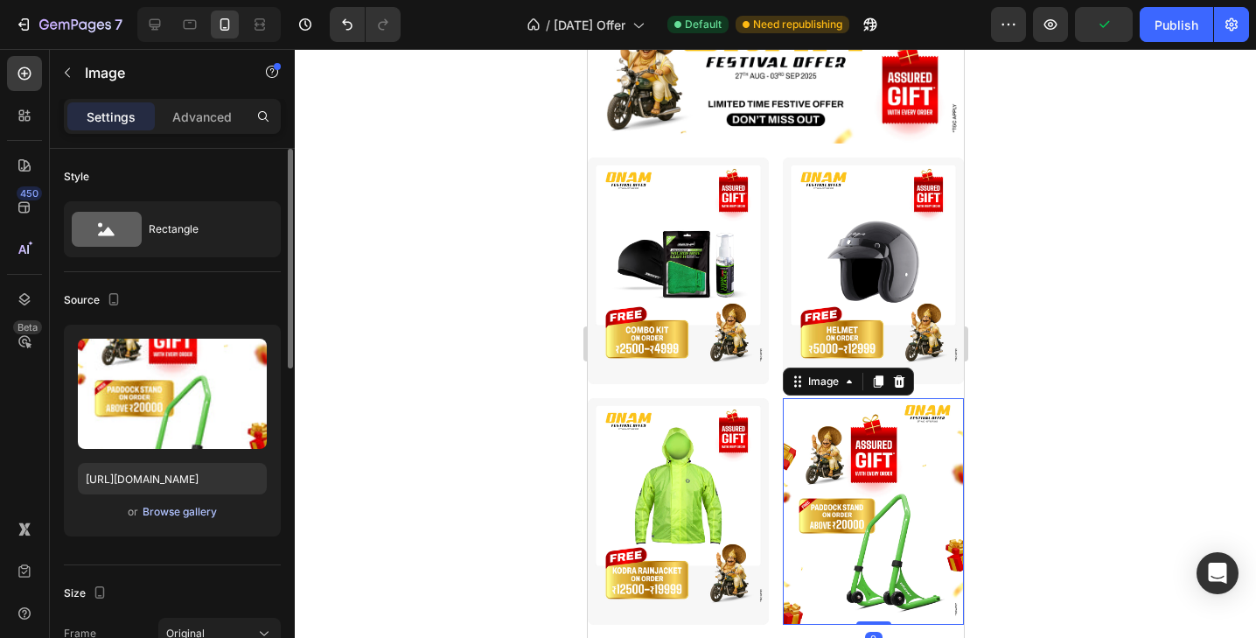
click at [157, 512] on div "Browse gallery" at bounding box center [180, 512] width 74 height 16
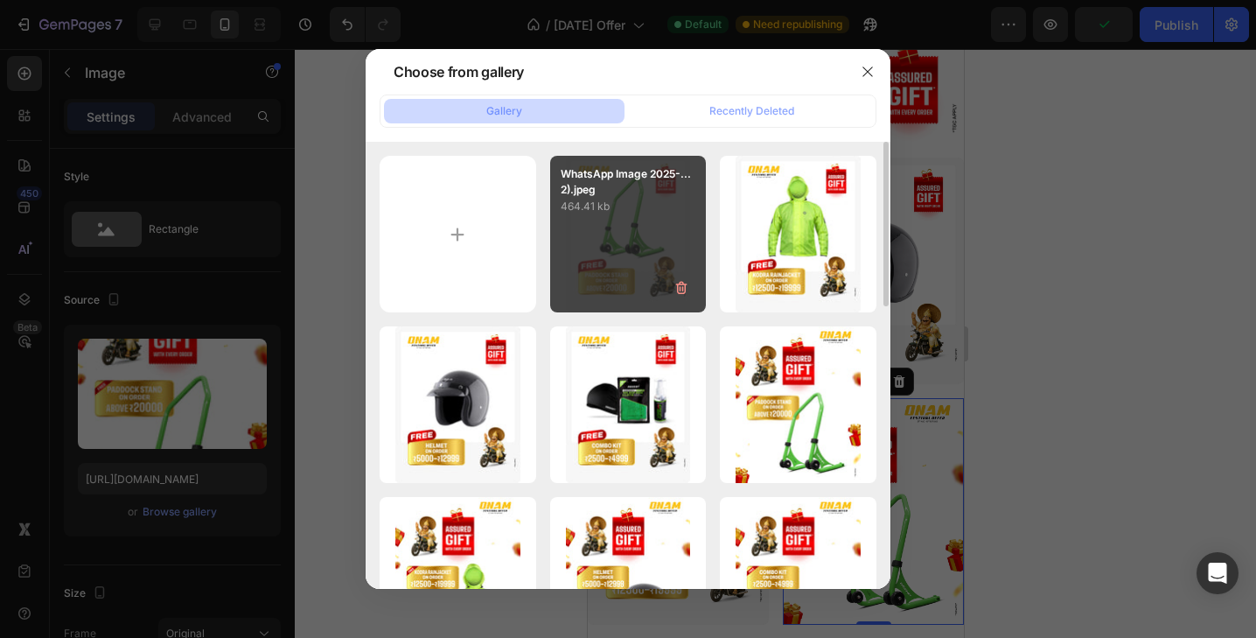
click at [632, 232] on div "WhatsApp Image 2025-...2).jpeg 464.41 kb" at bounding box center [628, 234] width 157 height 157
type input "https://cdn.shopify.com/s/files/1/2637/7322/files/gempages_492437389495501702-2…"
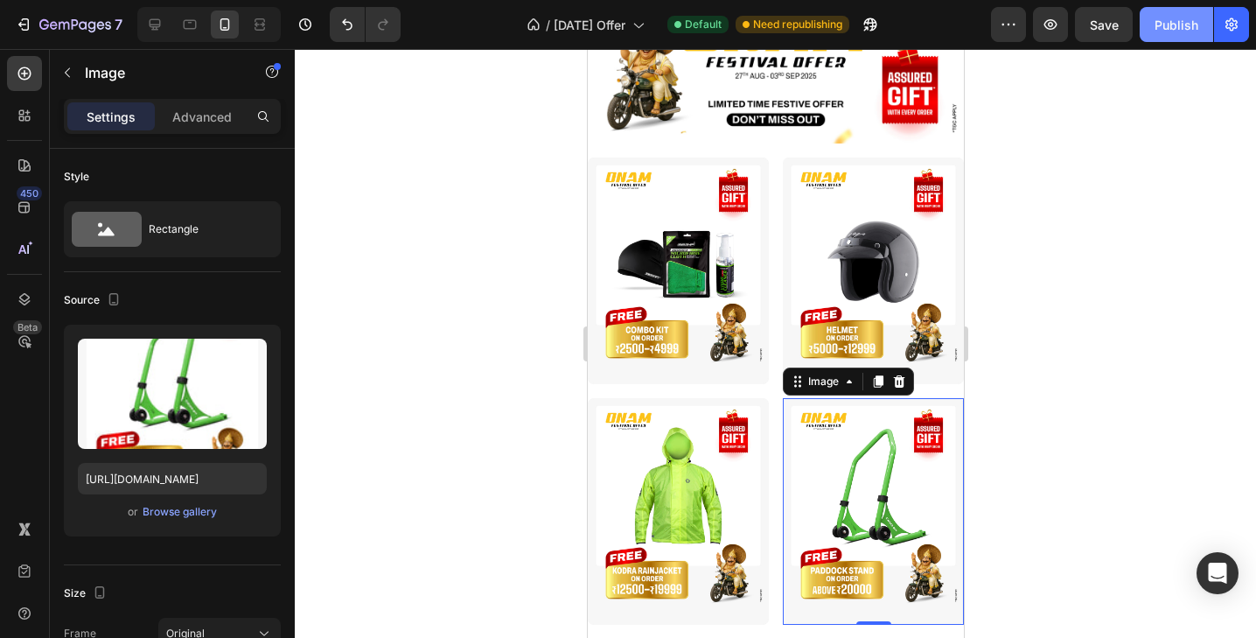
click at [1169, 34] on button "Publish" at bounding box center [1175, 24] width 73 height 35
click at [1054, 357] on div at bounding box center [775, 343] width 961 height 589
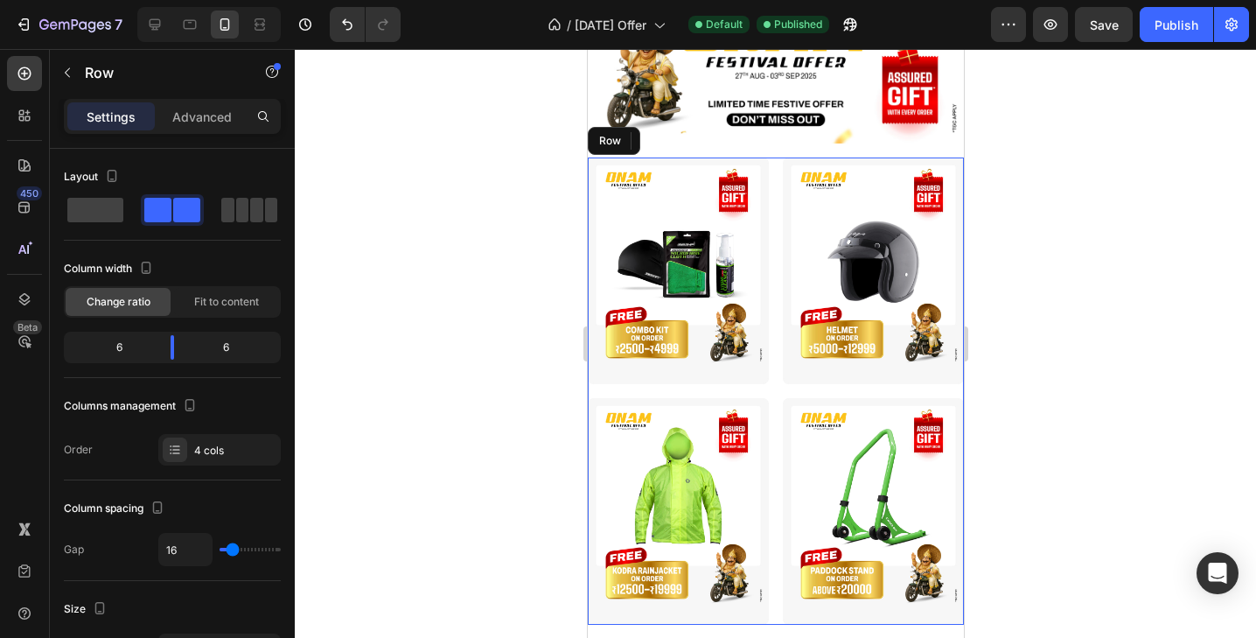
click at [776, 385] on div "Image Image Image Image Row" at bounding box center [775, 390] width 376 height 467
click at [700, 143] on icon at bounding box center [694, 141] width 14 height 14
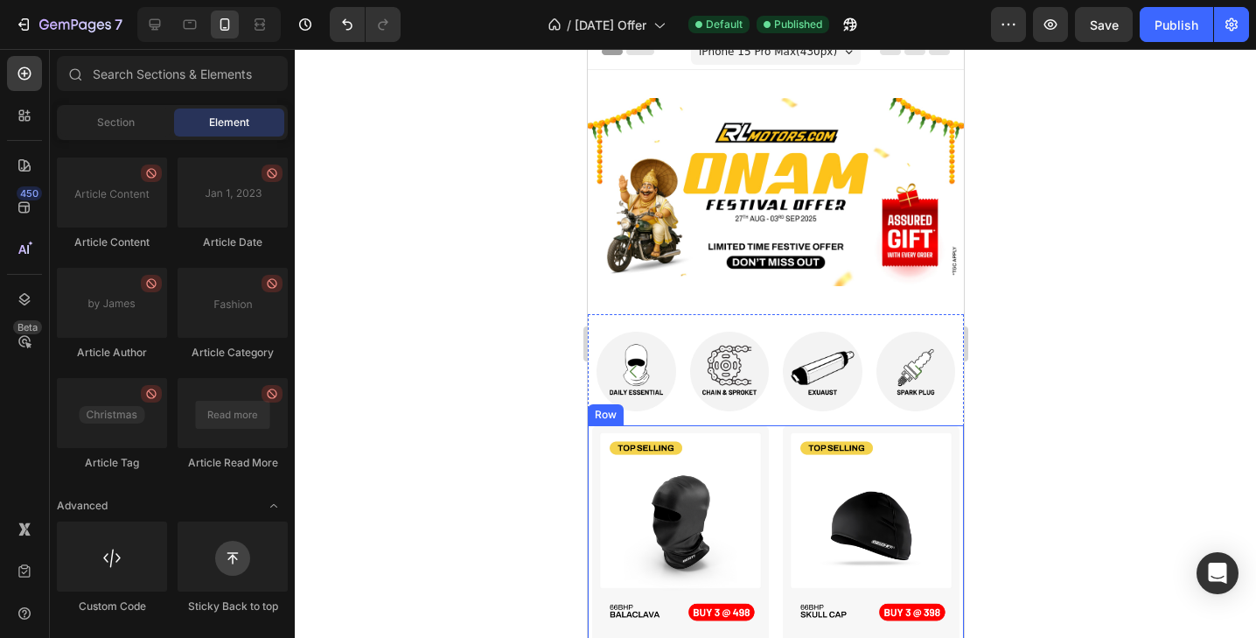
scroll to position [1, 0]
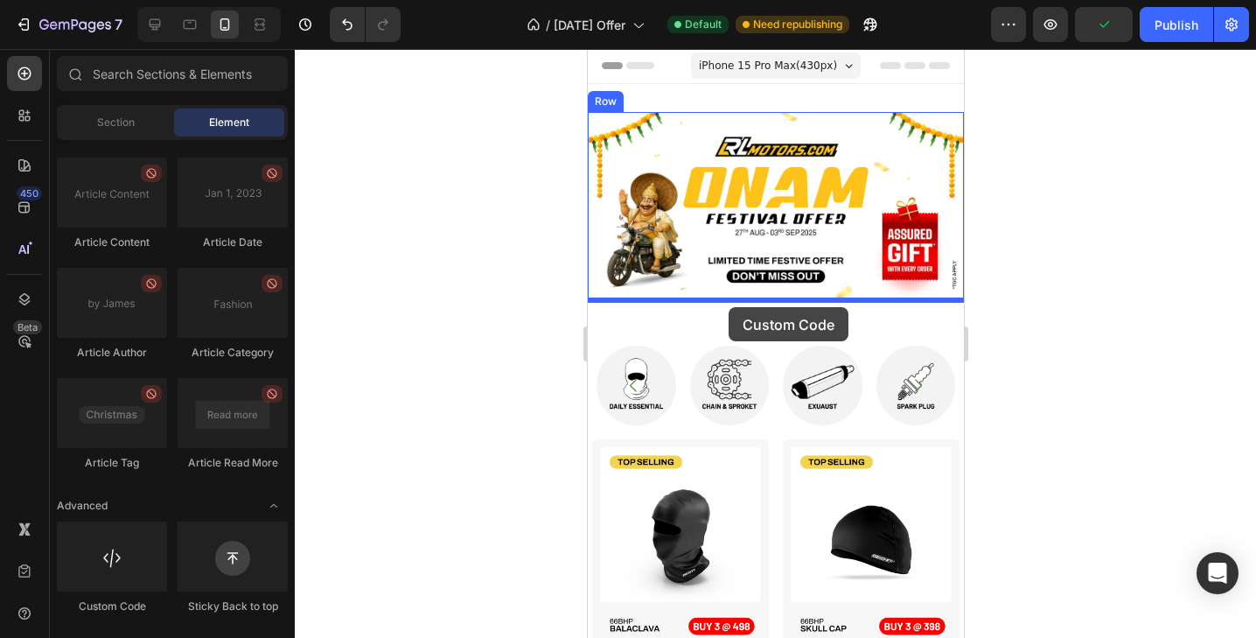
drag, startPoint x: 114, startPoint y: 575, endPoint x: 728, endPoint y: 307, distance: 670.9
click at [728, 0] on div "7 Version history / Onam Offer Default Need republishing Preview Publish 450 Be…" at bounding box center [628, 0] width 1256 height 0
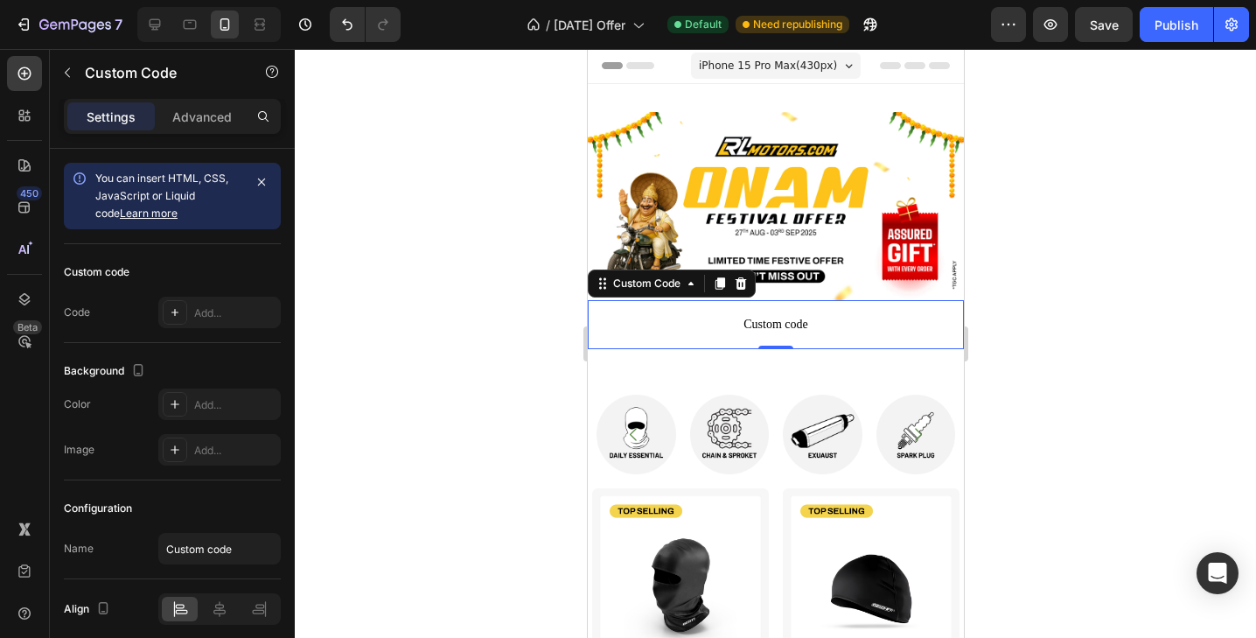
click at [792, 327] on span "Custom code" at bounding box center [775, 324] width 376 height 21
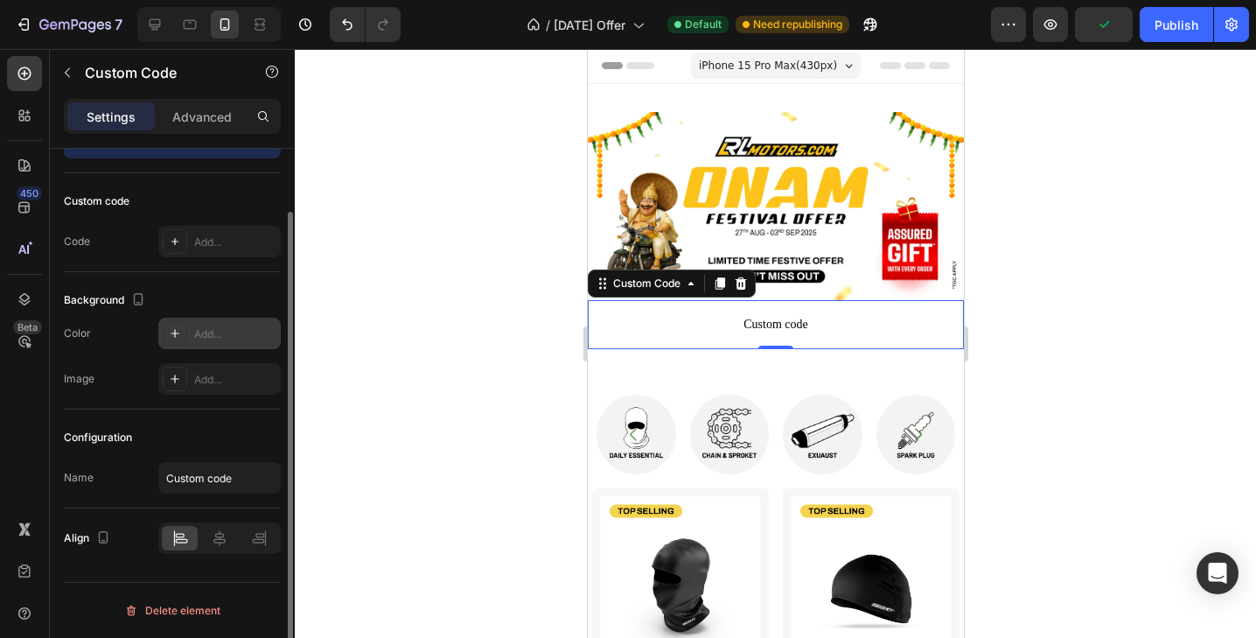
scroll to position [0, 0]
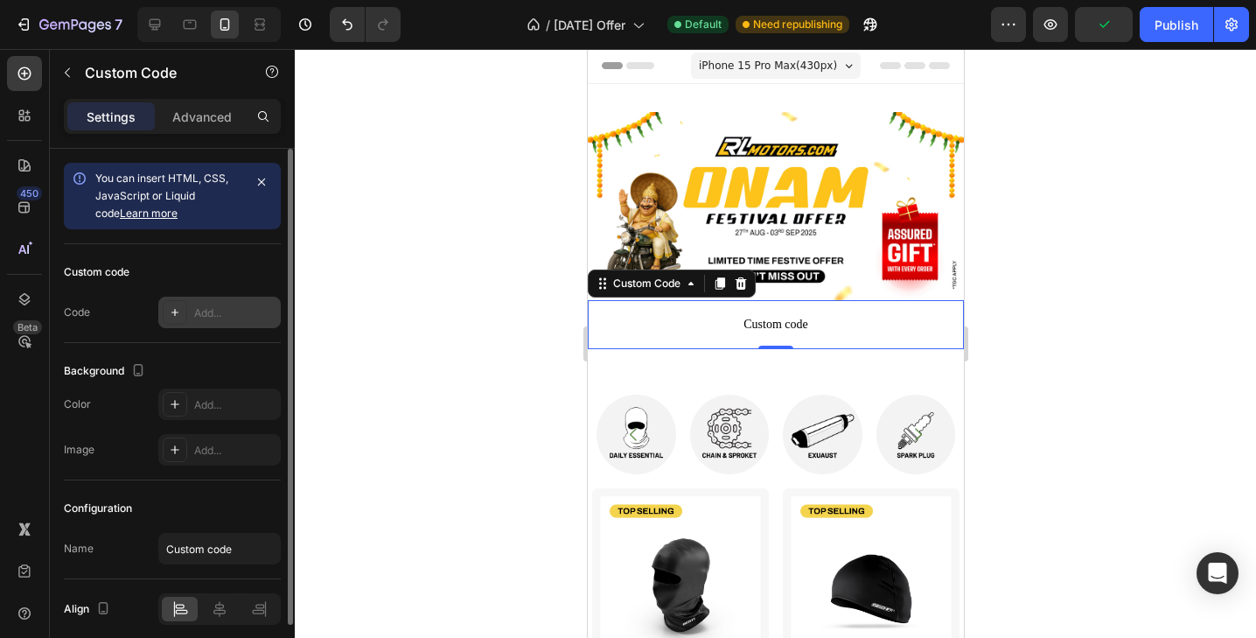
click at [231, 320] on div "Add..." at bounding box center [235, 313] width 82 height 16
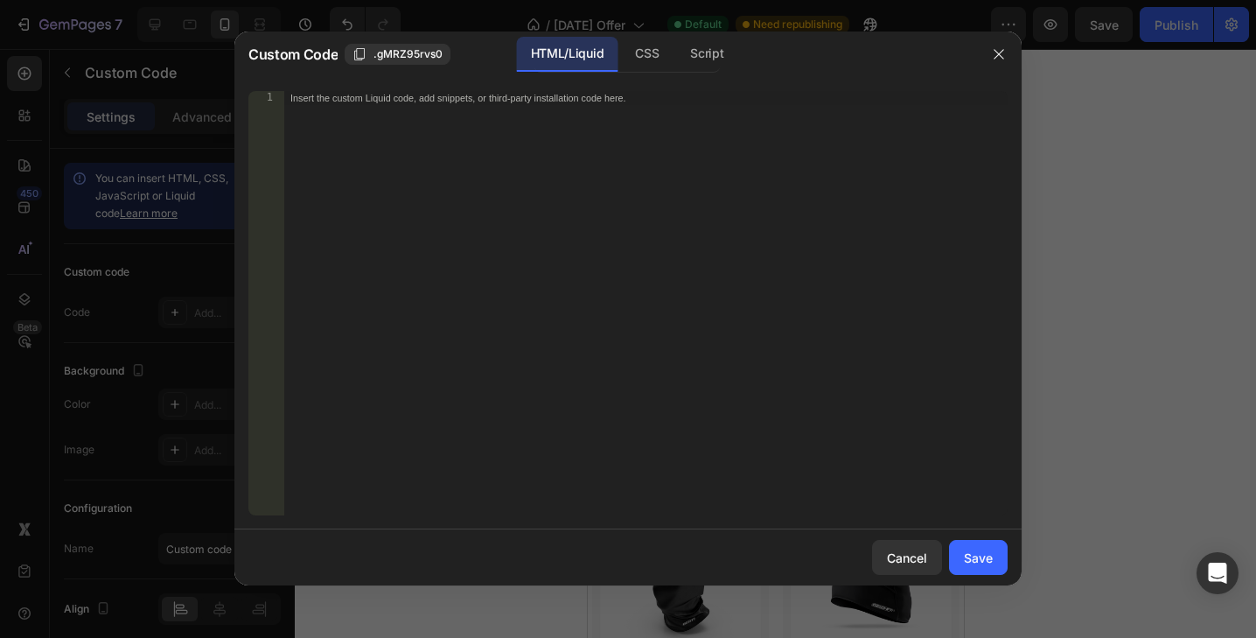
click at [485, 275] on div "Insert the custom Liquid code, add snippets, or third-party installation code h…" at bounding box center [645, 317] width 724 height 452
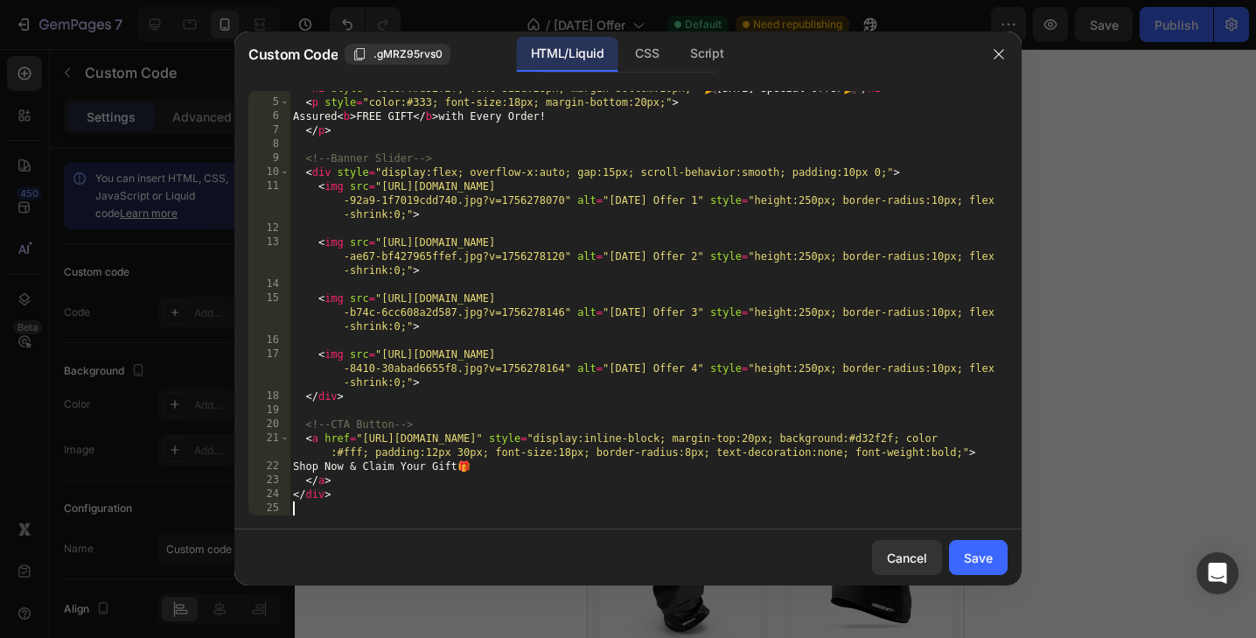
scroll to position [66, 0]
click at [976, 567] on div "Save" at bounding box center [978, 557] width 29 height 18
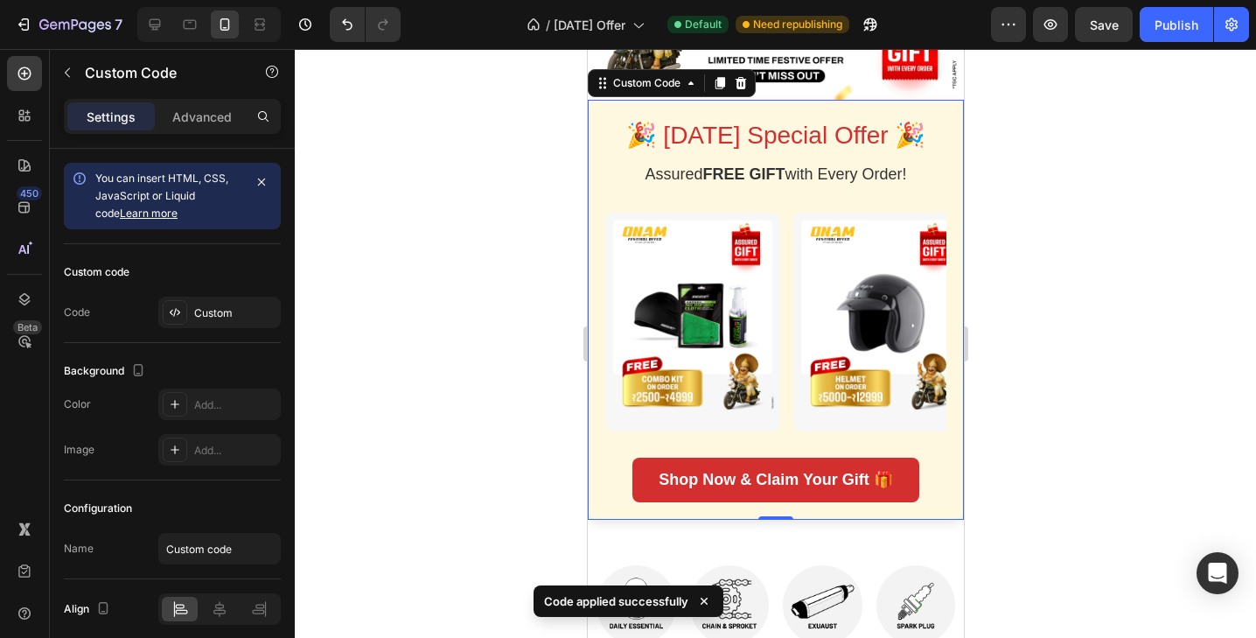
scroll to position [202, 0]
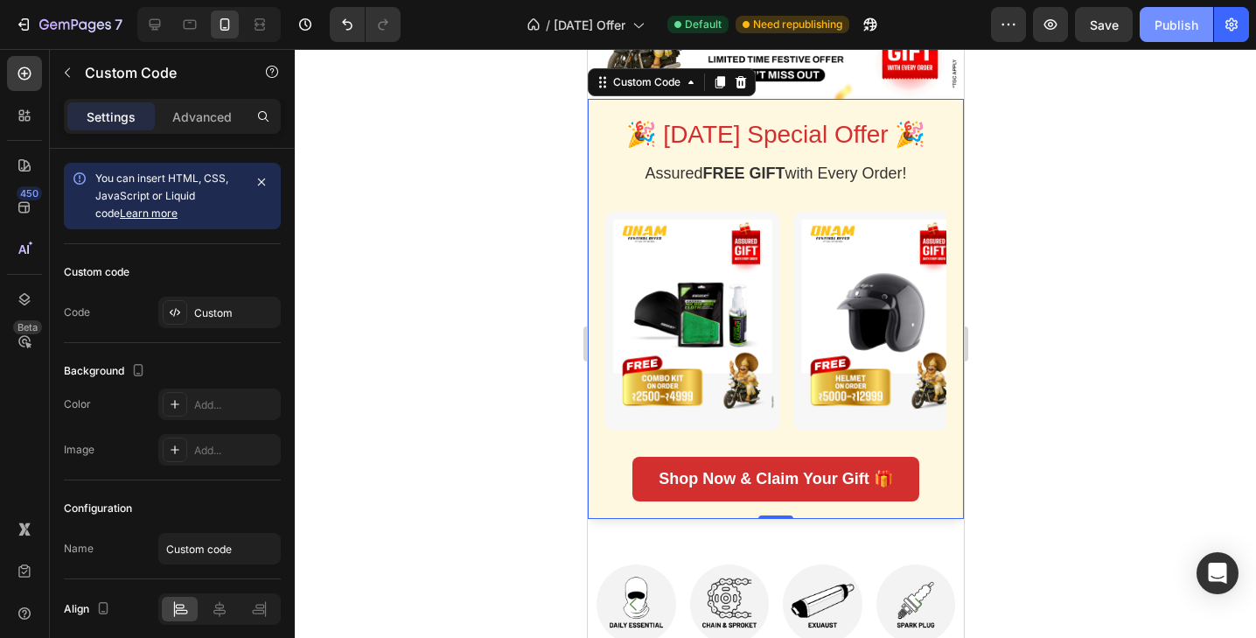
click at [1181, 31] on div "Publish" at bounding box center [1176, 25] width 44 height 18
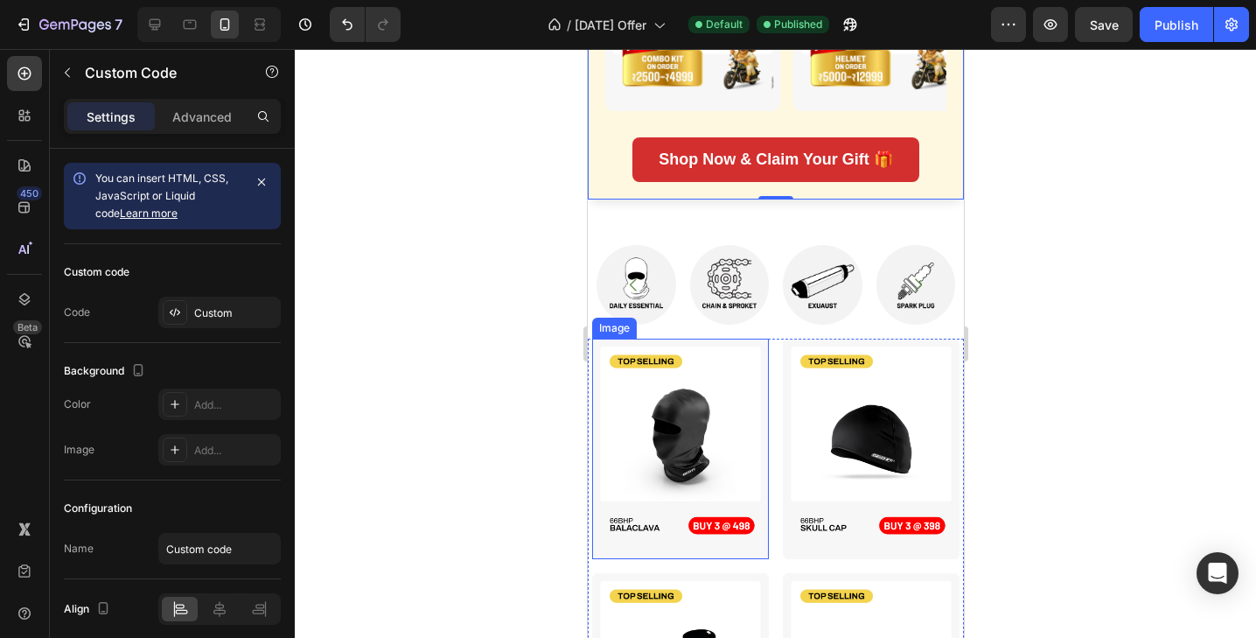
scroll to position [880, 0]
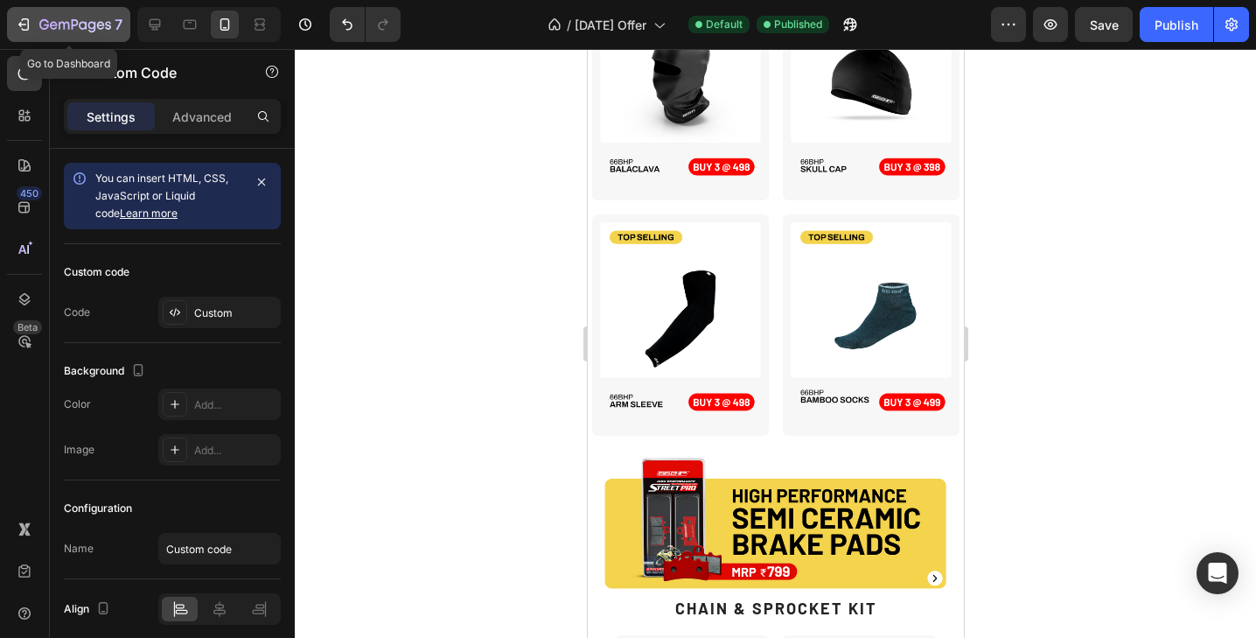
click at [83, 27] on icon "button" at bounding box center [75, 25] width 72 height 15
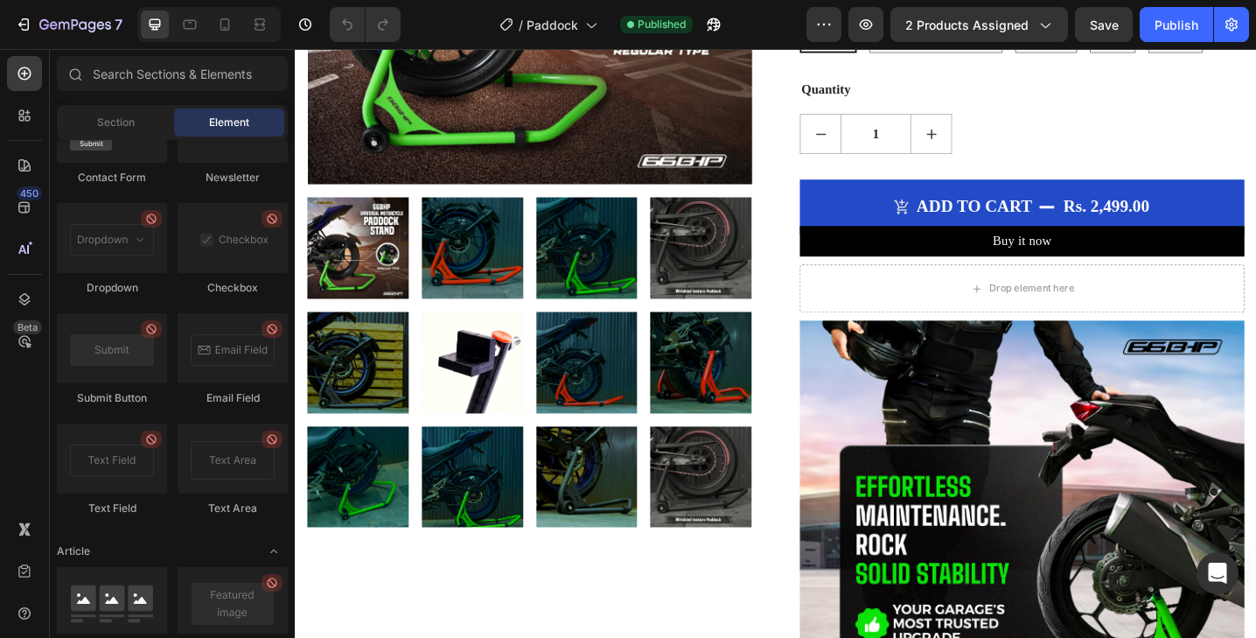
scroll to position [4810, 0]
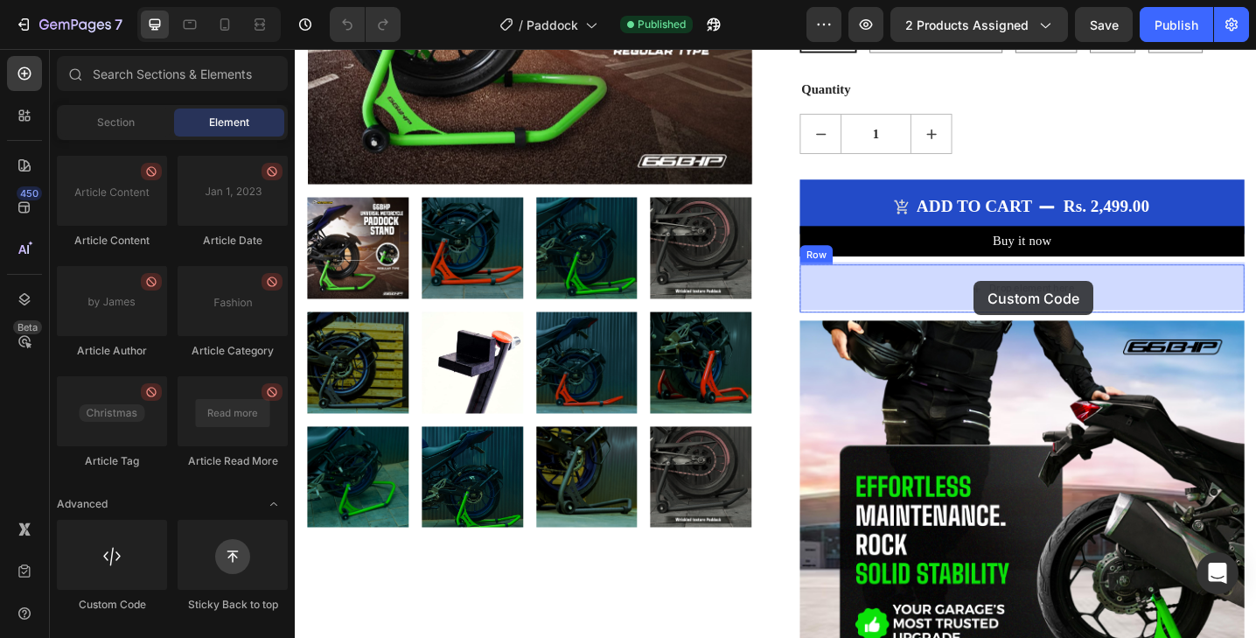
drag, startPoint x: 101, startPoint y: 559, endPoint x: 973, endPoint y: 281, distance: 916.0
click at [973, 0] on div "7 Version history / Paddock Published Preview 2 products assigned Save Publish …" at bounding box center [628, 0] width 1256 height 0
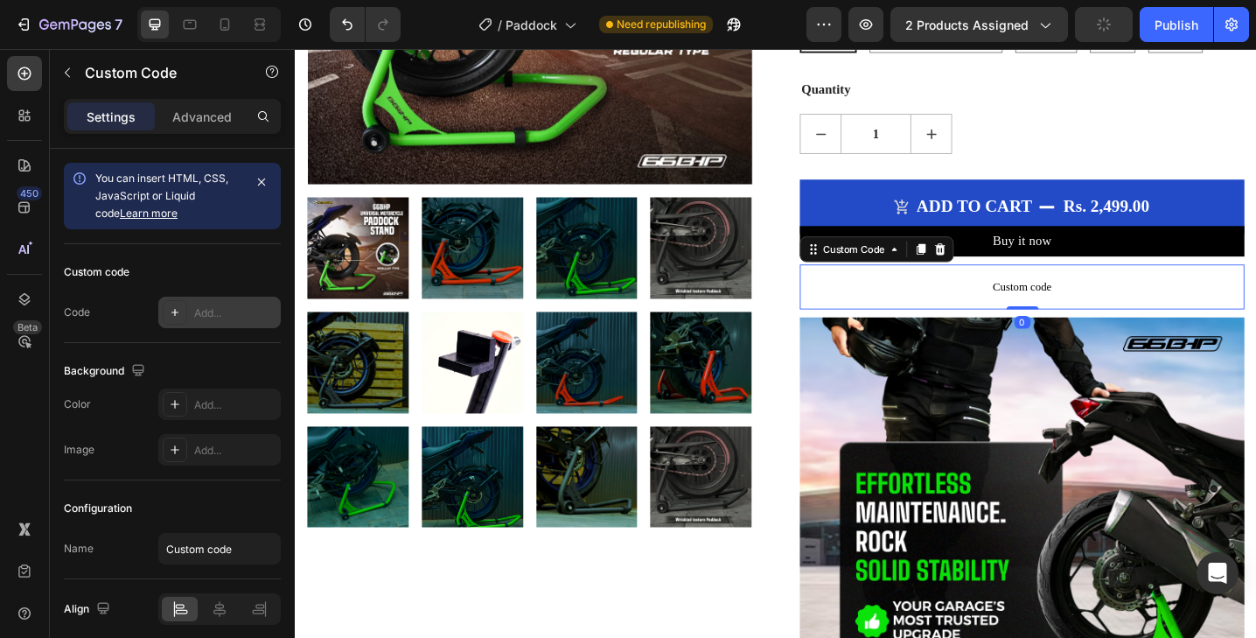
click at [217, 315] on div "Add..." at bounding box center [235, 313] width 82 height 16
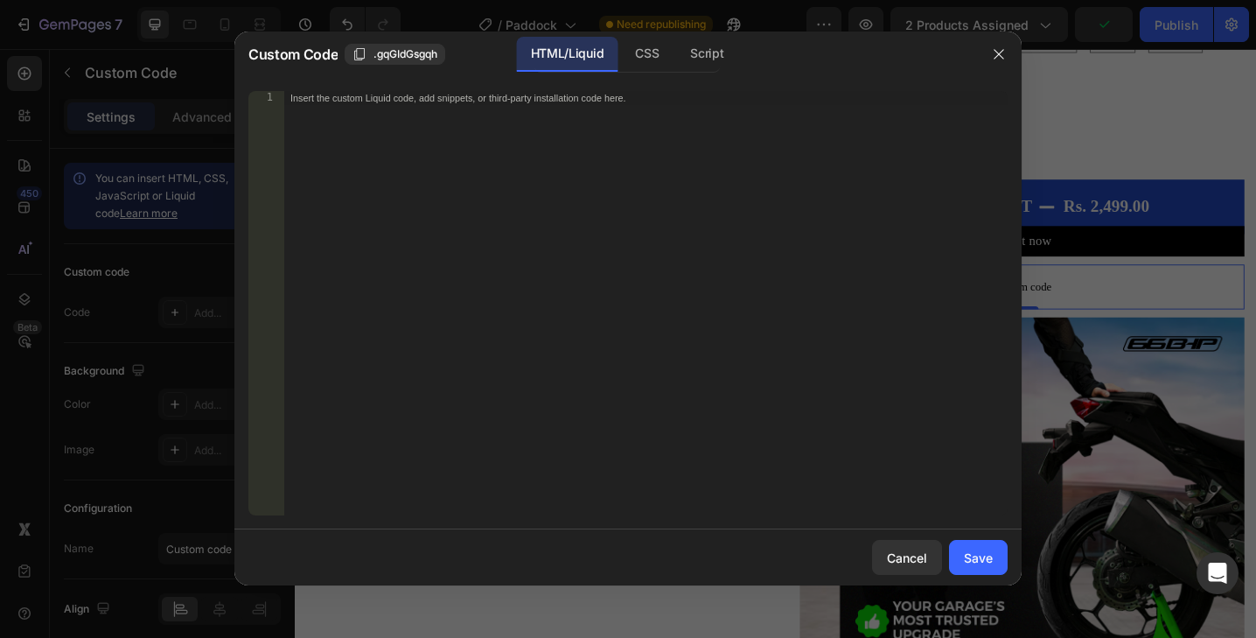
click at [472, 280] on div "Insert the custom Liquid code, add snippets, or third-party installation code h…" at bounding box center [645, 317] width 724 height 452
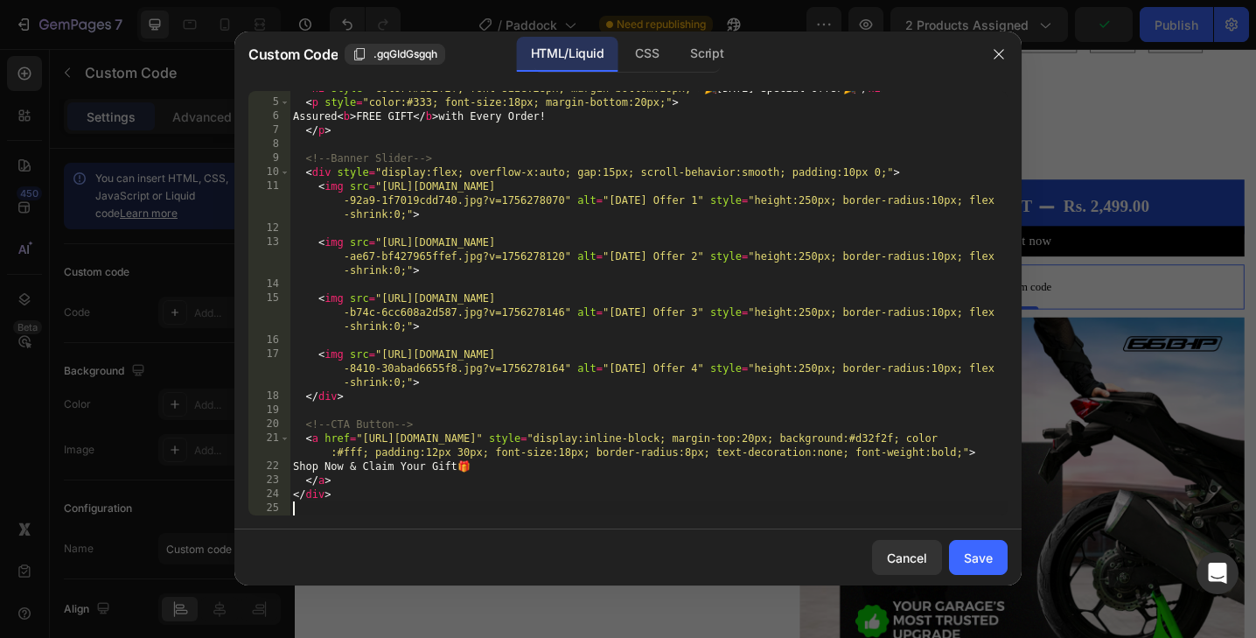
scroll to position [66, 0]
click at [994, 559] on button "Save" at bounding box center [978, 557] width 59 height 35
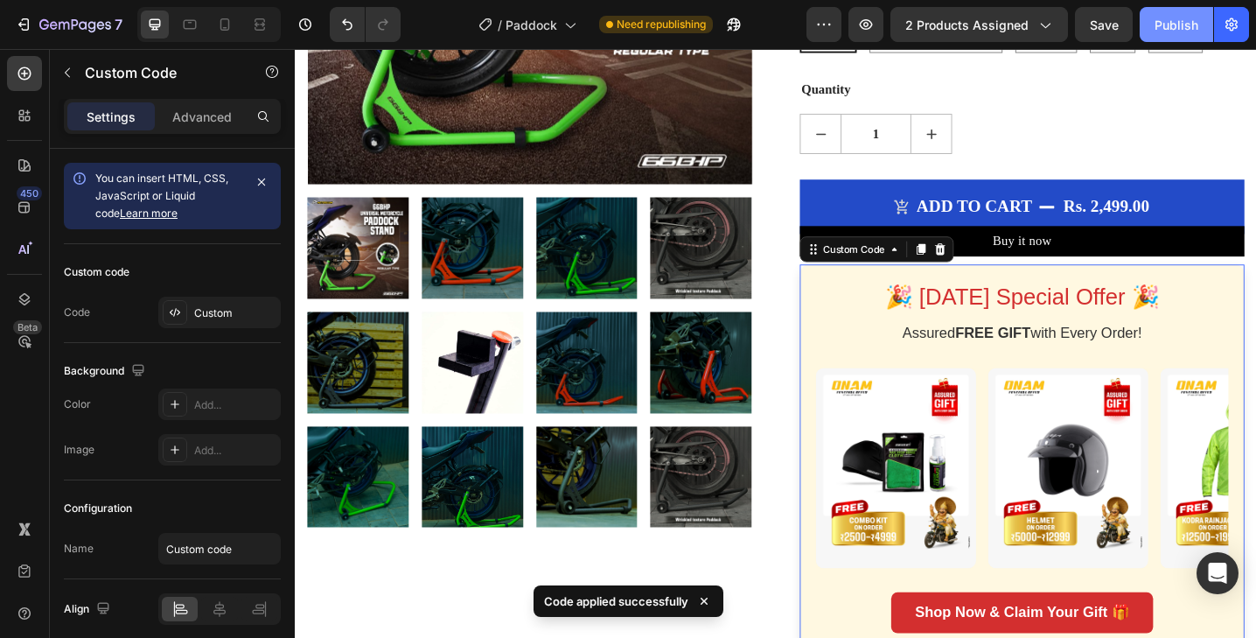
click at [1175, 29] on div "Publish" at bounding box center [1176, 25] width 44 height 18
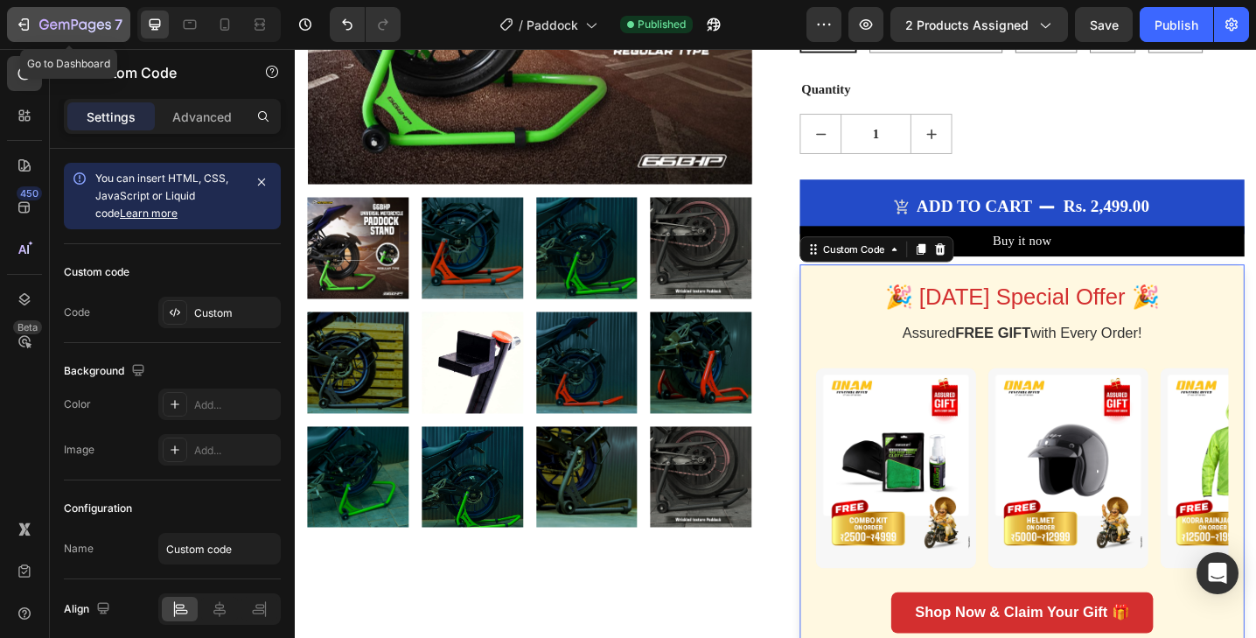
click at [77, 30] on icon "button" at bounding box center [75, 25] width 72 height 15
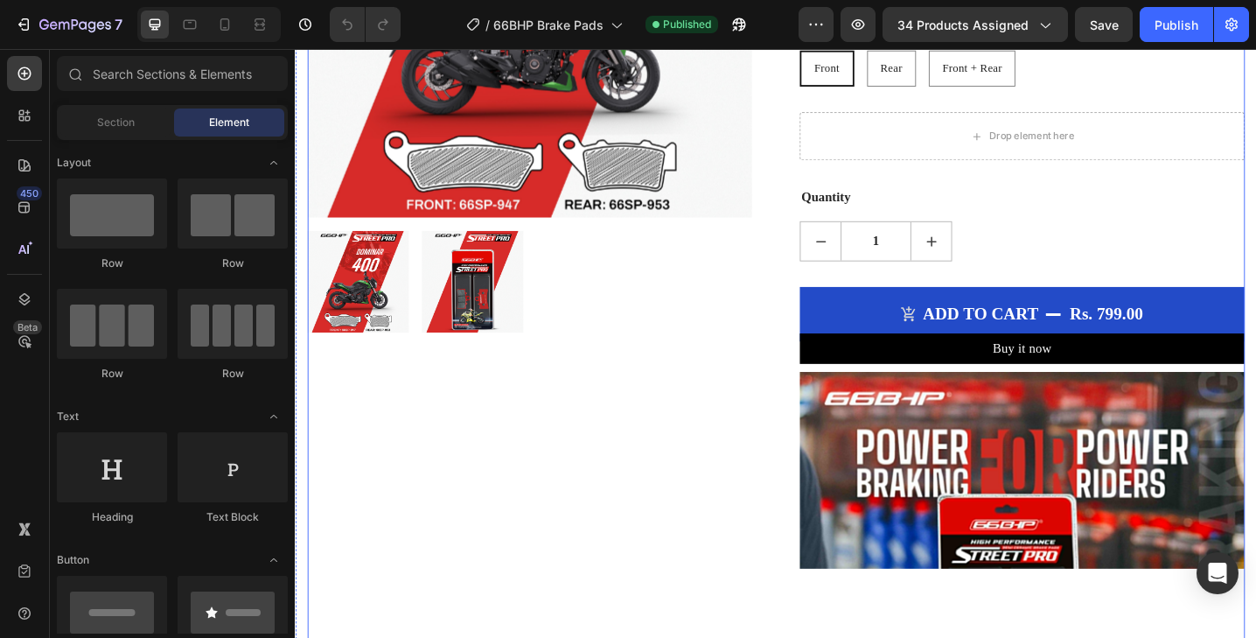
scroll to position [436, 0]
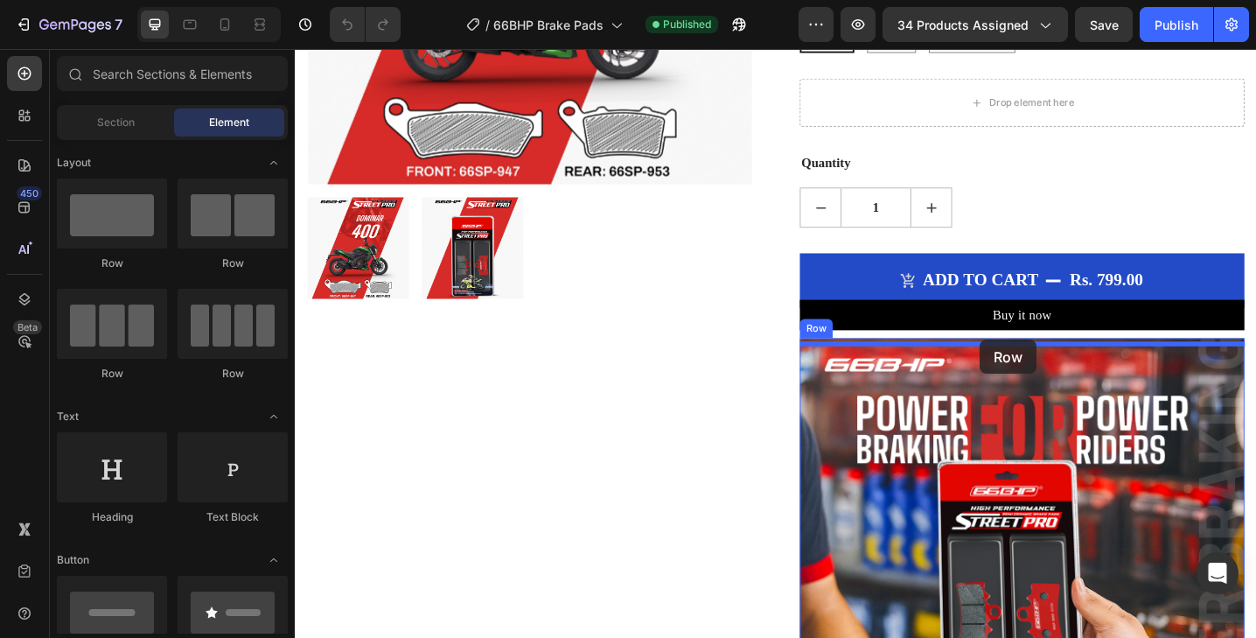
drag, startPoint x: 111, startPoint y: 224, endPoint x: 979, endPoint y: 339, distance: 876.0
click at [979, 0] on div "7 Version history / 66BHP Brake Pads Published Preview 34 products assigned Sav…" at bounding box center [628, 0] width 1256 height 0
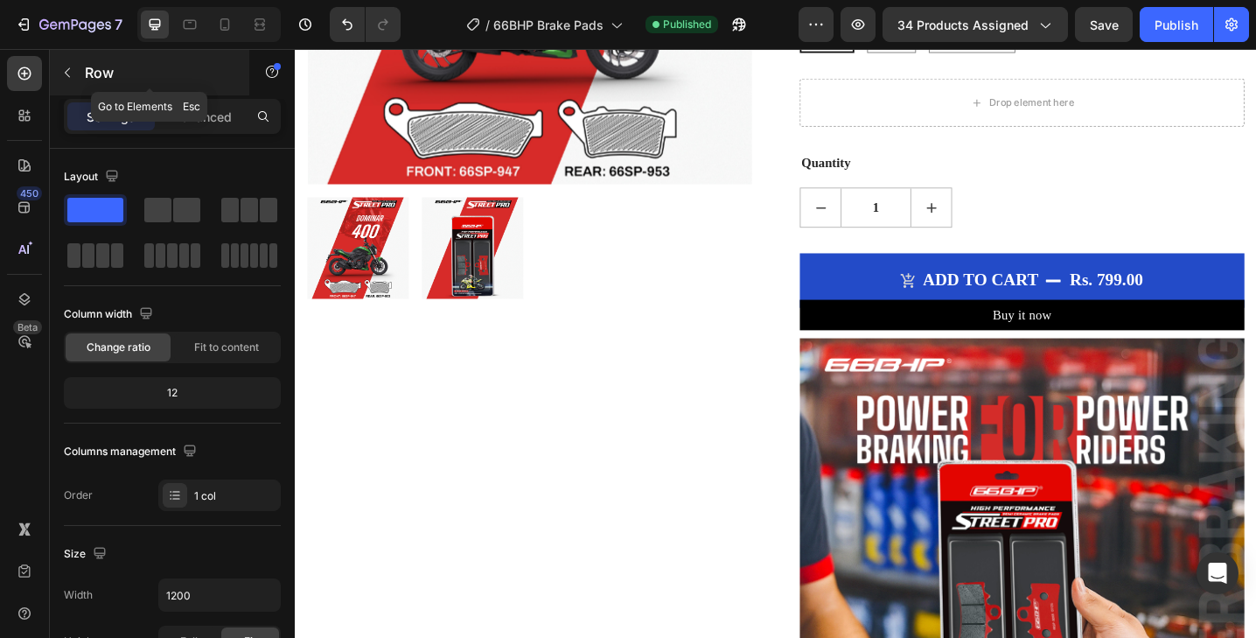
click at [66, 84] on button "button" at bounding box center [67, 73] width 28 height 28
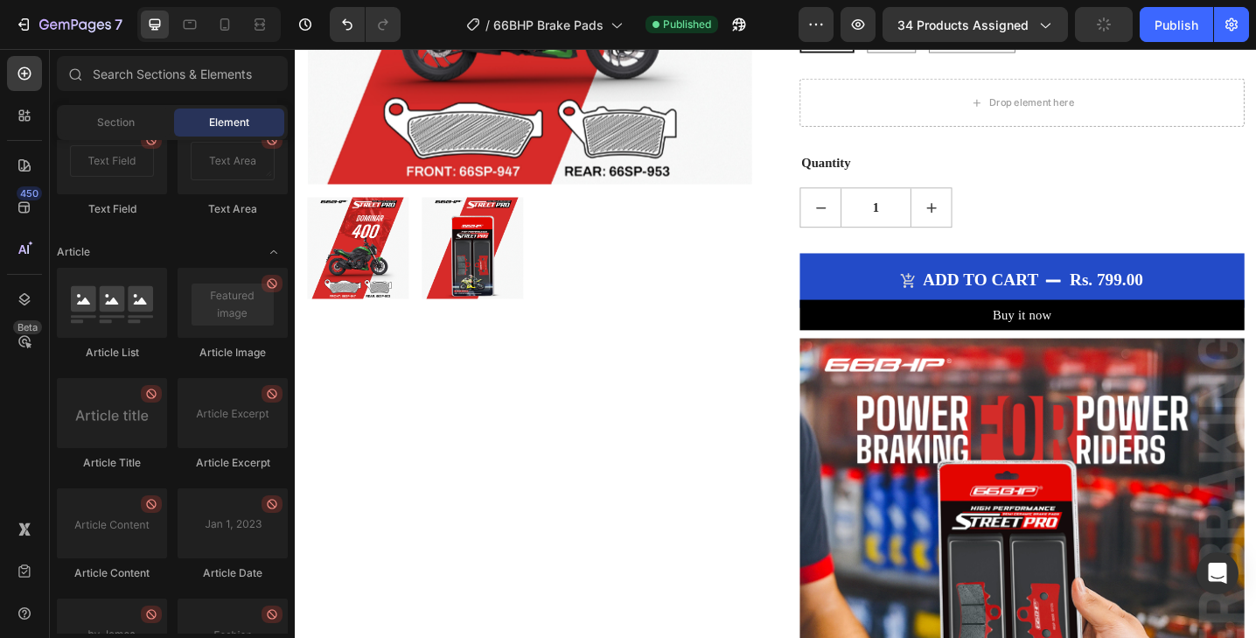
scroll to position [4810, 0]
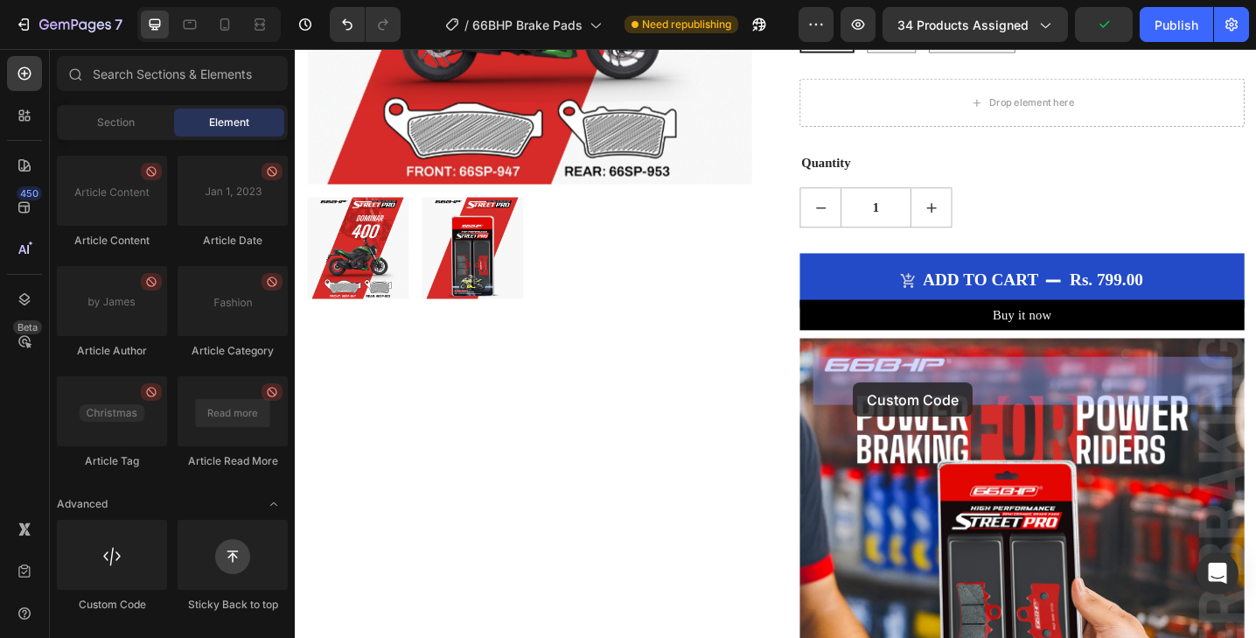
drag, startPoint x: 117, startPoint y: 565, endPoint x: 853, endPoint y: 381, distance: 758.1
click at [853, 0] on div "7 Version history / 66BHP Brake Pads Need republishing Preview 34 products assi…" at bounding box center [628, 0] width 1256 height 0
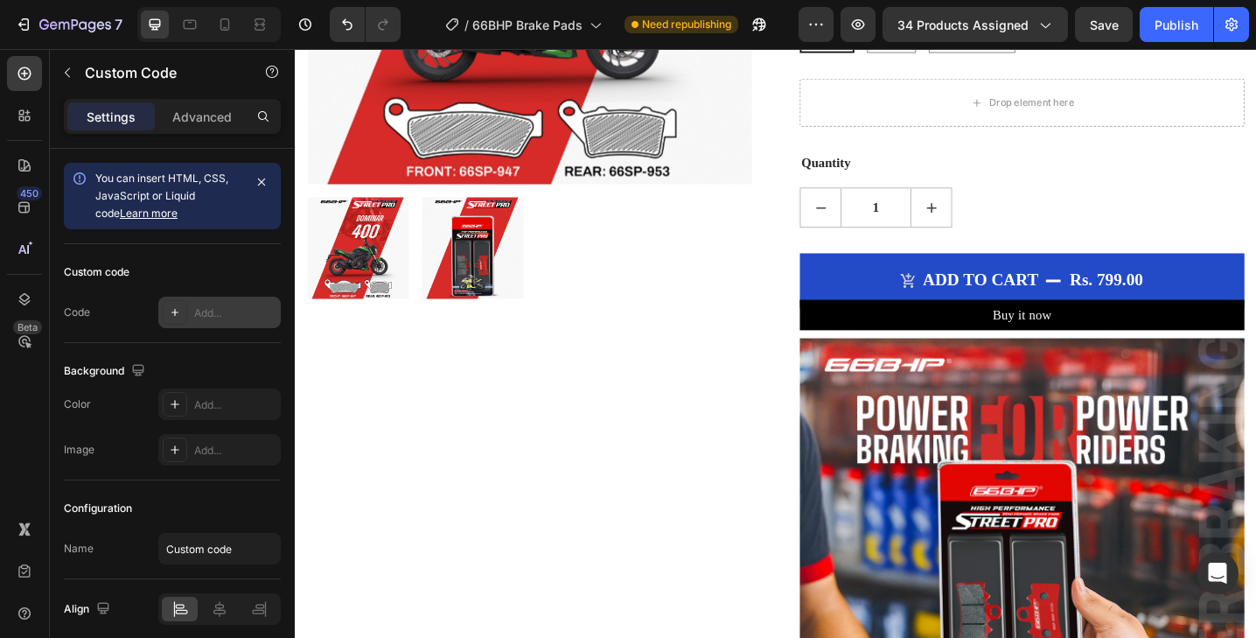
click at [213, 317] on div "Add..." at bounding box center [235, 313] width 82 height 16
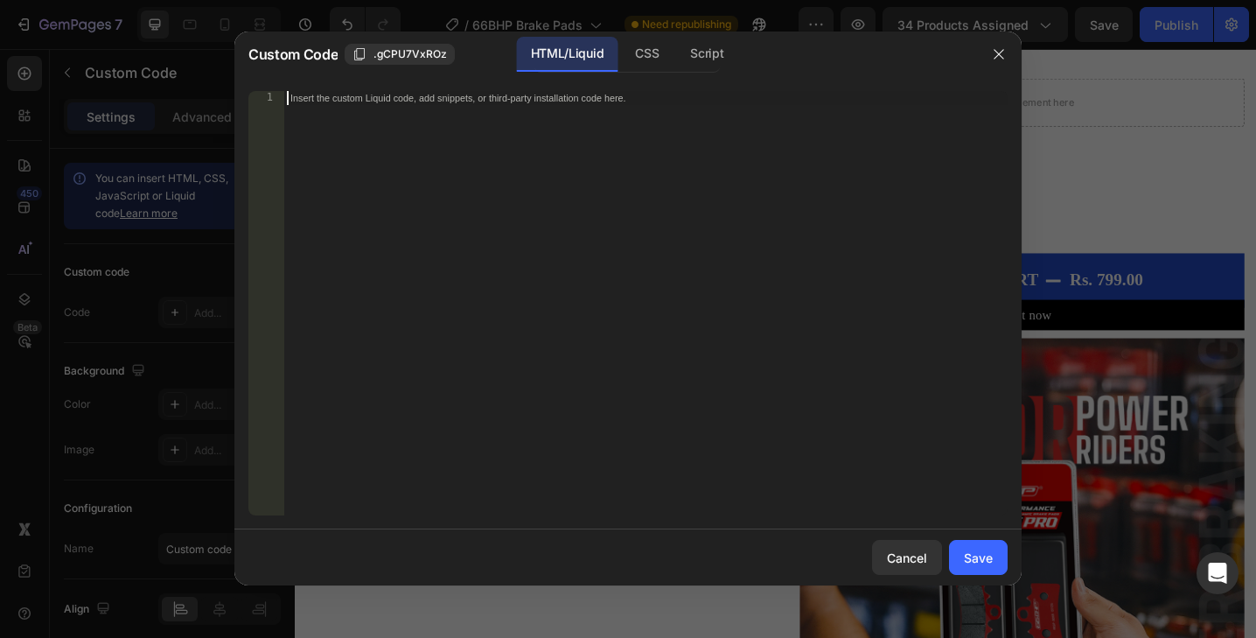
click at [366, 277] on div "Insert the custom Liquid code, add snippets, or third-party installation code h…" at bounding box center [645, 317] width 724 height 452
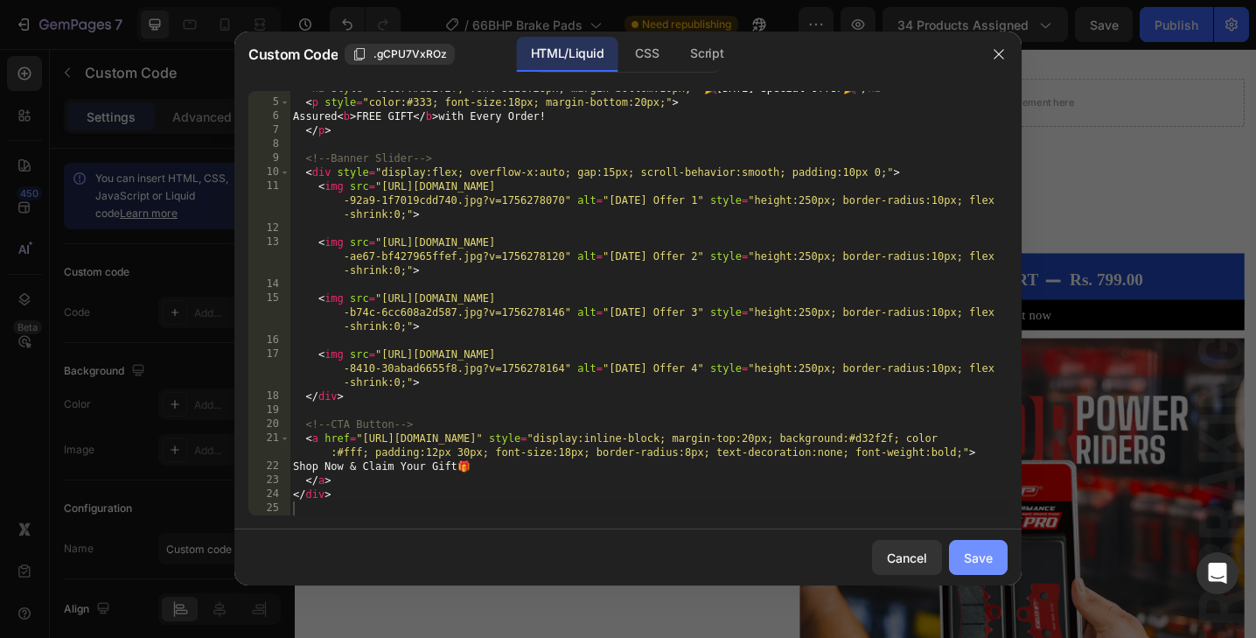
click at [979, 560] on div "Save" at bounding box center [978, 557] width 29 height 18
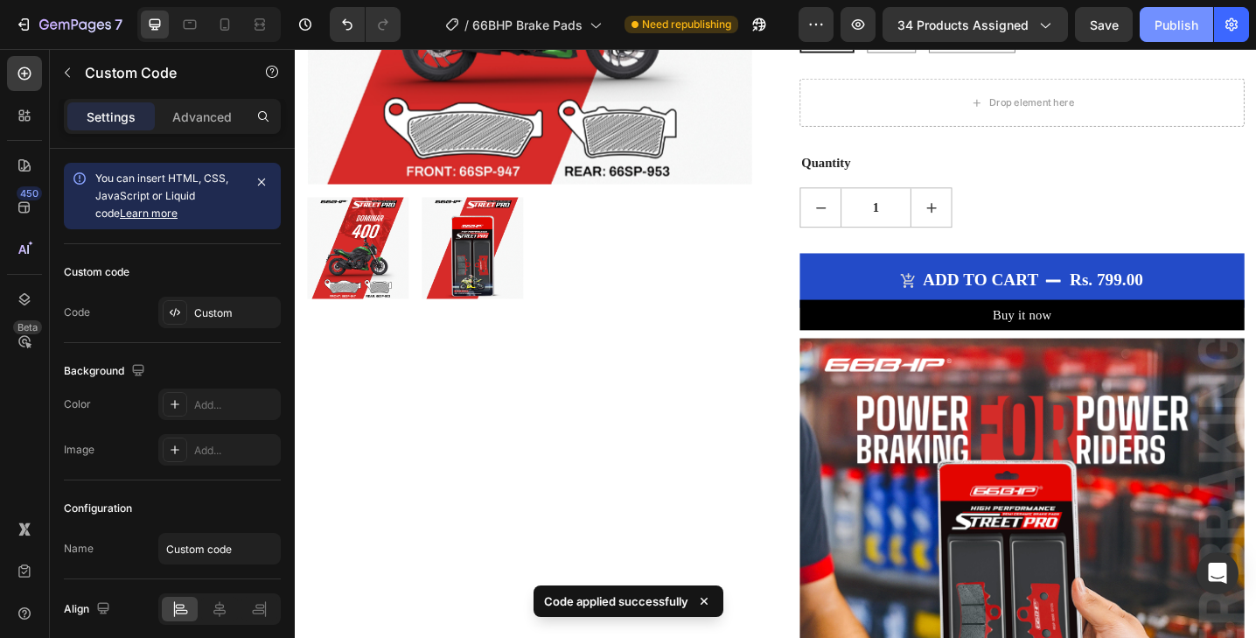
click at [1166, 7] on button "Publish" at bounding box center [1175, 24] width 73 height 35
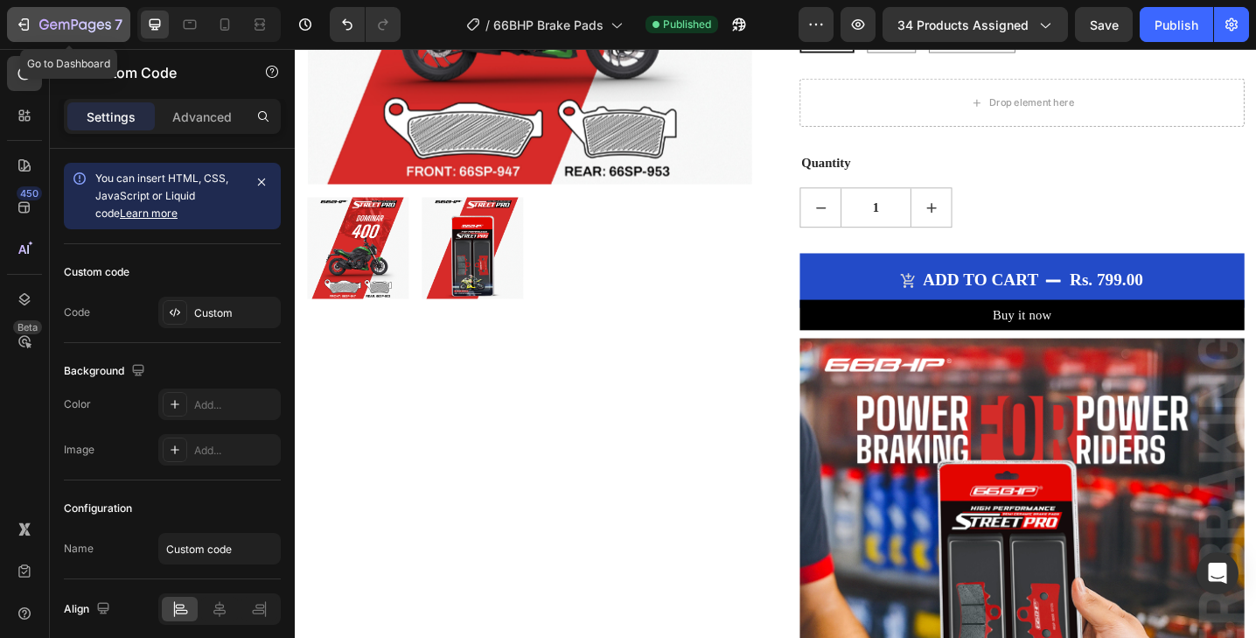
click at [94, 31] on icon "button" at bounding box center [75, 25] width 72 height 15
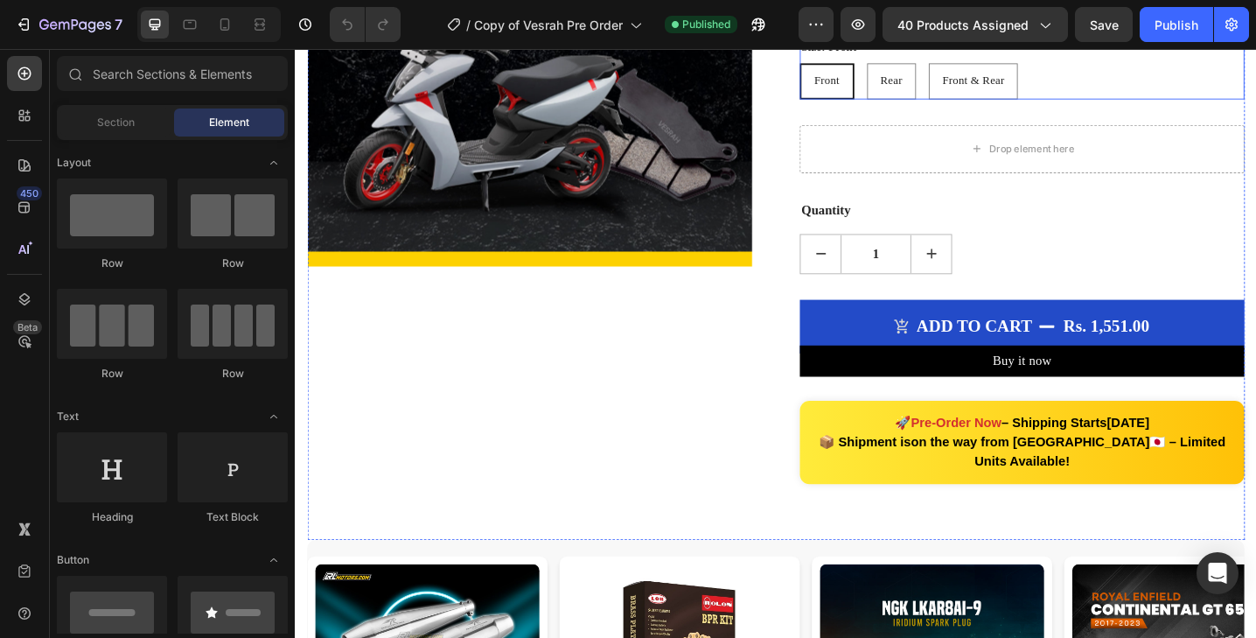
scroll to position [389, 0]
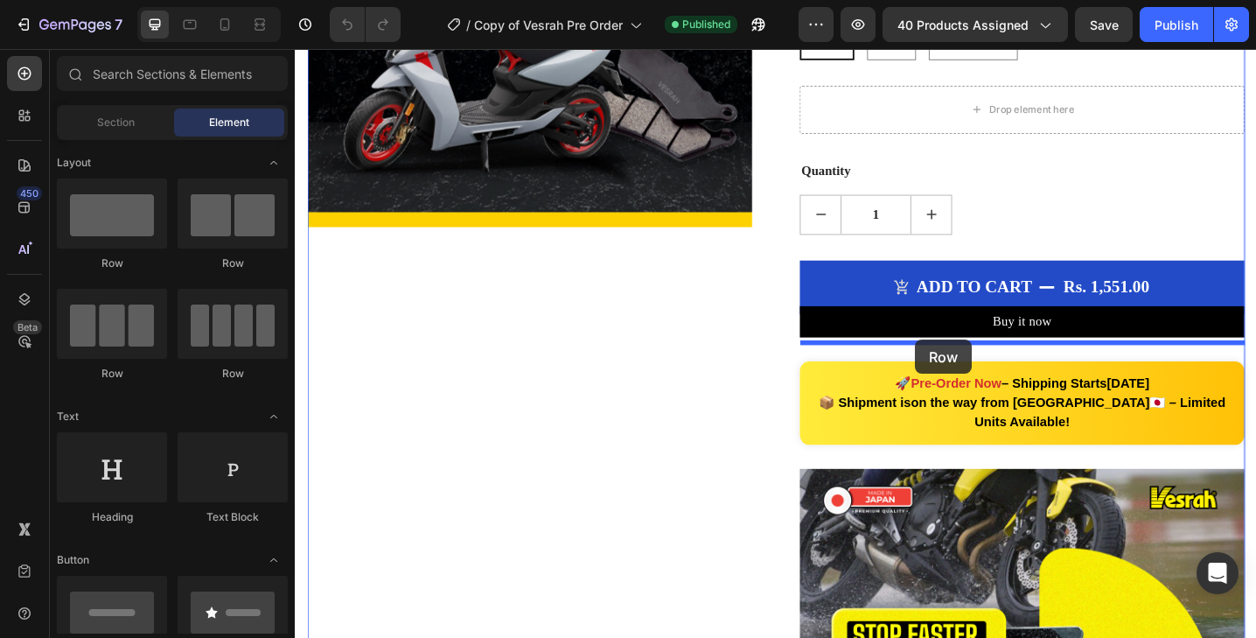
drag, startPoint x: 104, startPoint y: 221, endPoint x: 915, endPoint y: 339, distance: 819.2
click at [915, 0] on div "7 Version history / Copy of Vesrah Pre Order Published Preview 40 products assi…" at bounding box center [628, 0] width 1256 height 0
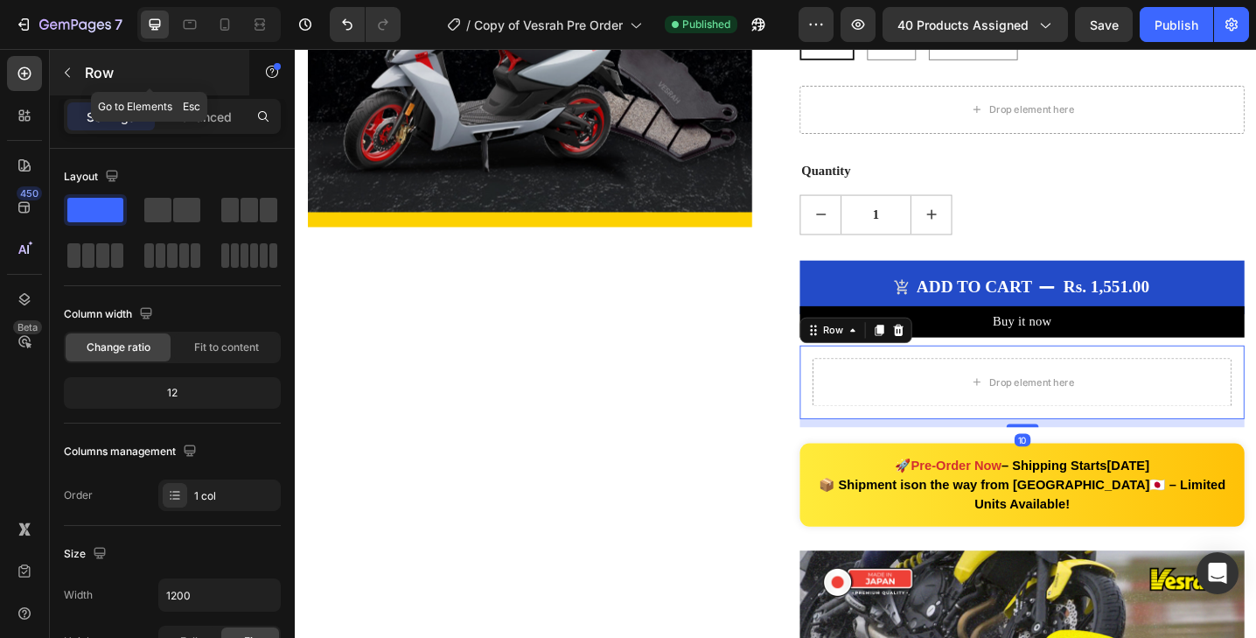
click at [67, 77] on icon "button" at bounding box center [67, 73] width 14 height 14
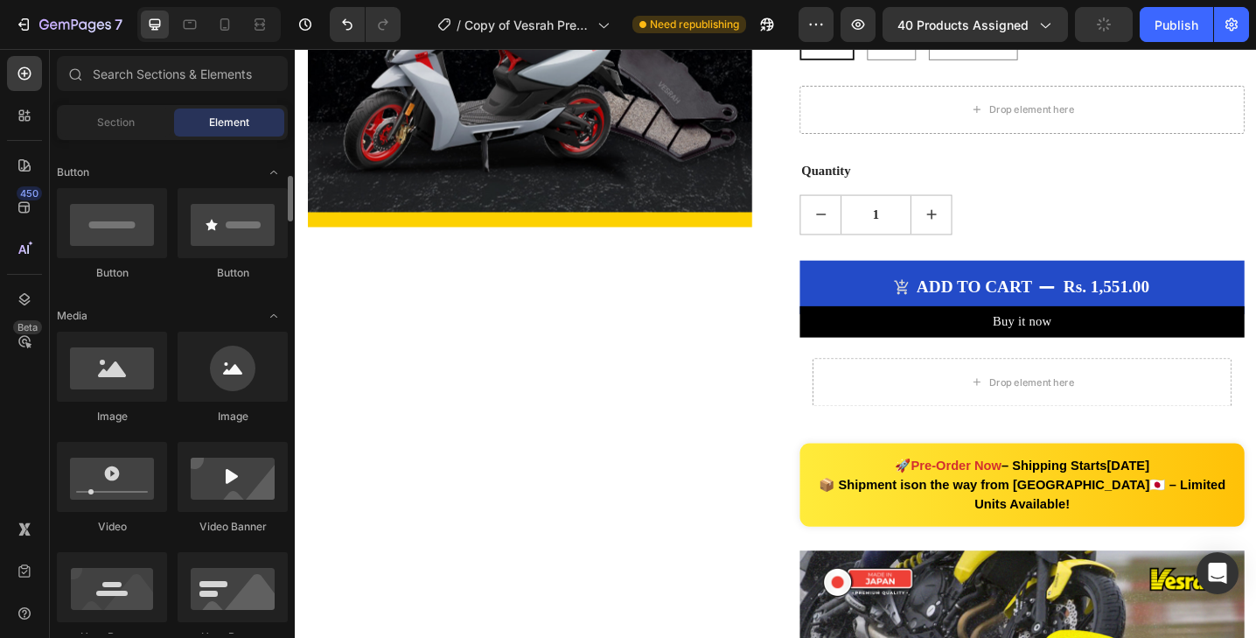
scroll to position [401, 0]
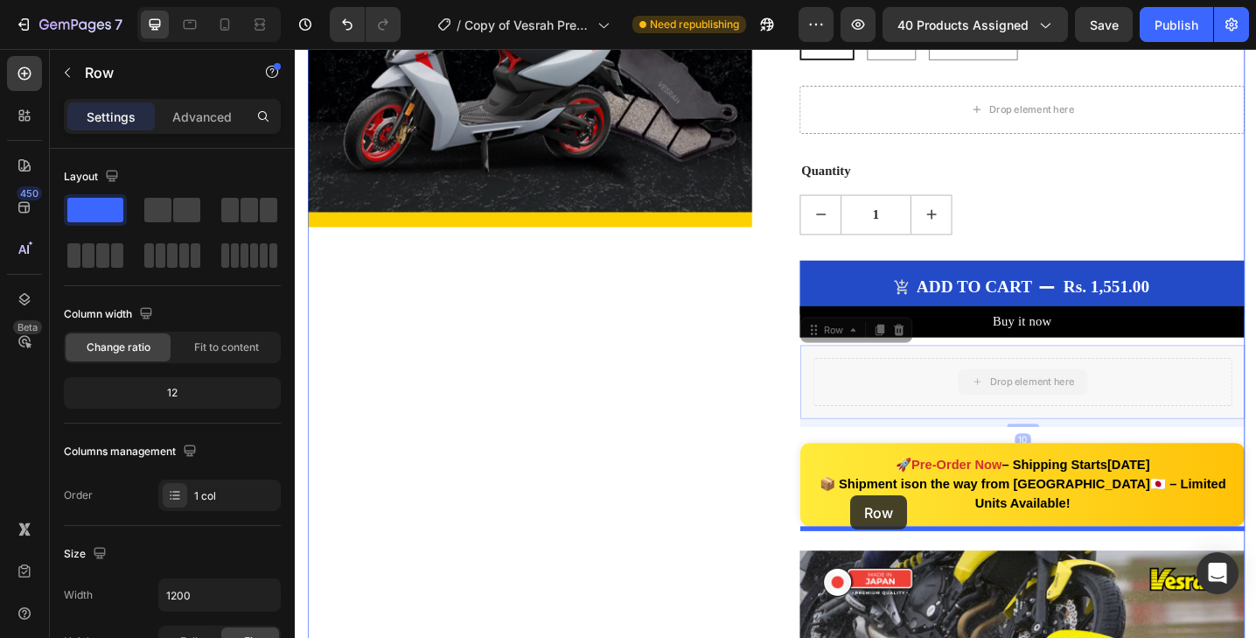
drag, startPoint x: 909, startPoint y: 401, endPoint x: 901, endPoint y: 536, distance: 135.8
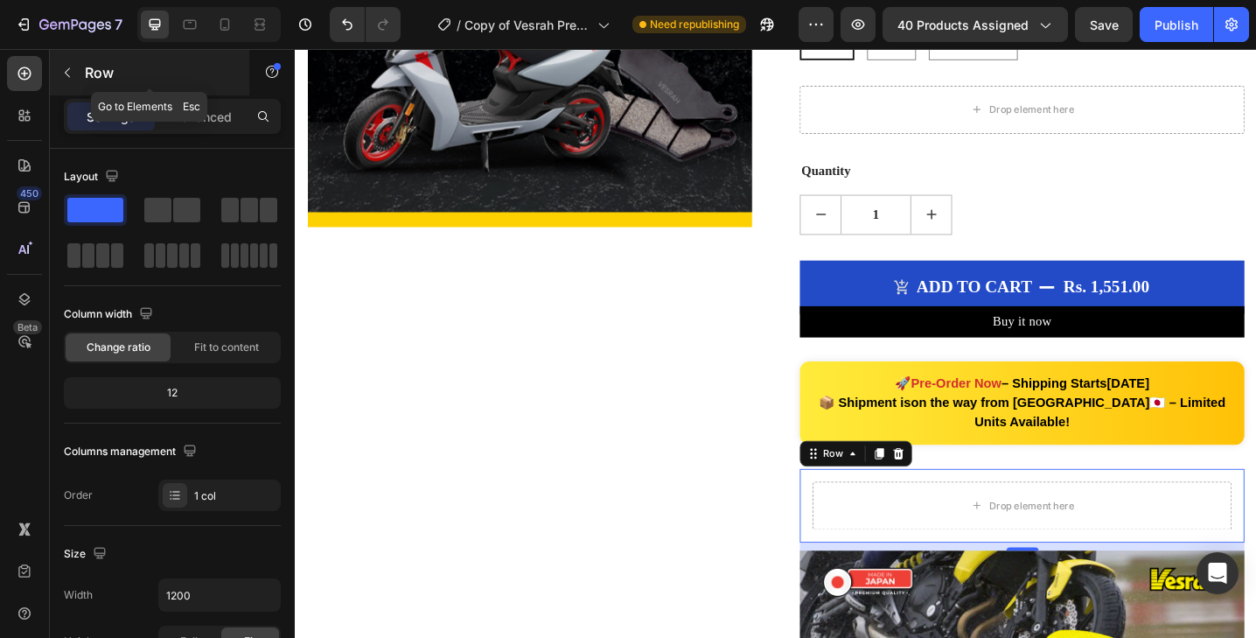
click at [61, 70] on icon "button" at bounding box center [67, 73] width 14 height 14
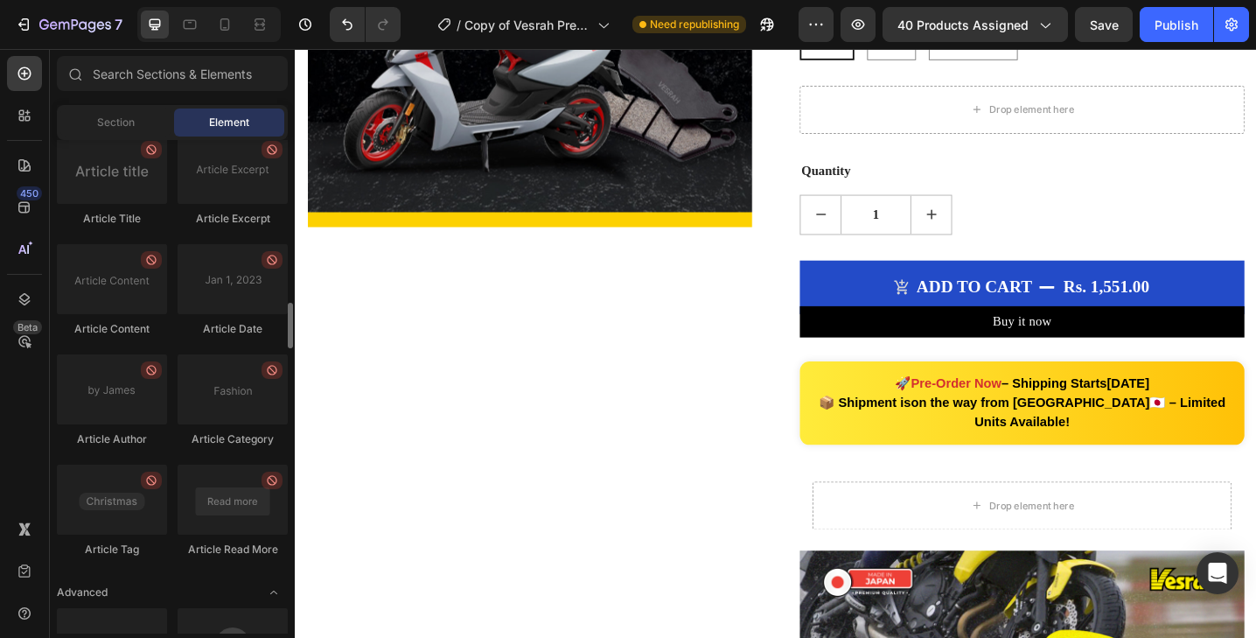
scroll to position [4810, 0]
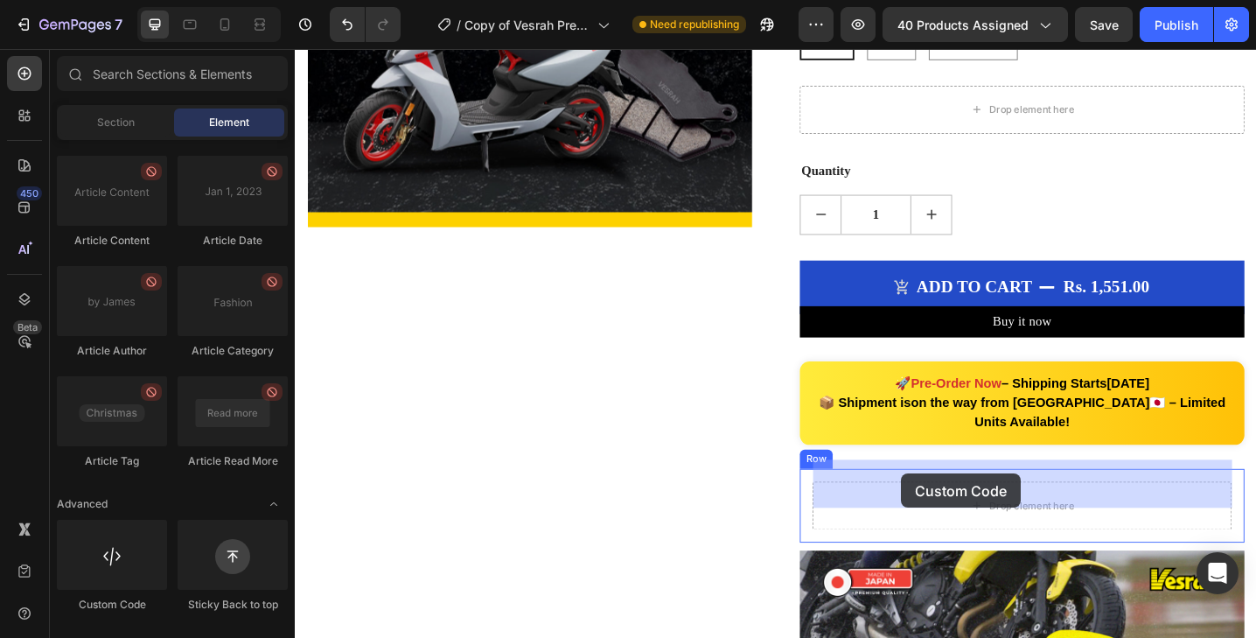
drag, startPoint x: 122, startPoint y: 568, endPoint x: 901, endPoint y: 473, distance: 784.0
click at [901, 0] on div "7 Version history / Copy of Vesrah Pre Order Need republishing Preview 40 produ…" at bounding box center [628, 0] width 1256 height 0
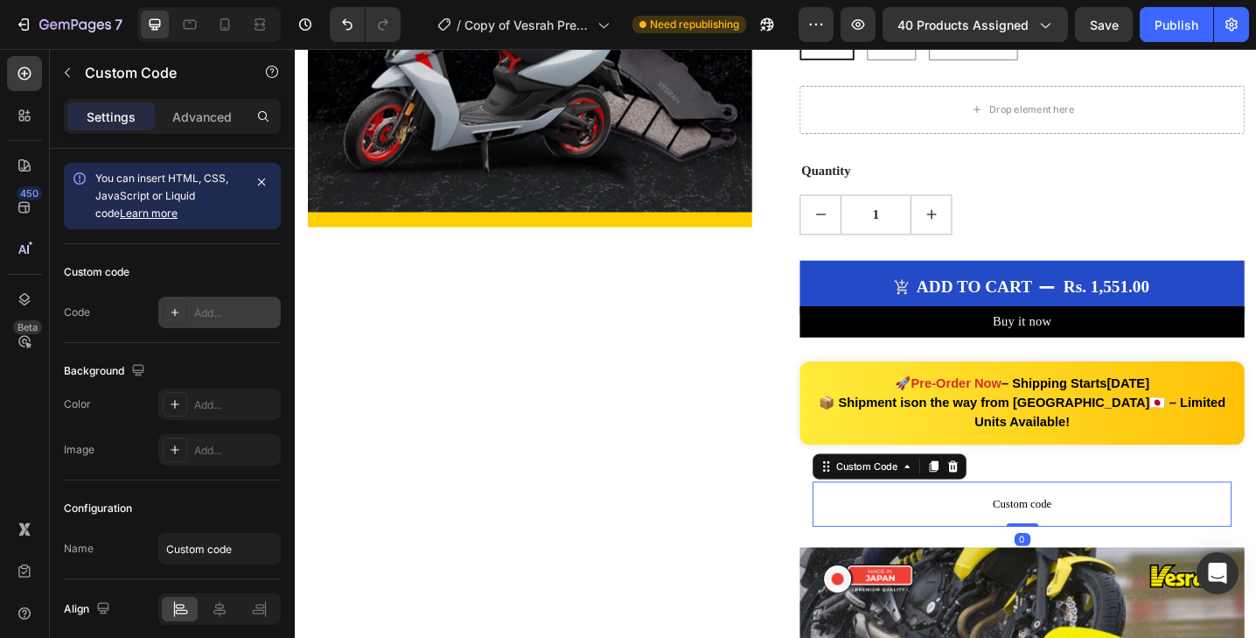
click at [226, 314] on div "Add..." at bounding box center [235, 313] width 82 height 16
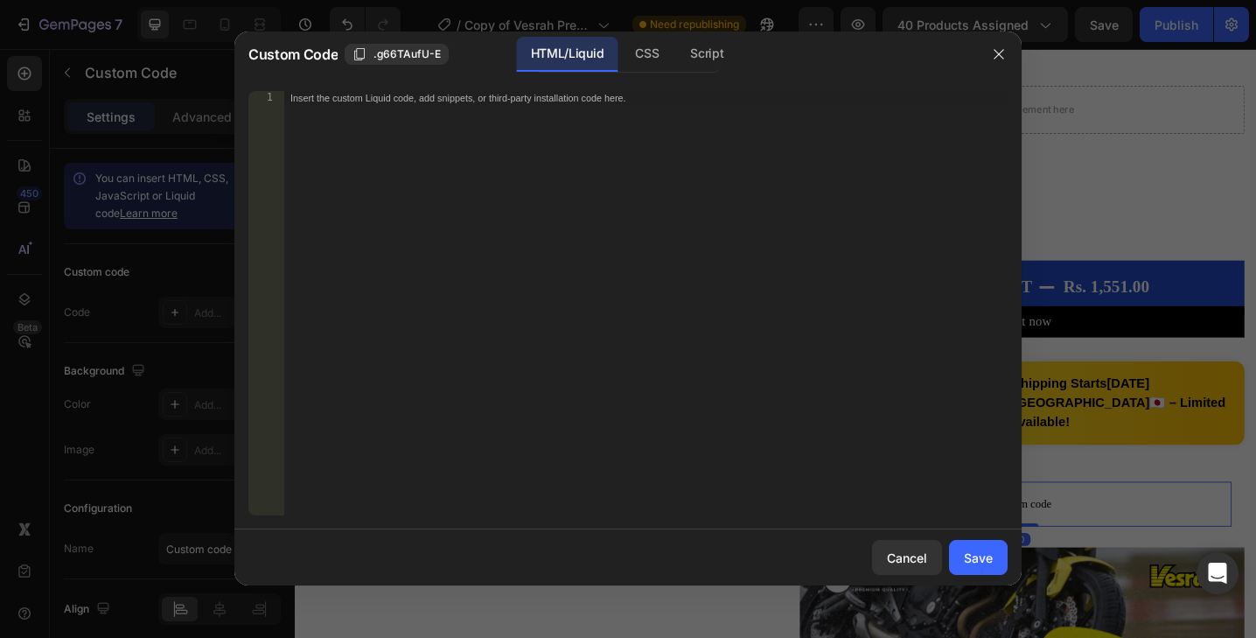
click at [421, 310] on div "Insert the custom Liquid code, add snippets, or third-party installation code h…" at bounding box center [645, 317] width 724 height 452
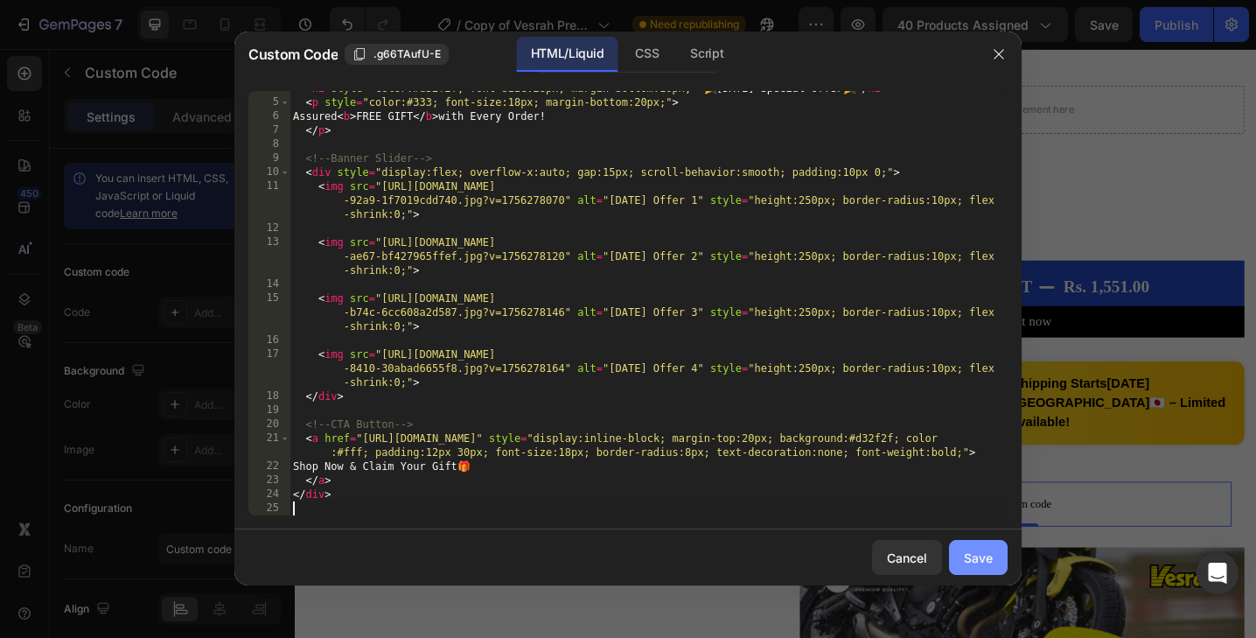
click at [980, 549] on div "Save" at bounding box center [978, 557] width 29 height 18
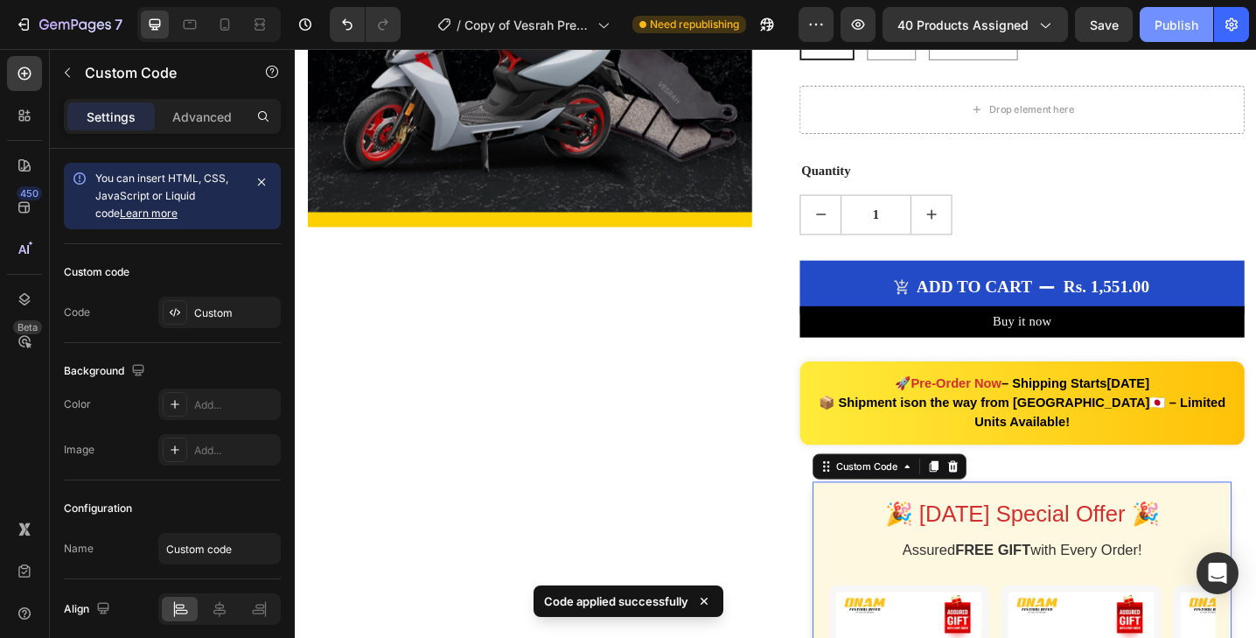
click at [1177, 34] on button "Publish" at bounding box center [1175, 24] width 73 height 35
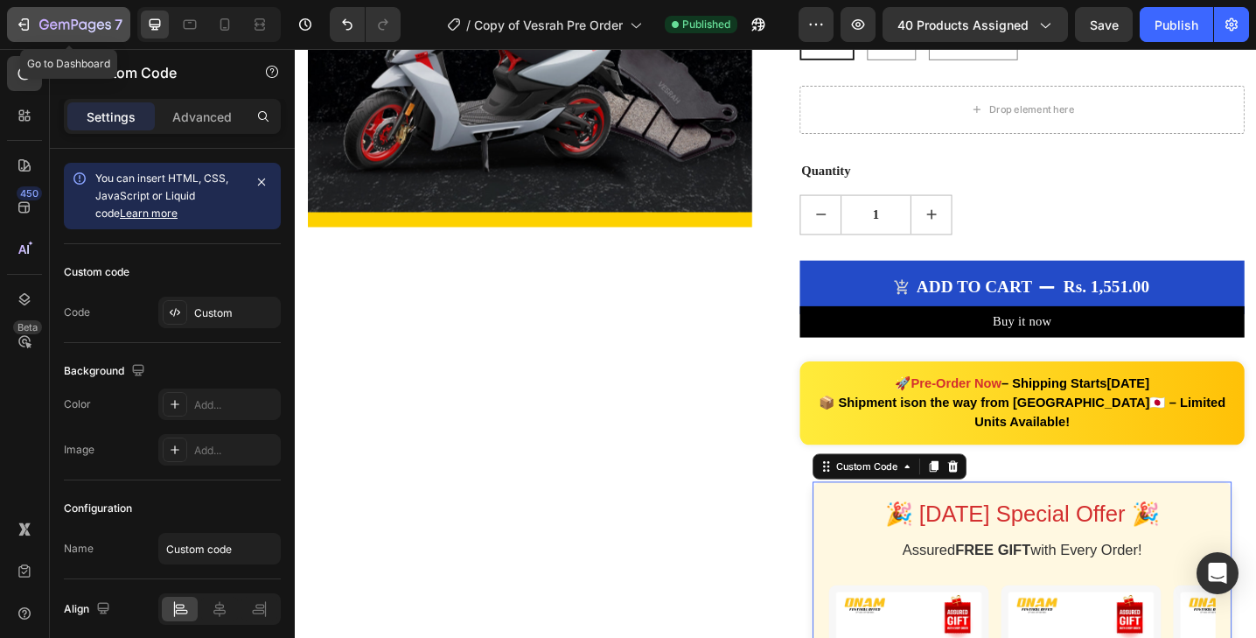
click at [57, 26] on icon "button" at bounding box center [75, 25] width 72 height 15
